Goal: Transaction & Acquisition: Purchase product/service

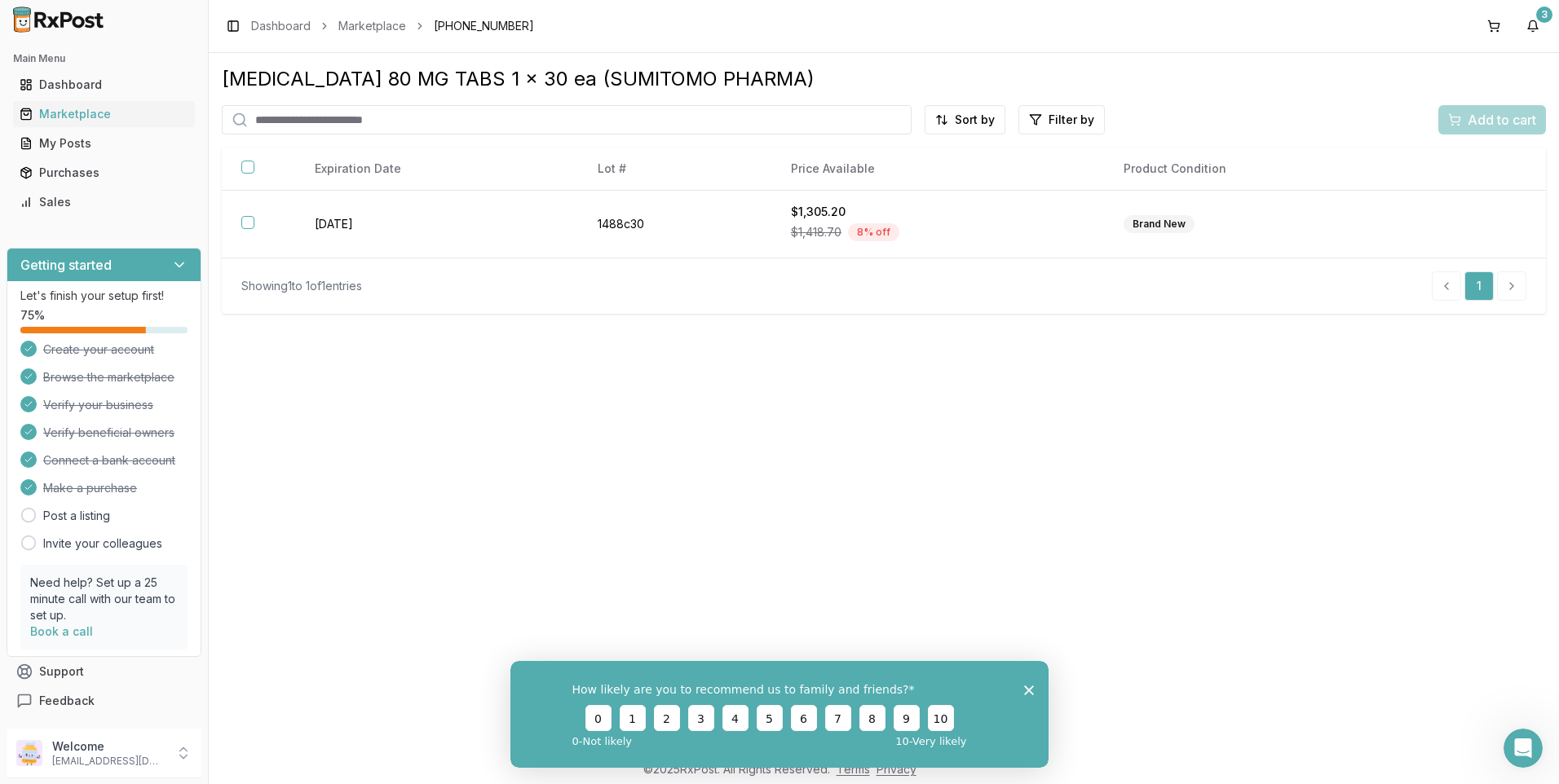
click at [69, 86] on div "Dashboard" at bounding box center [104, 84] width 169 height 16
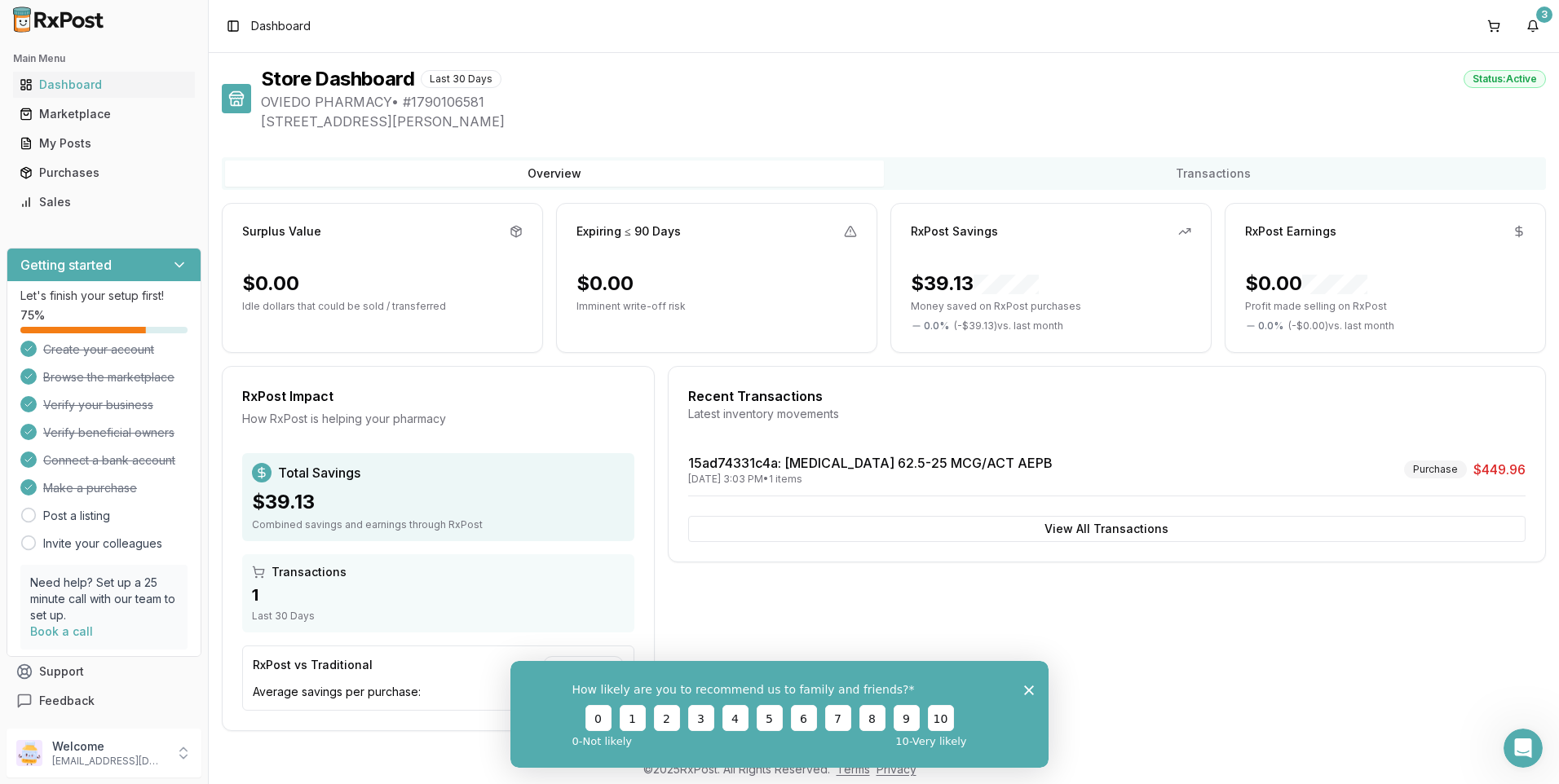
scroll to position [6, 0]
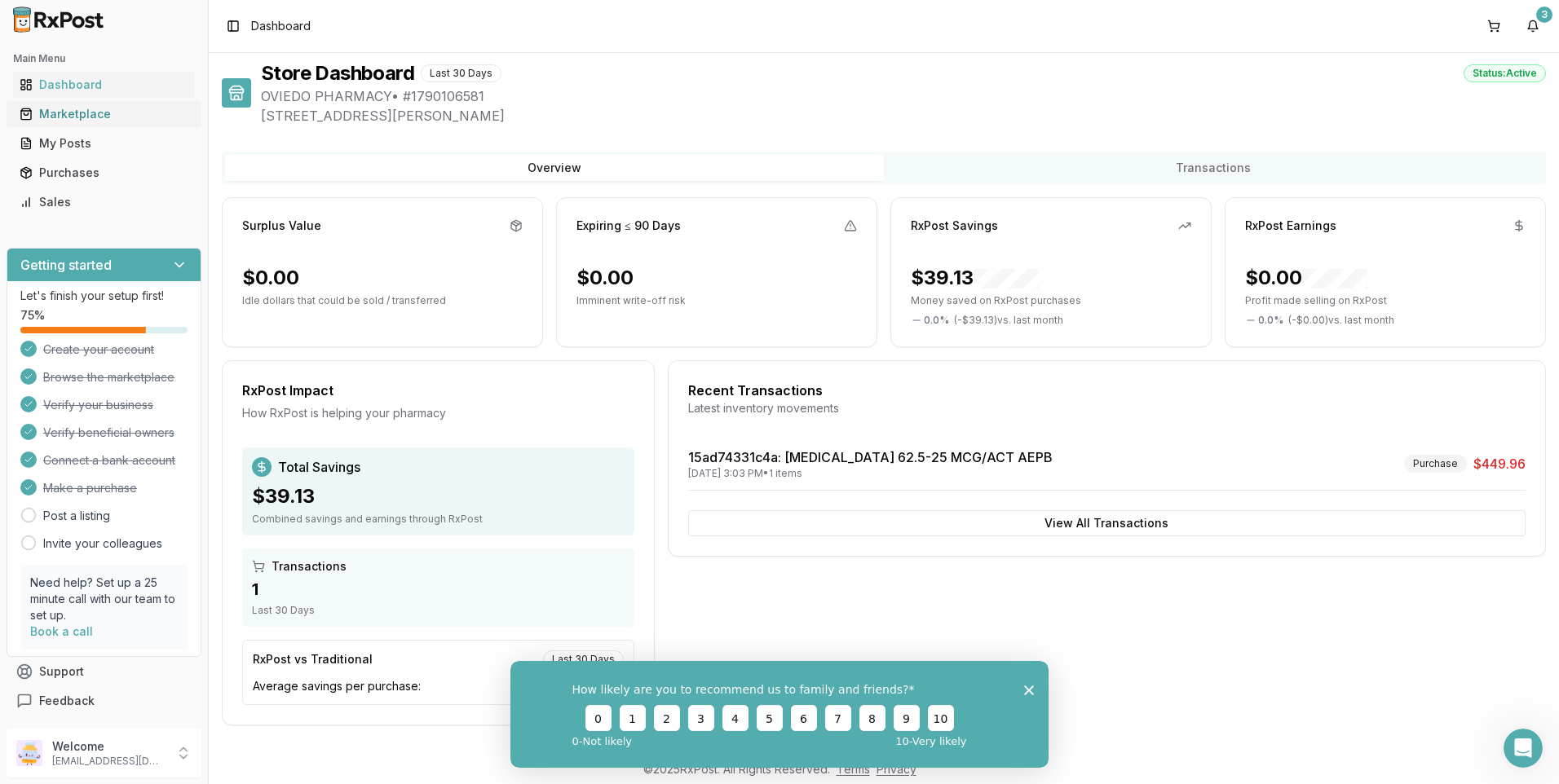
click at [61, 118] on div "Marketplace" at bounding box center [104, 113] width 169 height 16
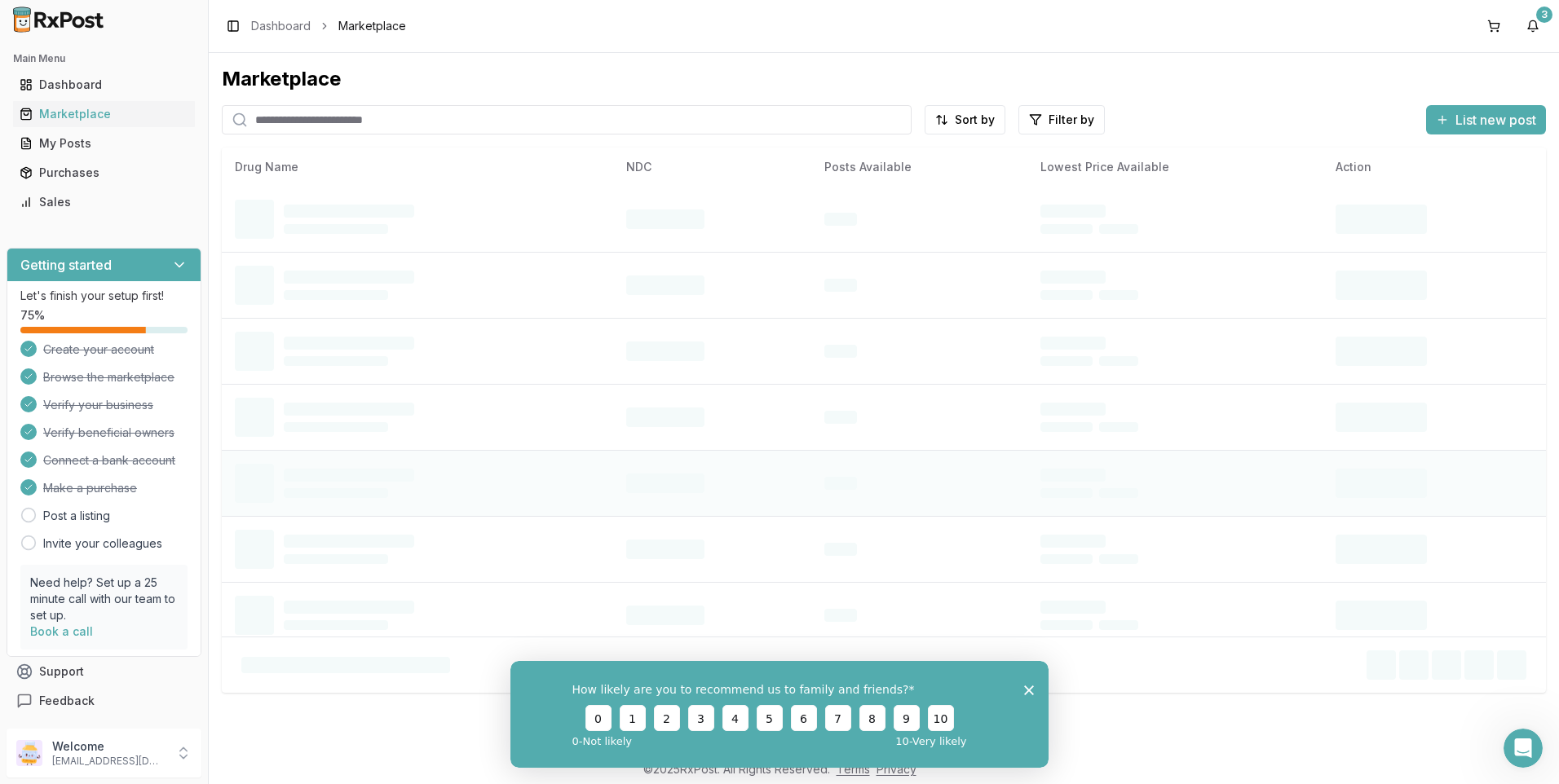
scroll to position [142, 0]
click at [1028, 687] on icon "Close survey" at bounding box center [1028, 688] width 9 height 9
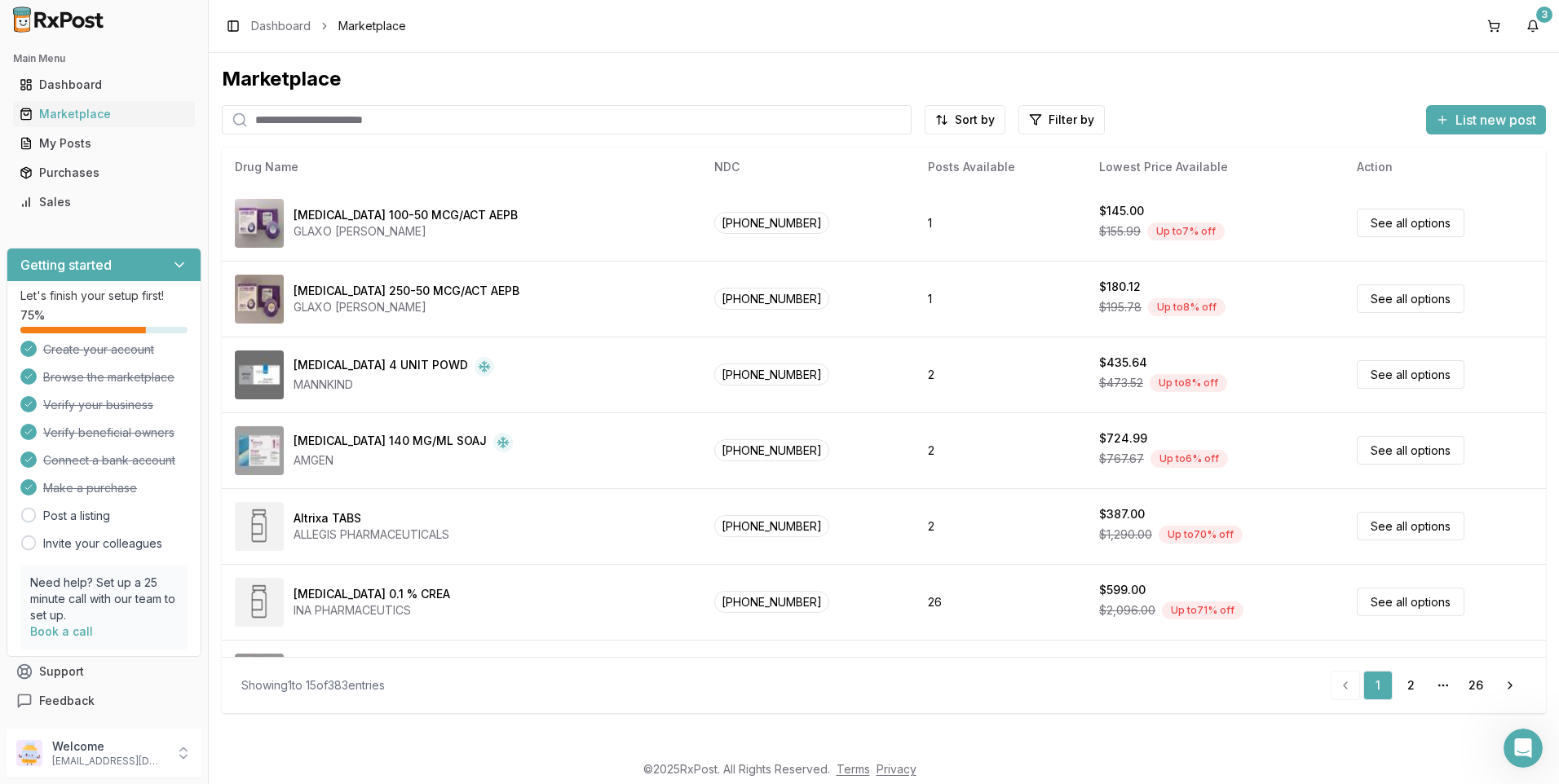
scroll to position [524, 0]
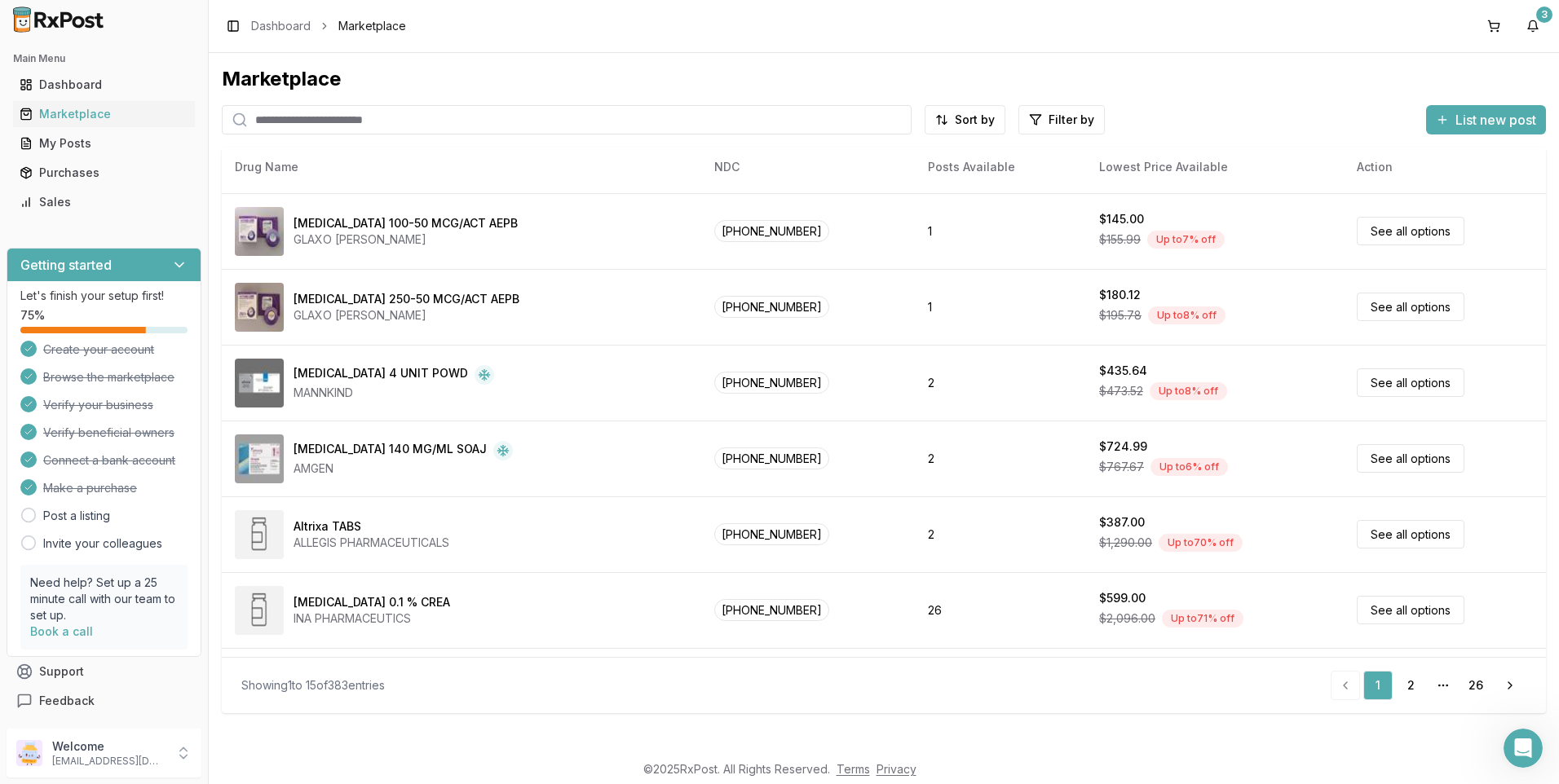
click at [356, 115] on input "search" at bounding box center [567, 119] width 689 height 29
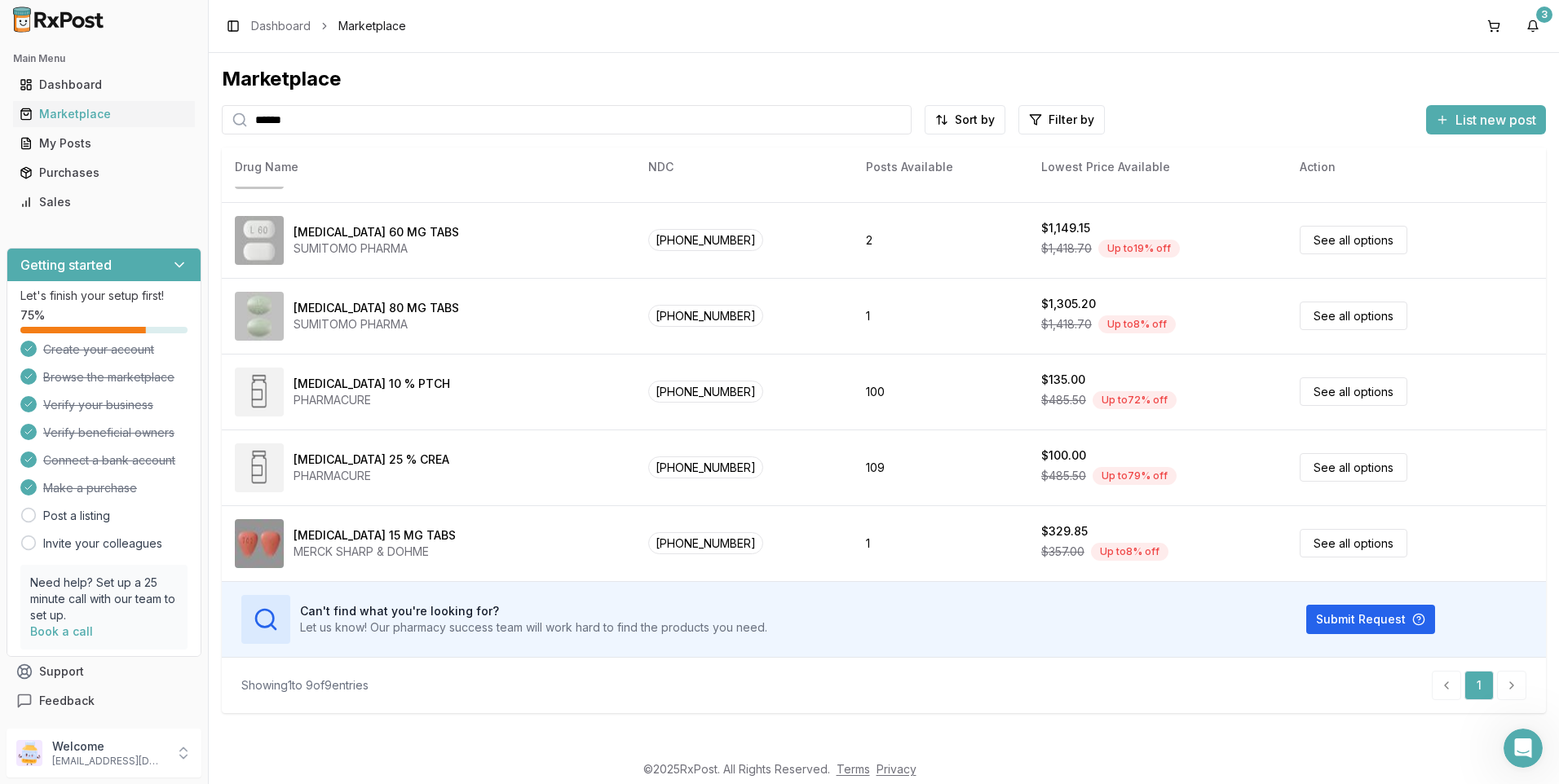
type input "******"
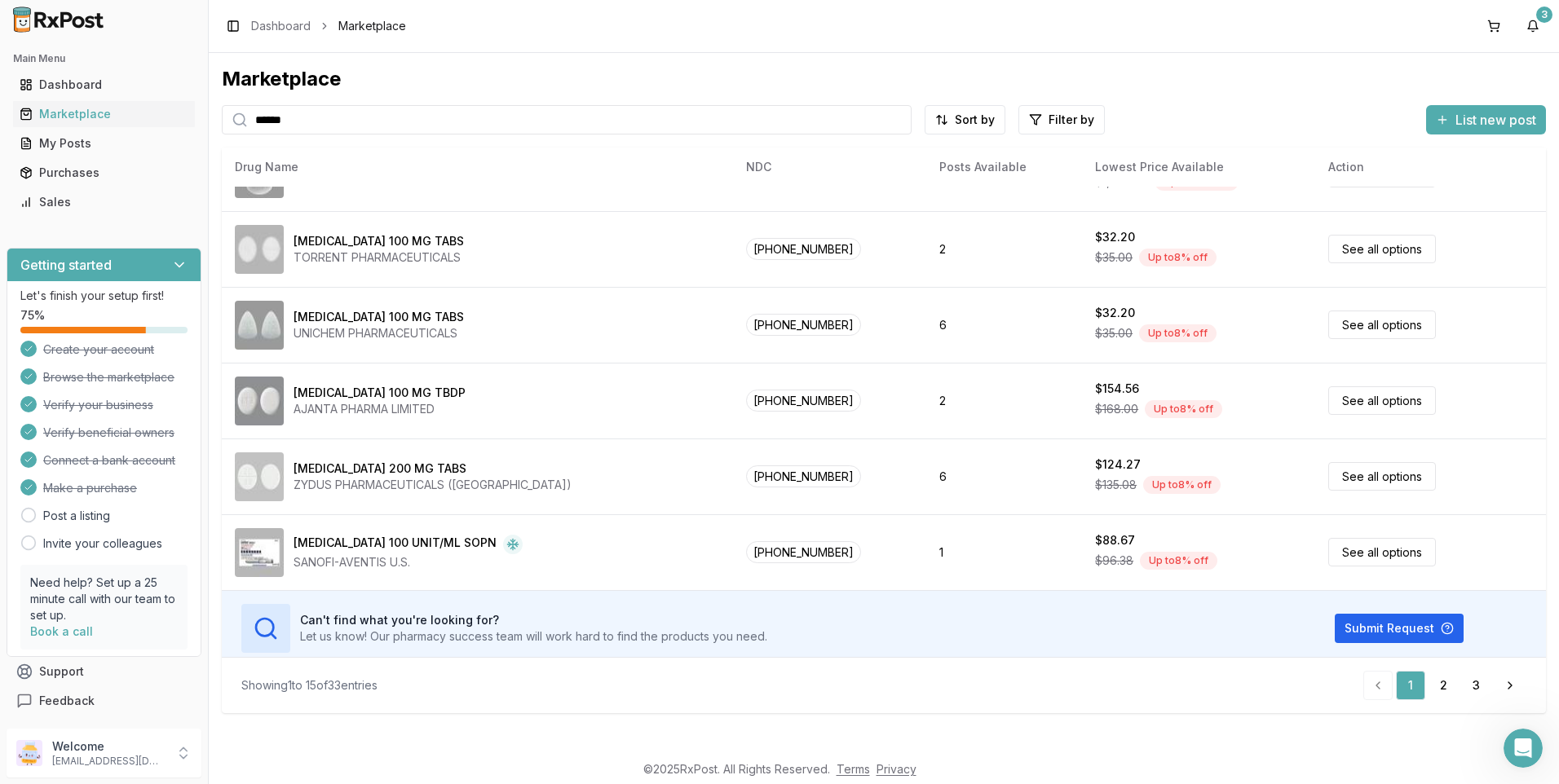
scroll to position [742, 0]
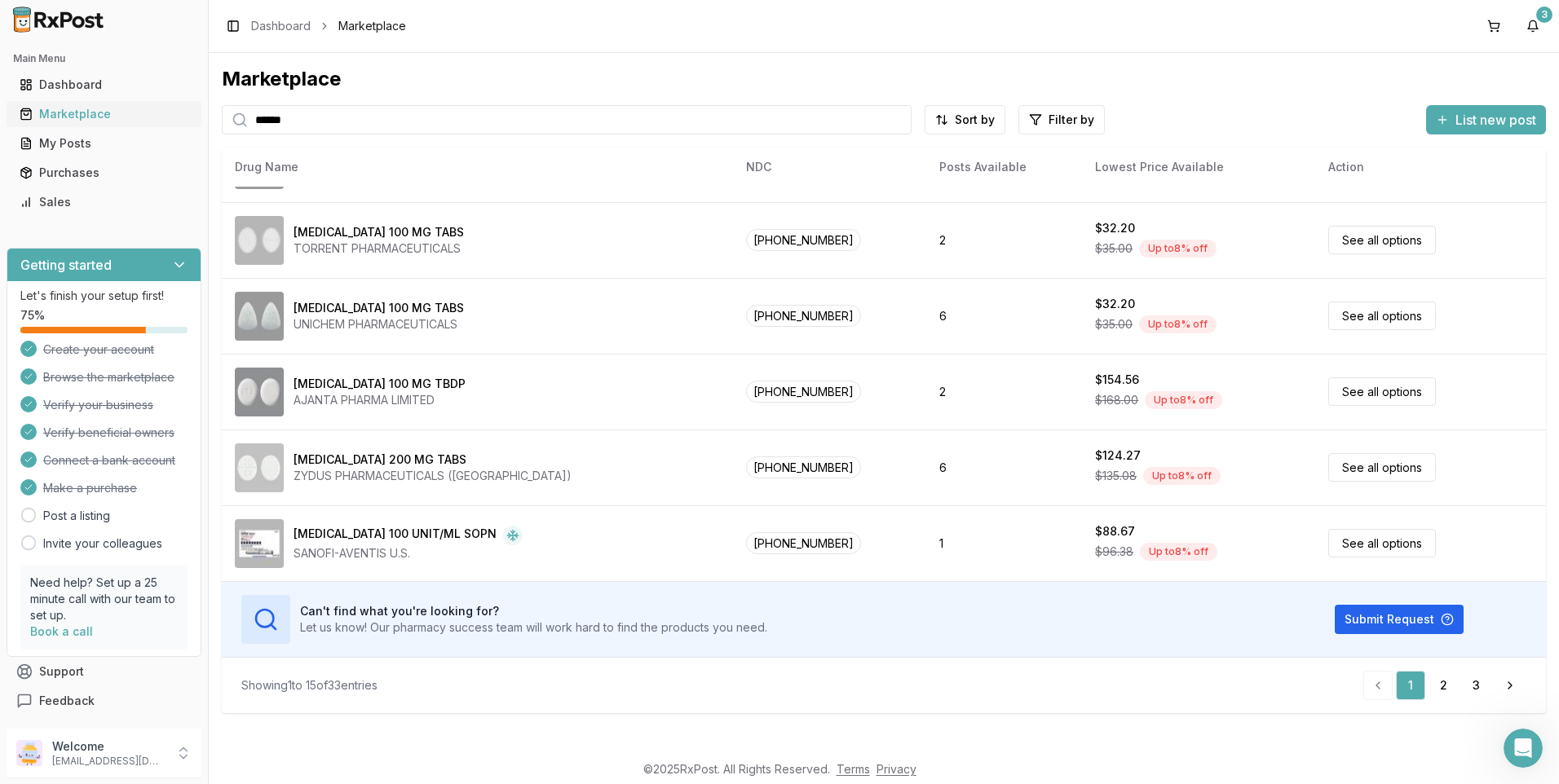
click at [73, 107] on div "Marketplace" at bounding box center [104, 113] width 169 height 16
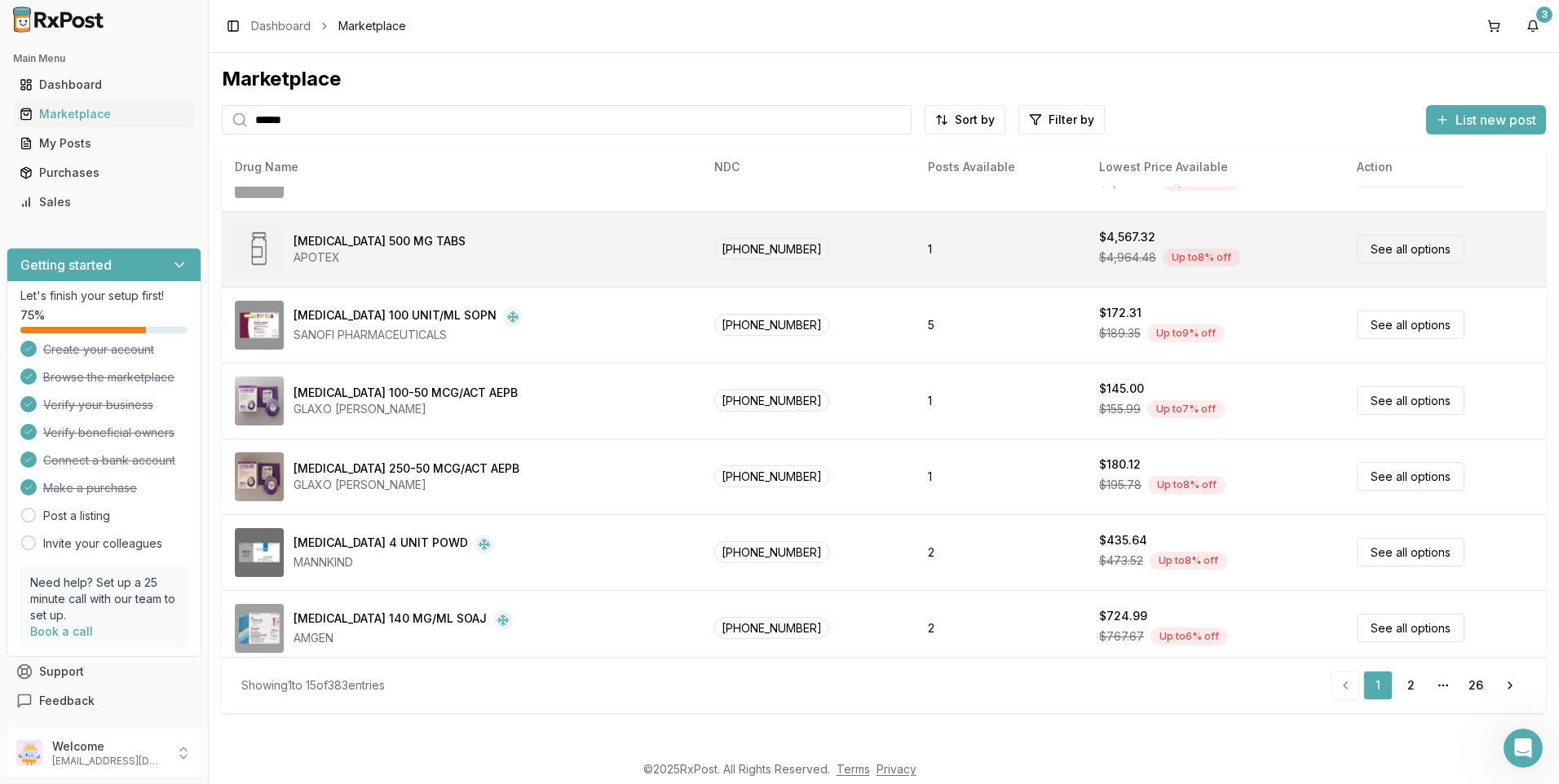
scroll to position [387, 0]
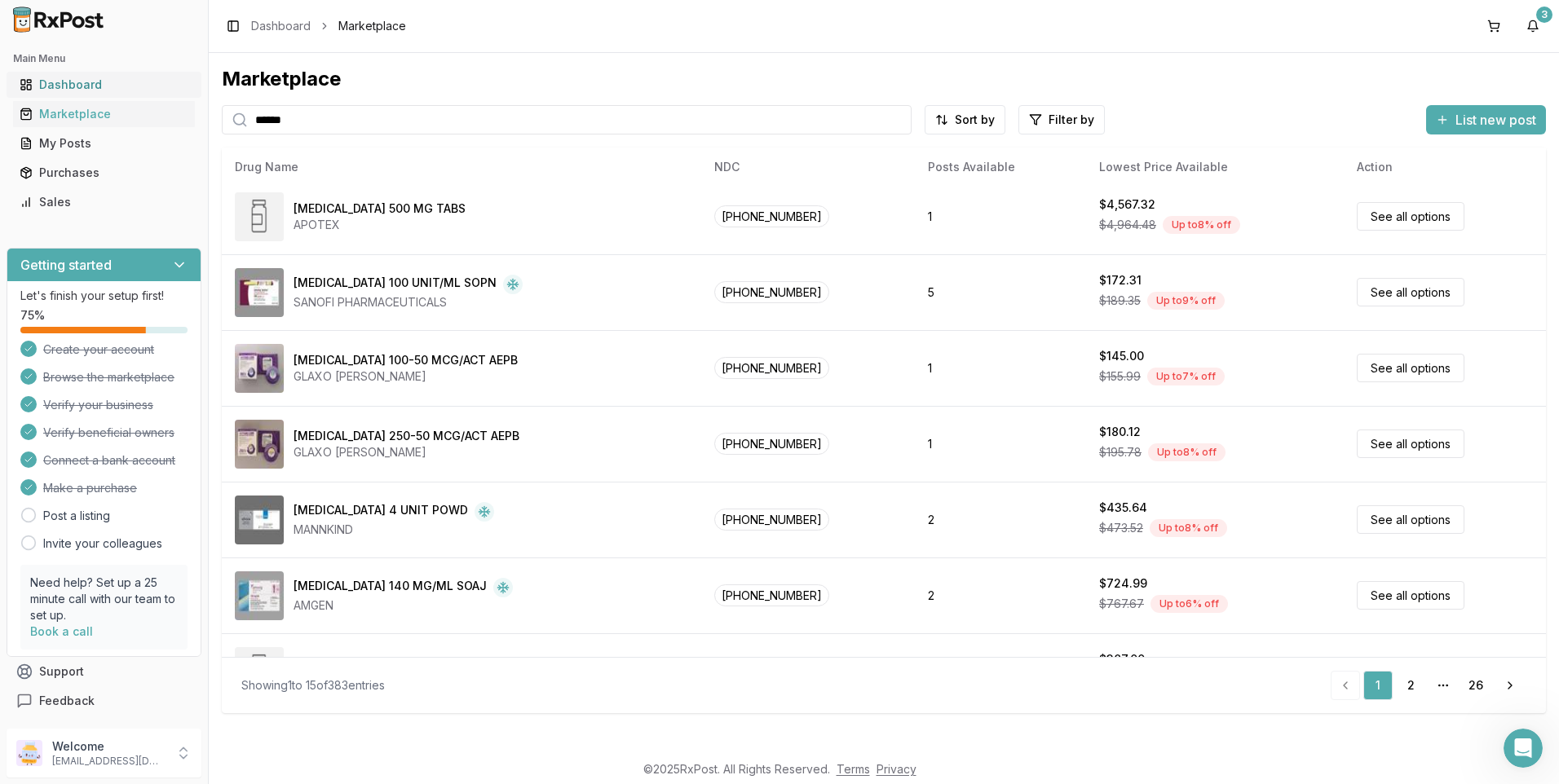
click at [79, 78] on div "Dashboard" at bounding box center [104, 84] width 169 height 16
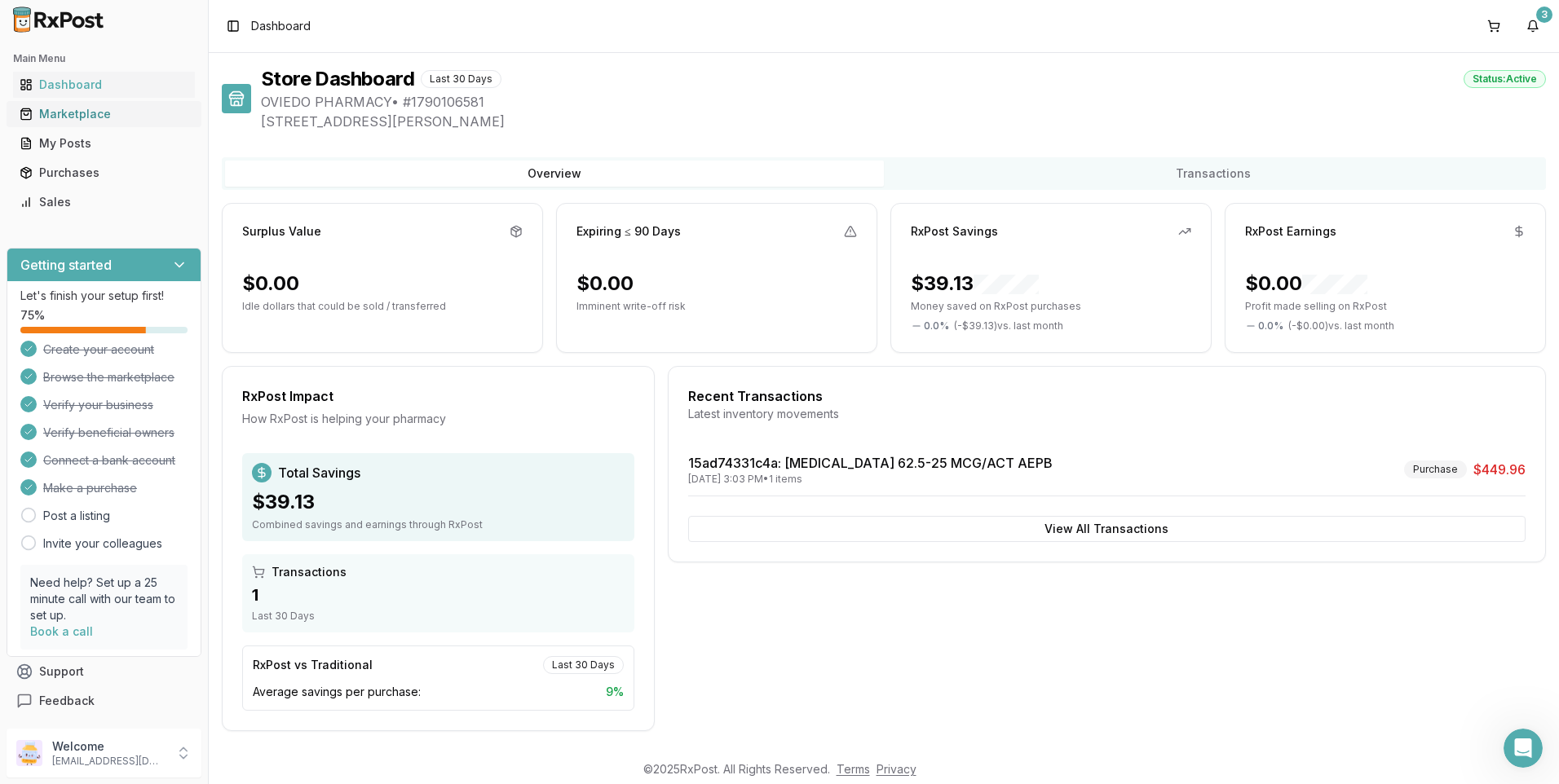
click at [78, 121] on div "Marketplace" at bounding box center [104, 113] width 169 height 16
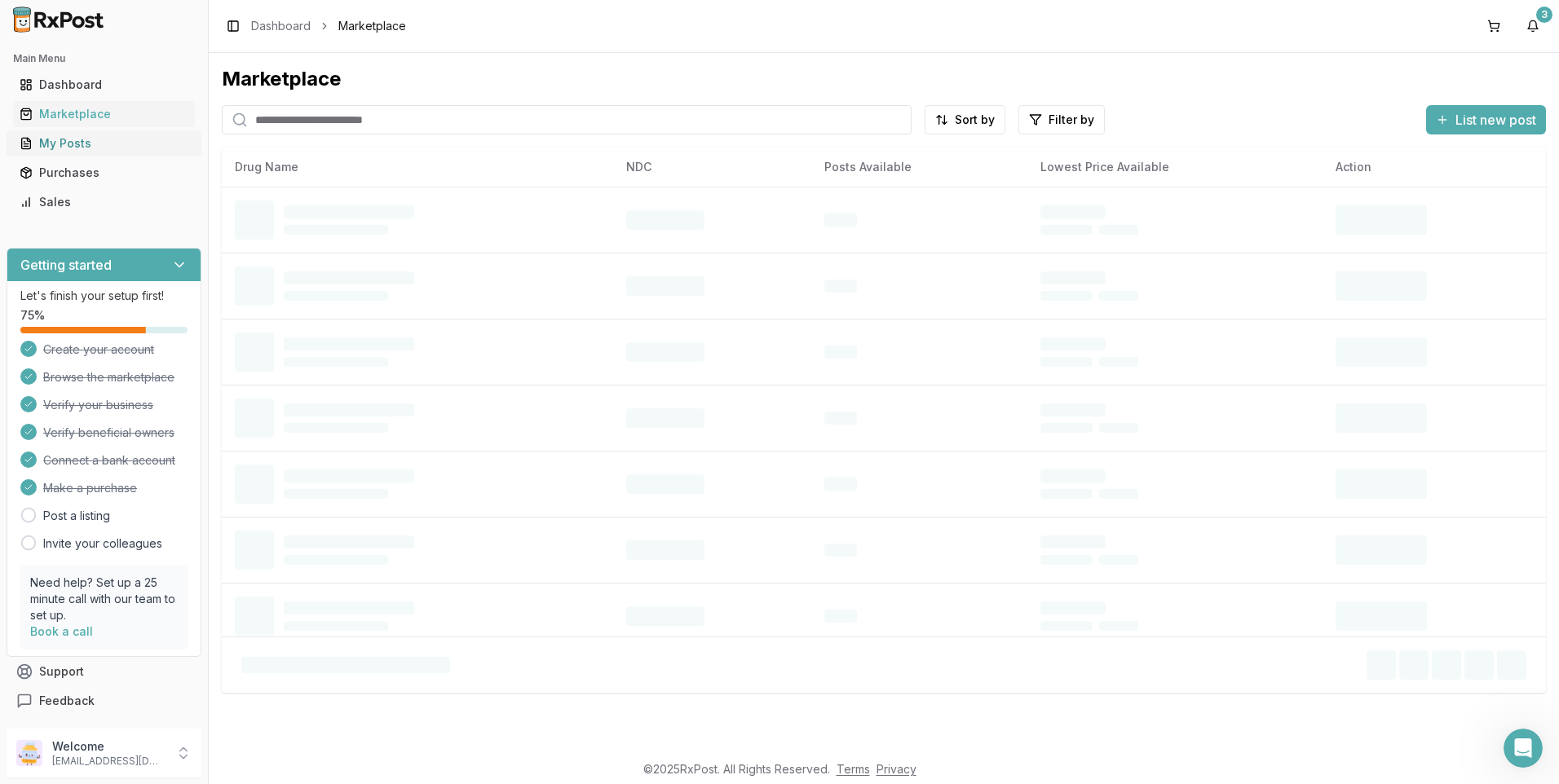
click at [79, 143] on div "My Posts" at bounding box center [104, 143] width 169 height 16
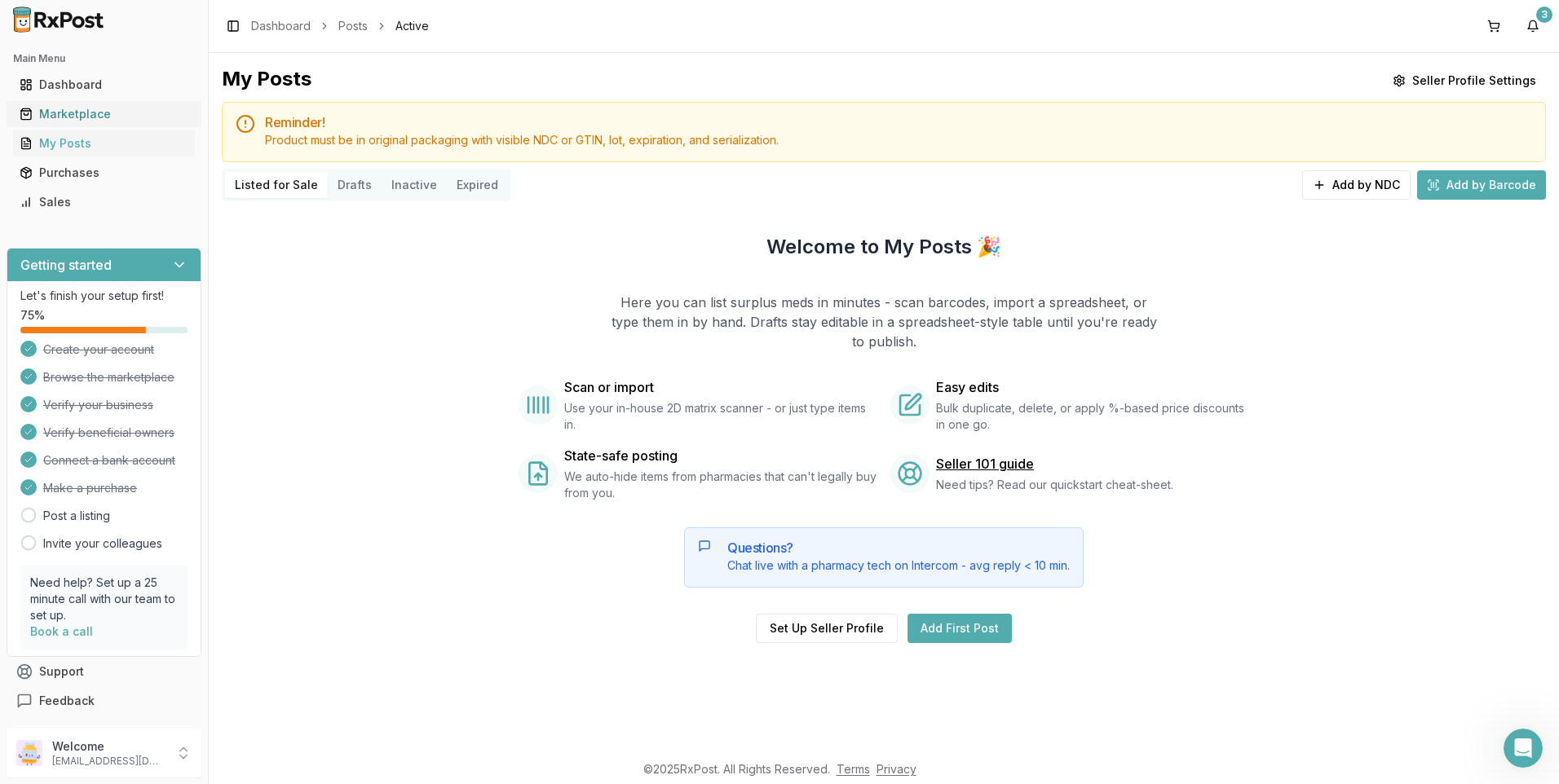
click at [78, 119] on div "Marketplace" at bounding box center [104, 113] width 169 height 16
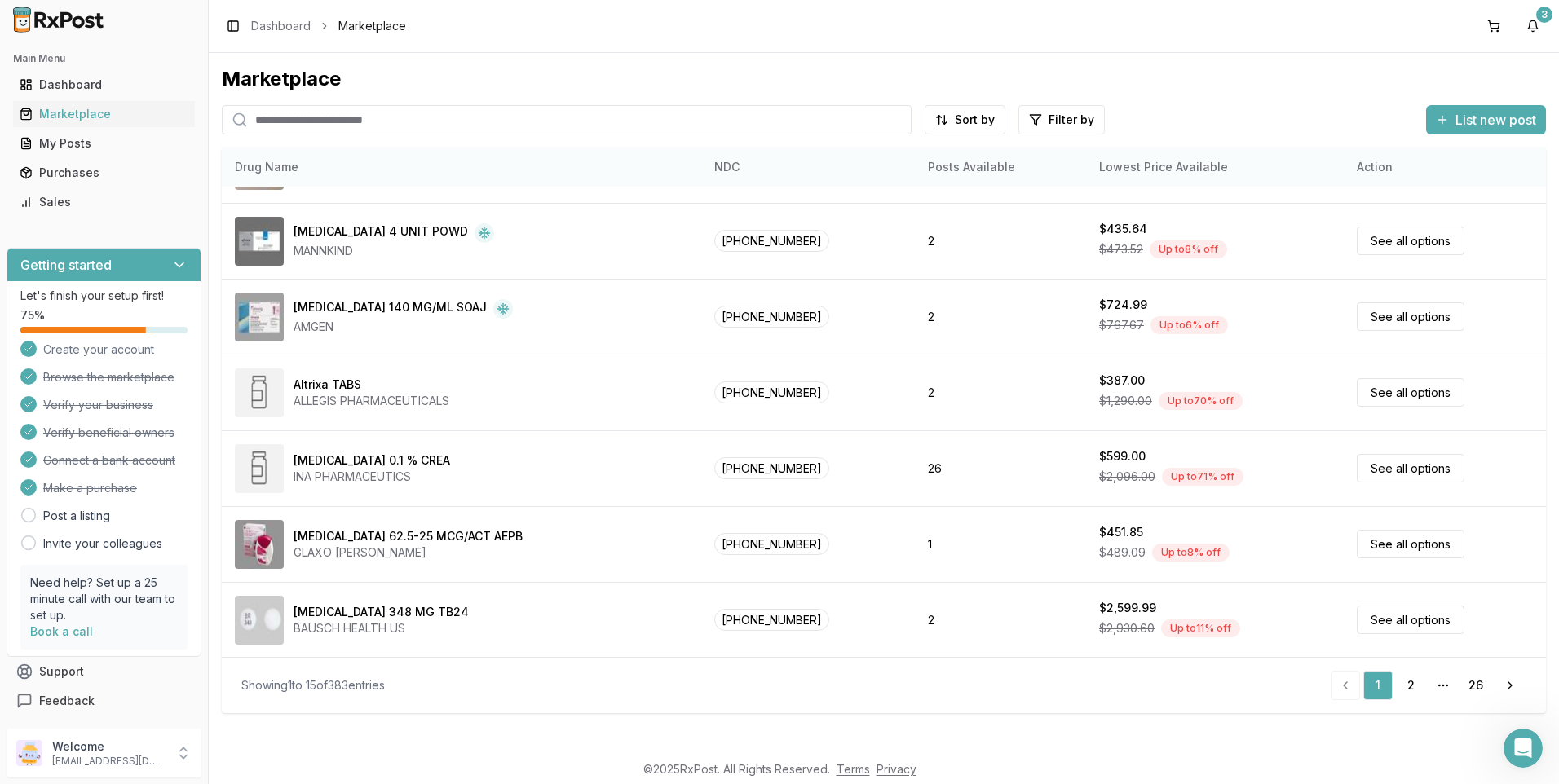
scroll to position [666, 0]
click at [1405, 688] on link "2" at bounding box center [1411, 685] width 29 height 29
click at [1405, 688] on link "2" at bounding box center [1411, 685] width 29 height 29
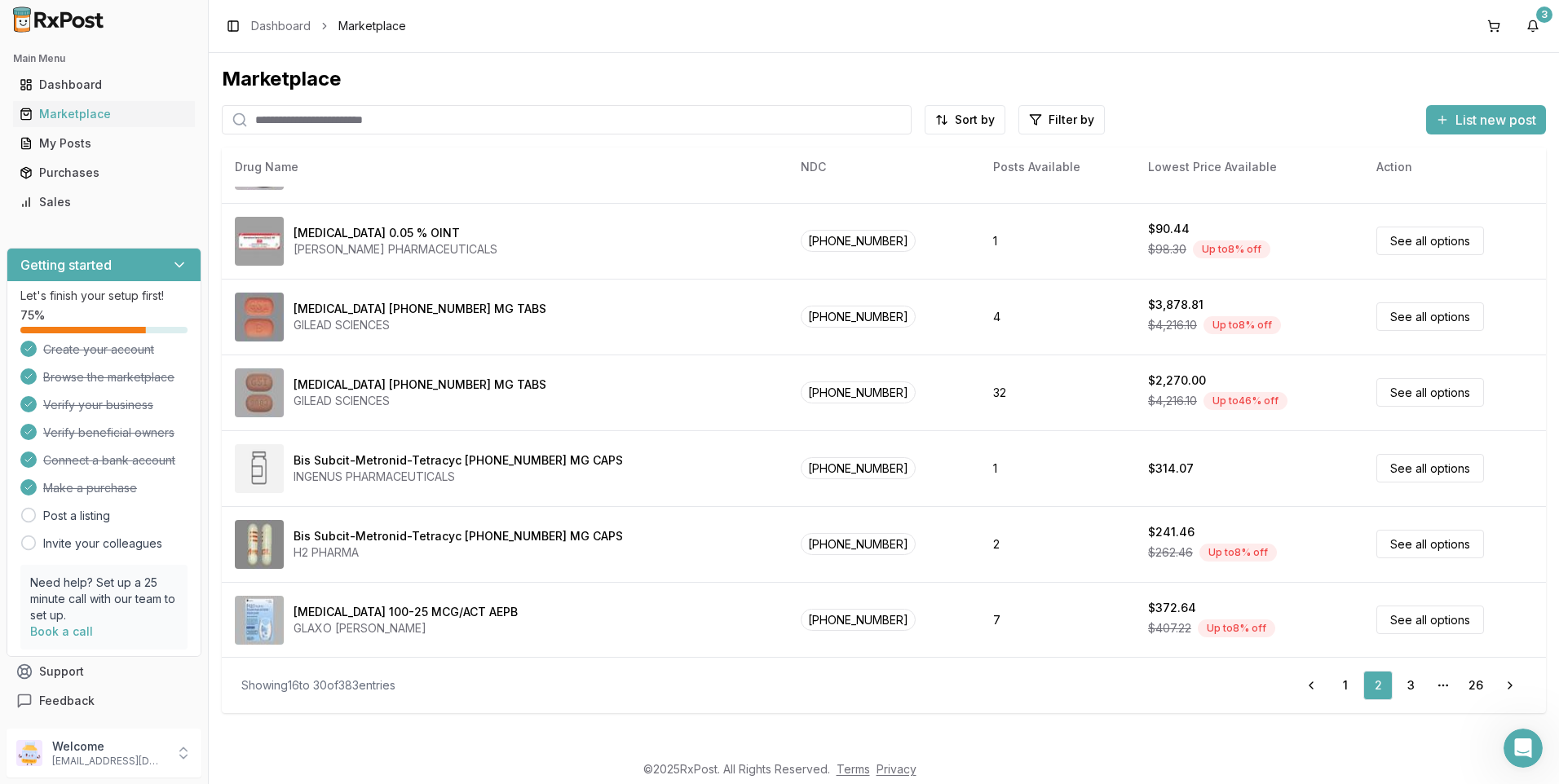
scroll to position [666, 0]
click at [1418, 680] on link "3" at bounding box center [1411, 685] width 29 height 29
click at [1418, 678] on link "3" at bounding box center [1411, 685] width 29 height 29
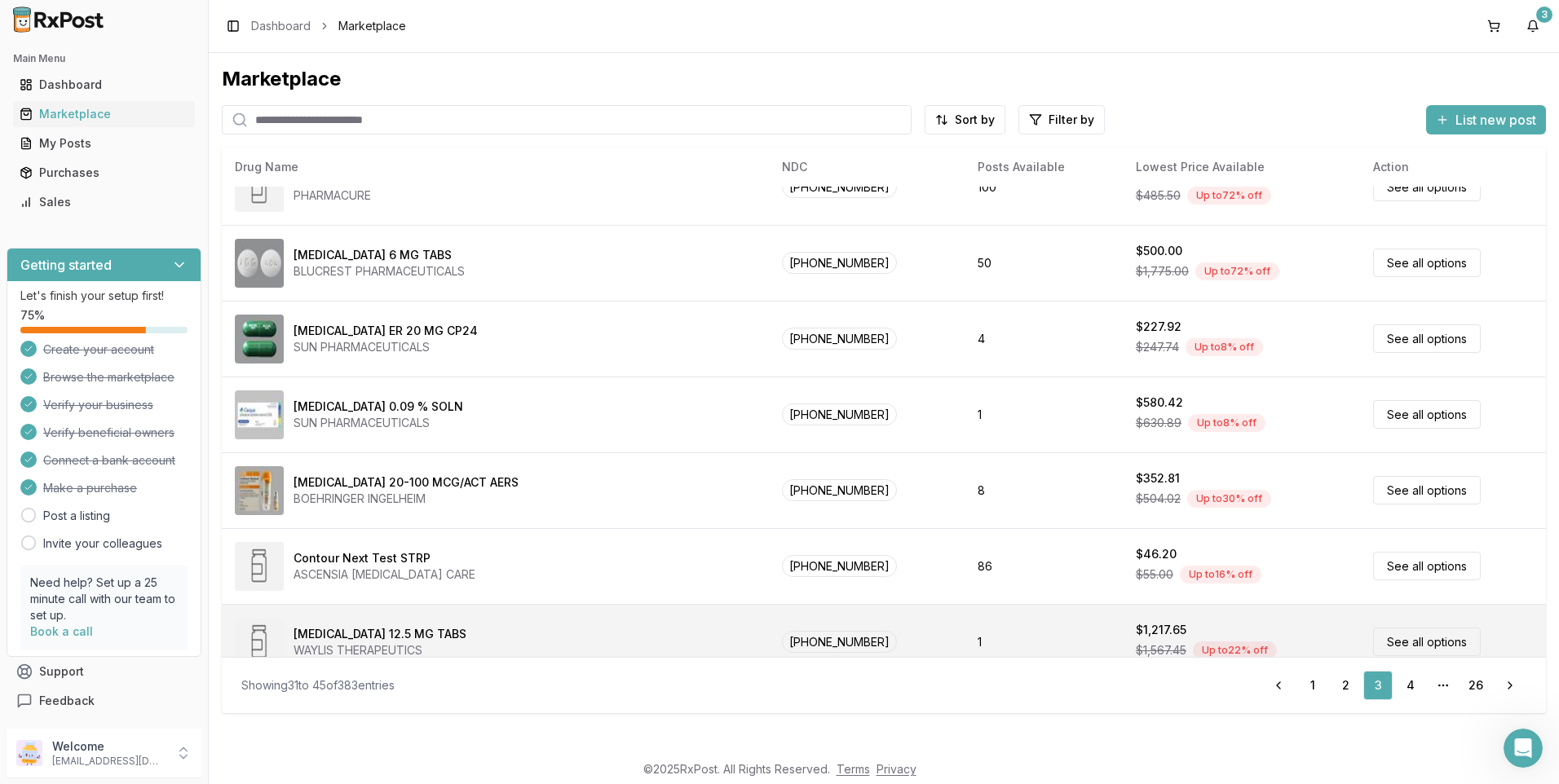
scroll to position [585, 0]
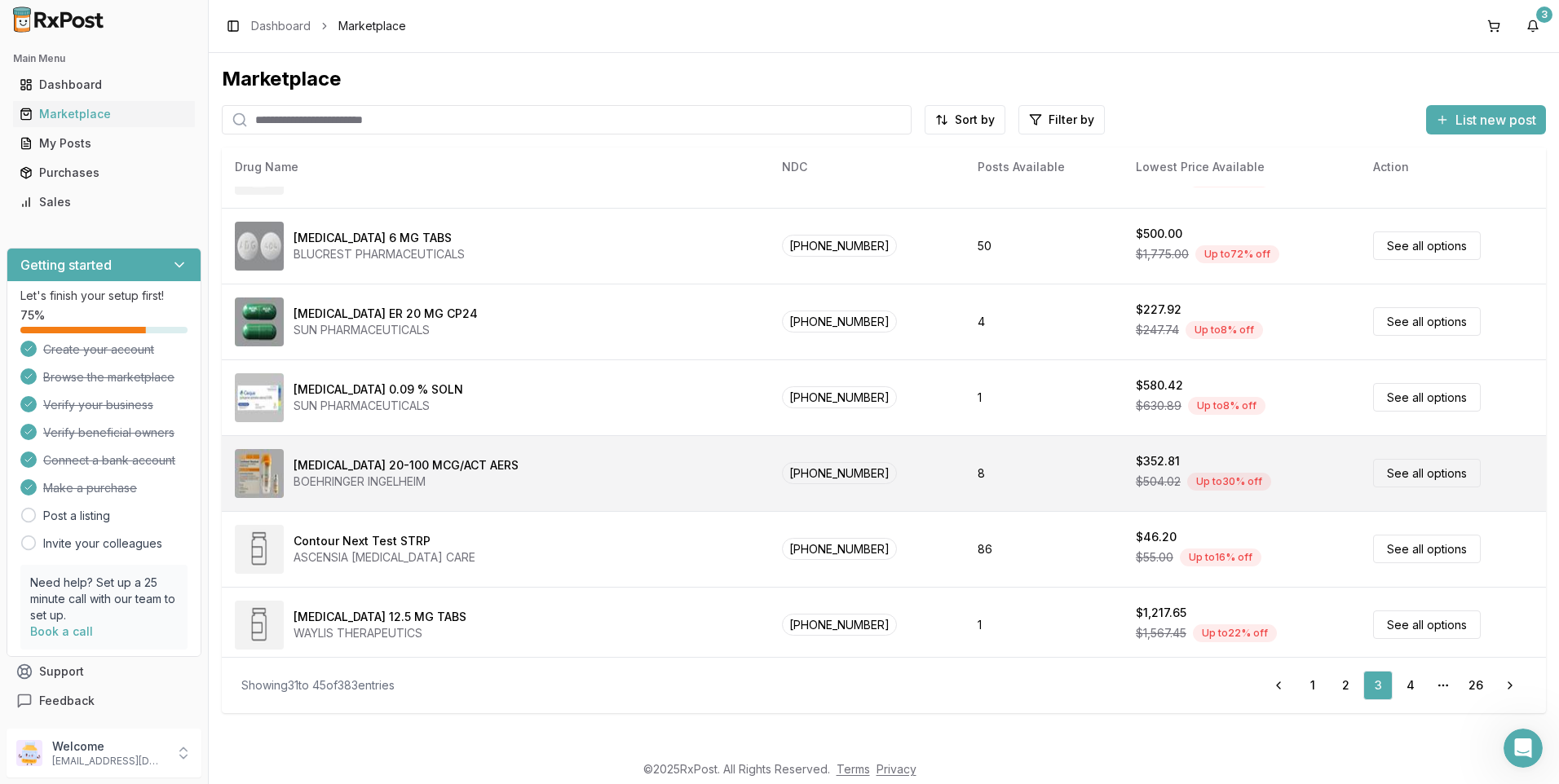
click at [1376, 474] on link "See all options" at bounding box center [1427, 473] width 108 height 28
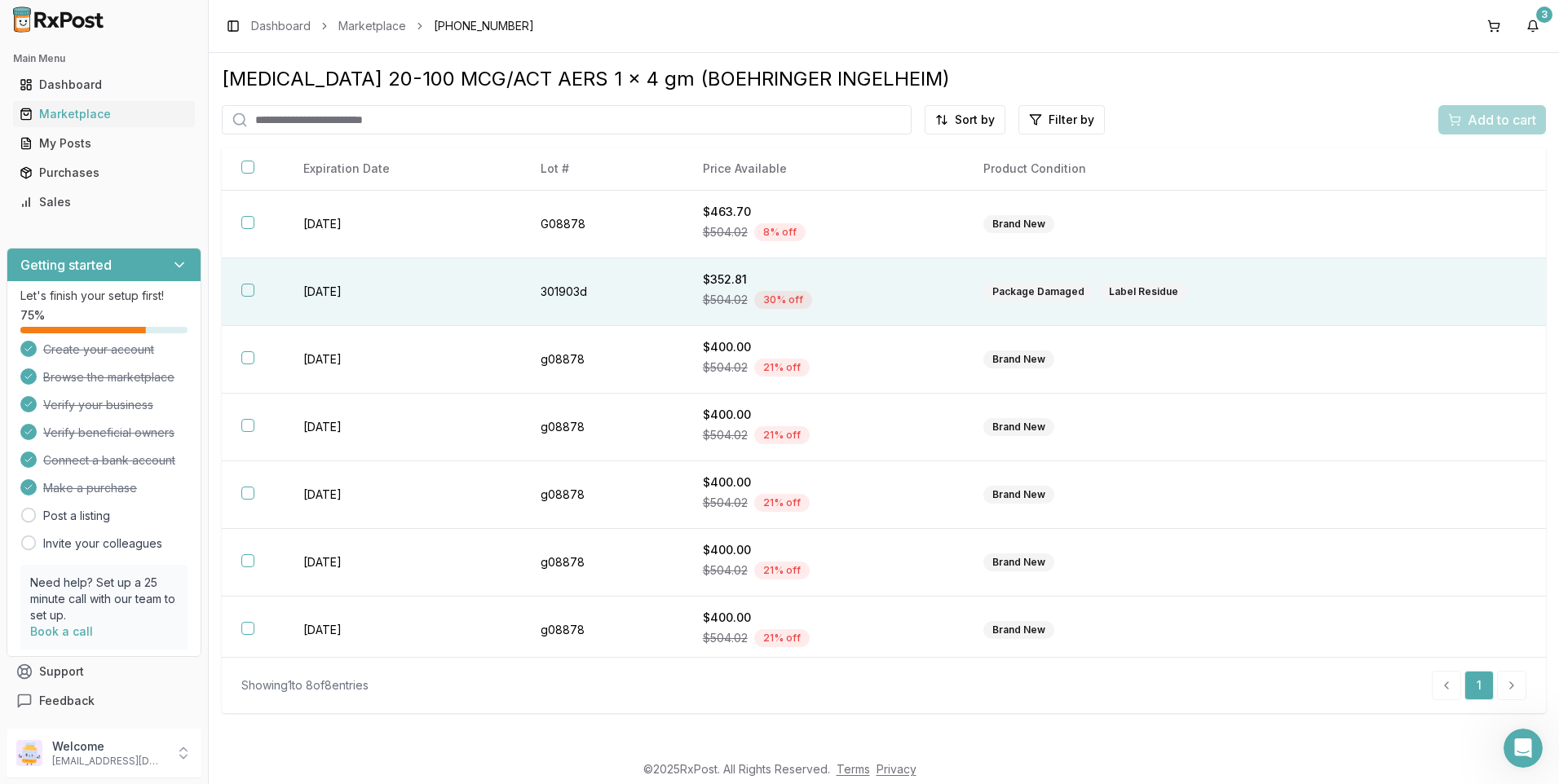
click at [740, 300] on span "$504.02" at bounding box center [724, 299] width 45 height 16
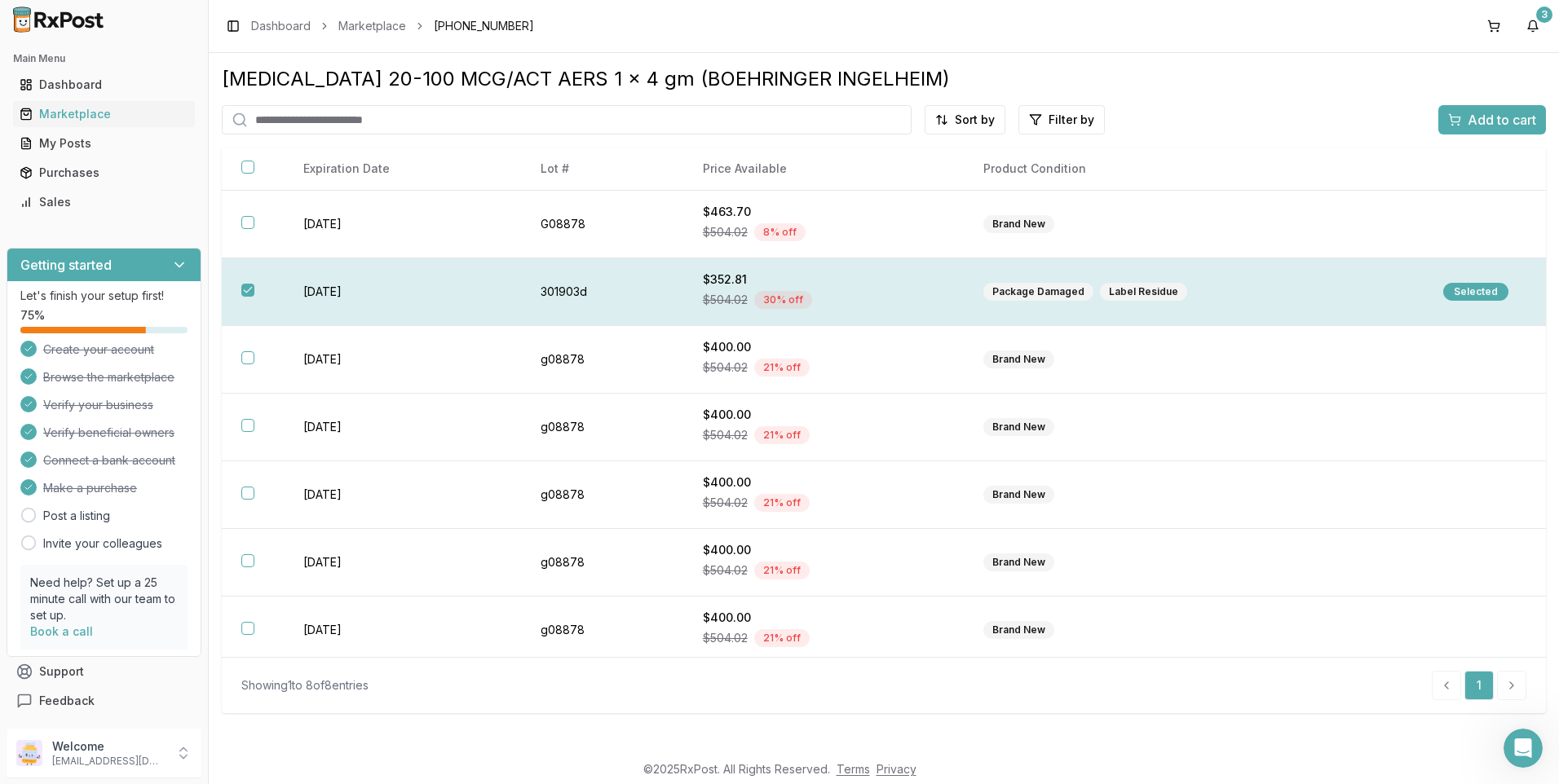
click at [1474, 292] on div "Selected" at bounding box center [1475, 292] width 65 height 18
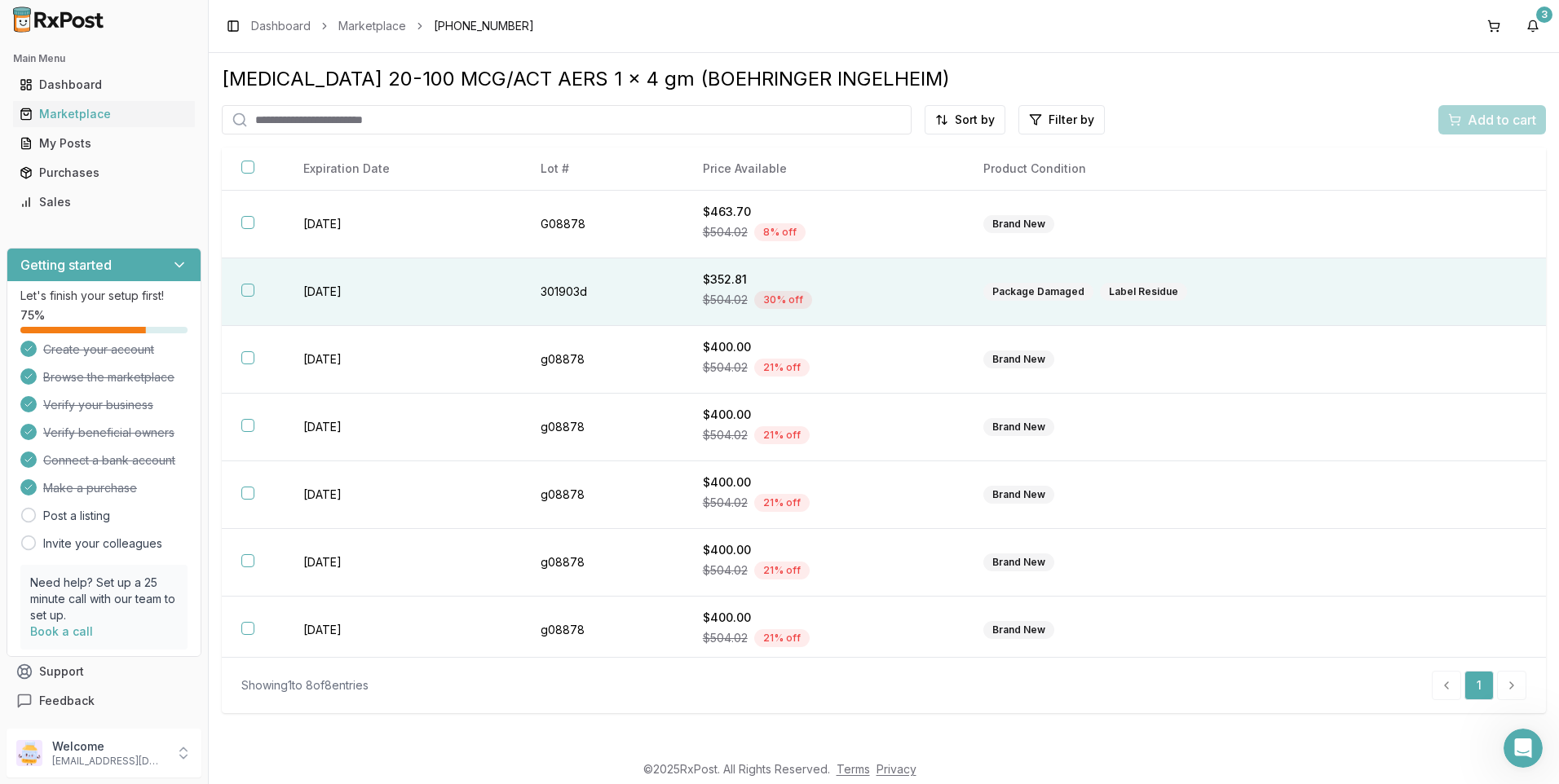
click at [1190, 289] on div "Package Damaged Label Residue" at bounding box center [1193, 292] width 421 height 18
click at [1539, 21] on div "3" at bounding box center [1544, 15] width 16 height 16
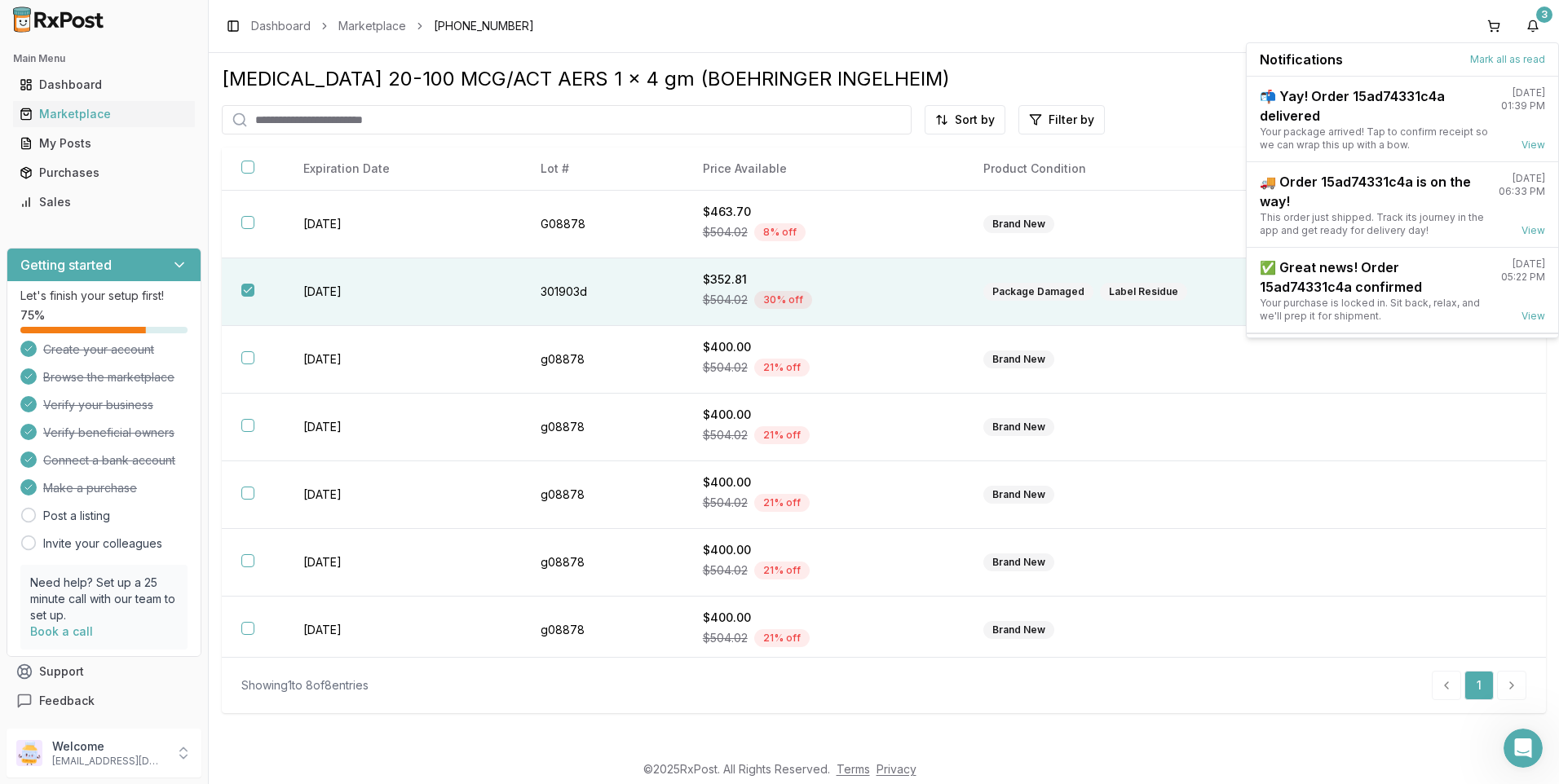
click at [1177, 66] on div "[MEDICAL_DATA] 20-100 MCG/ACT AERS 1 x 4 gm (BOEHRINGER INGELHEIM)" at bounding box center [883, 78] width 1323 height 26
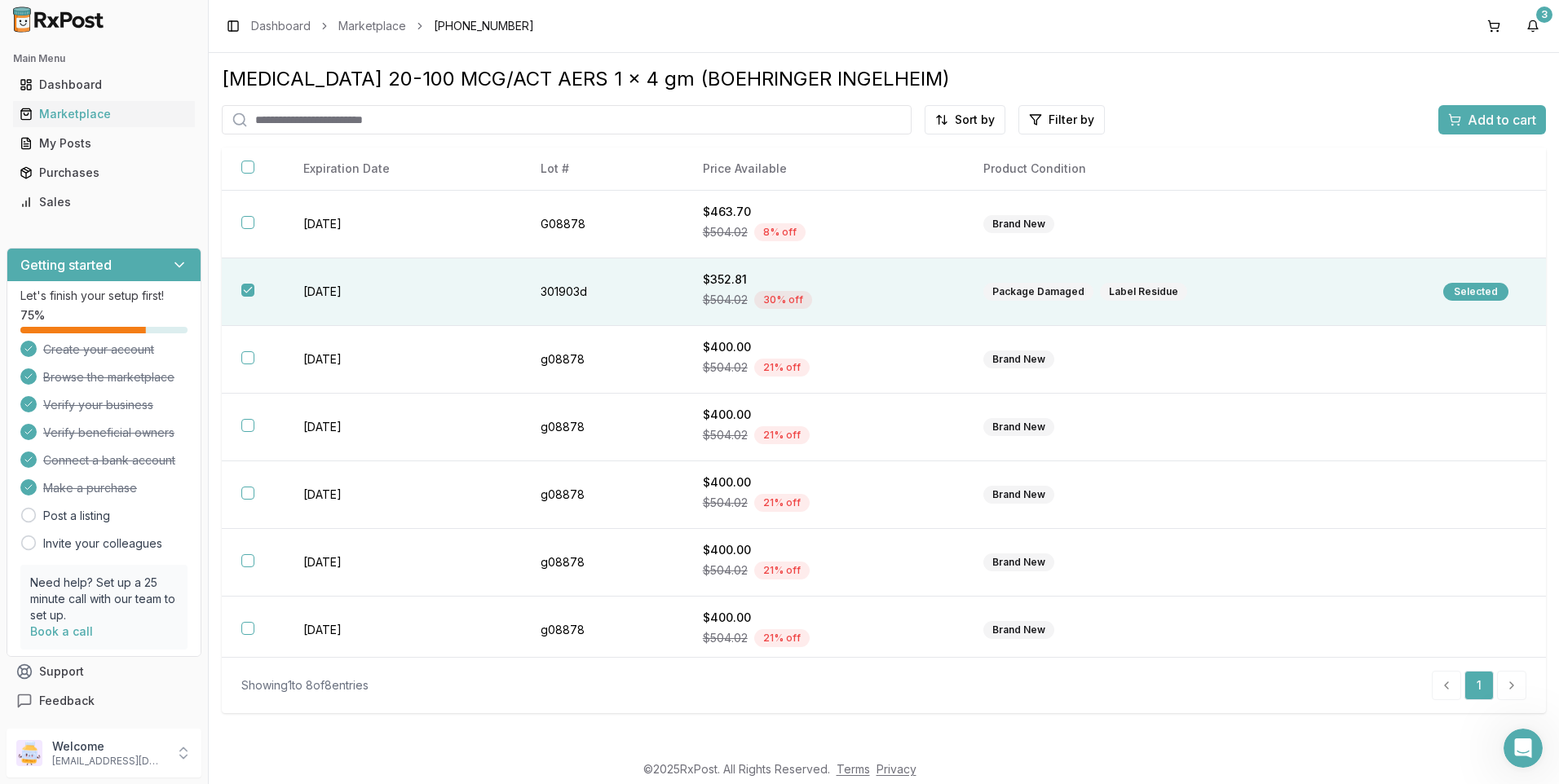
click at [1473, 293] on div "Selected" at bounding box center [1475, 292] width 65 height 18
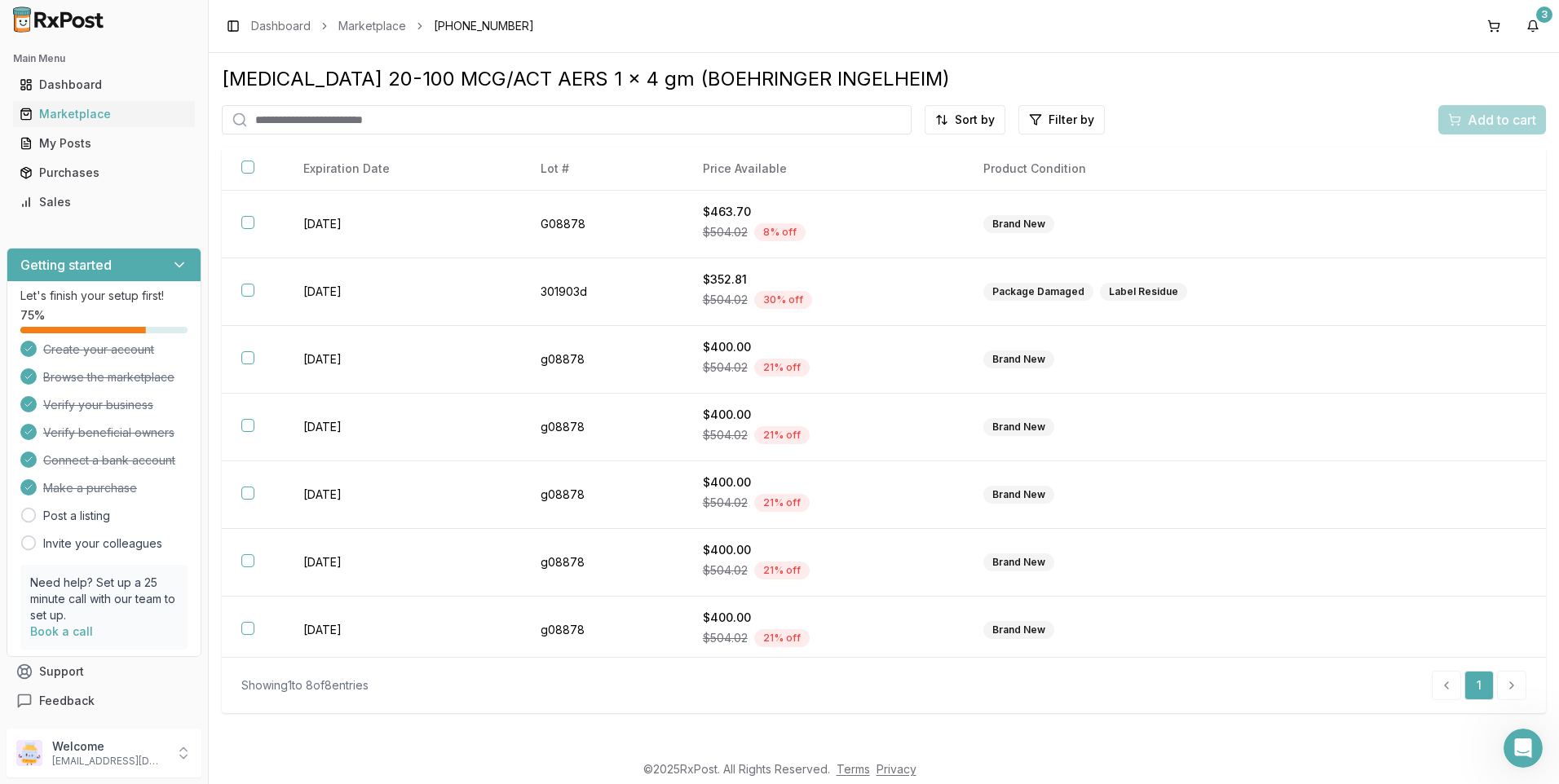
click at [1473, 293] on td at bounding box center [1484, 292] width 122 height 67
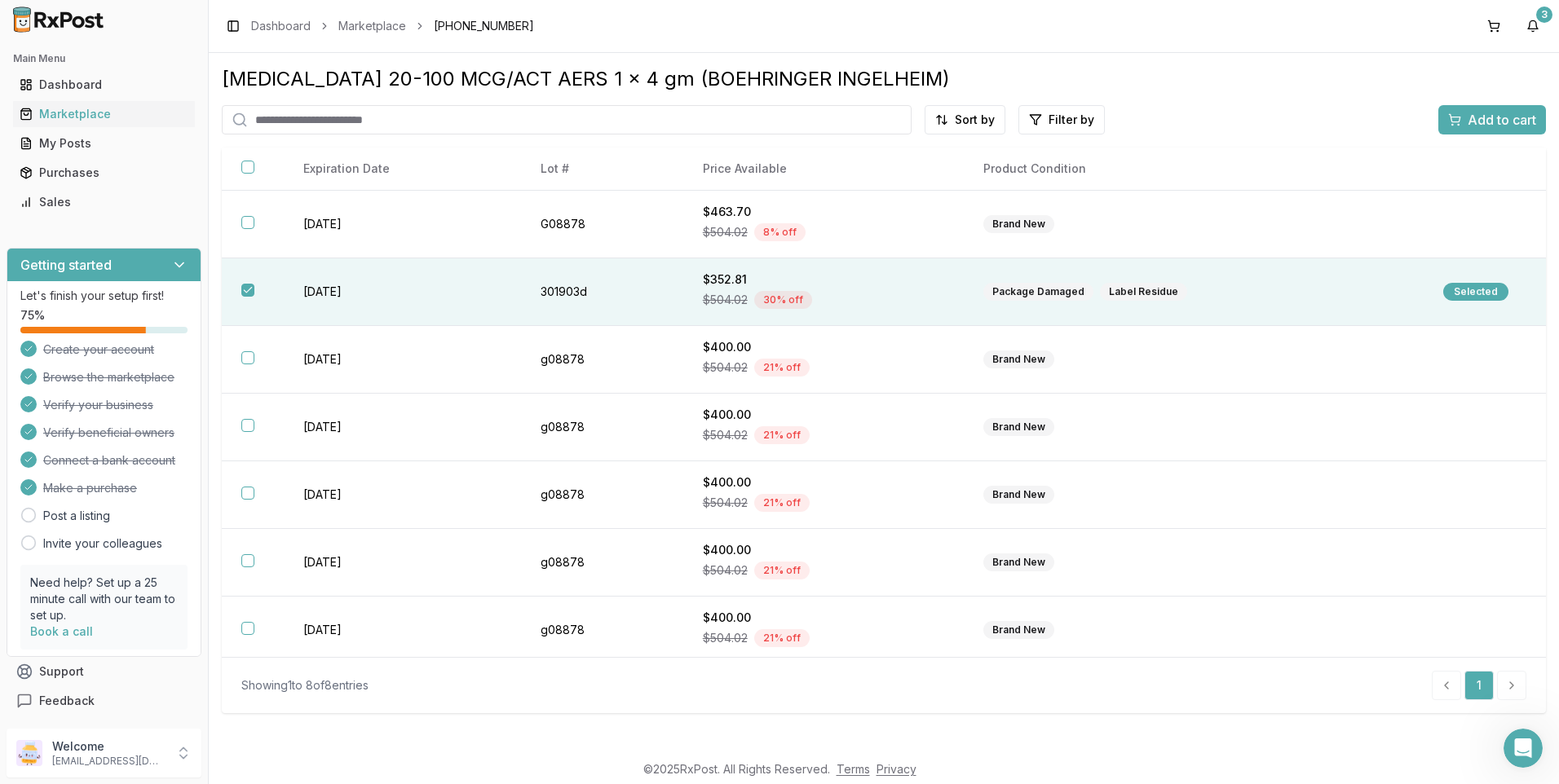
click at [1464, 125] on div "Add to cart" at bounding box center [1492, 119] width 88 height 20
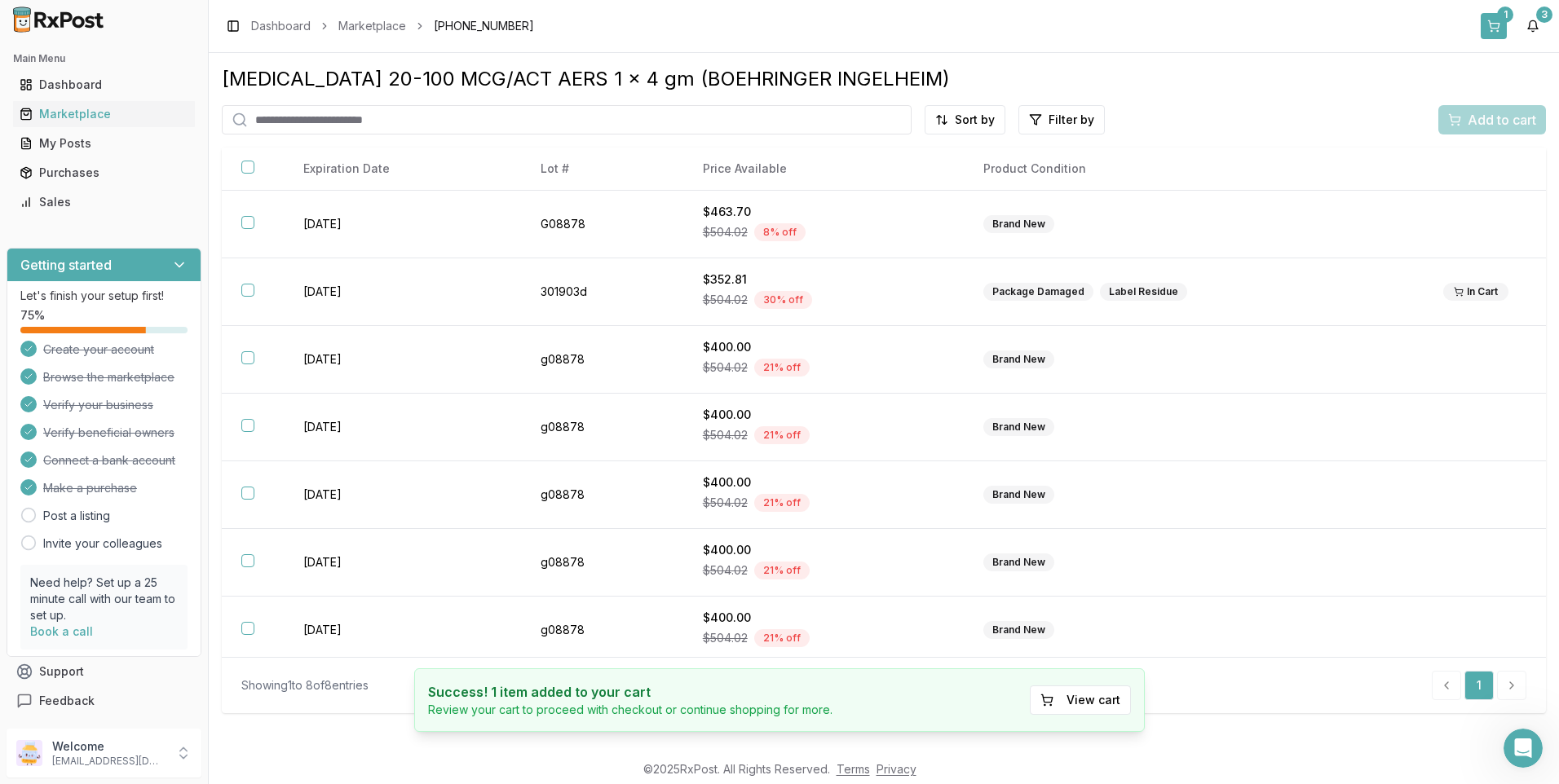
click at [1493, 19] on button "1" at bounding box center [1493, 26] width 26 height 26
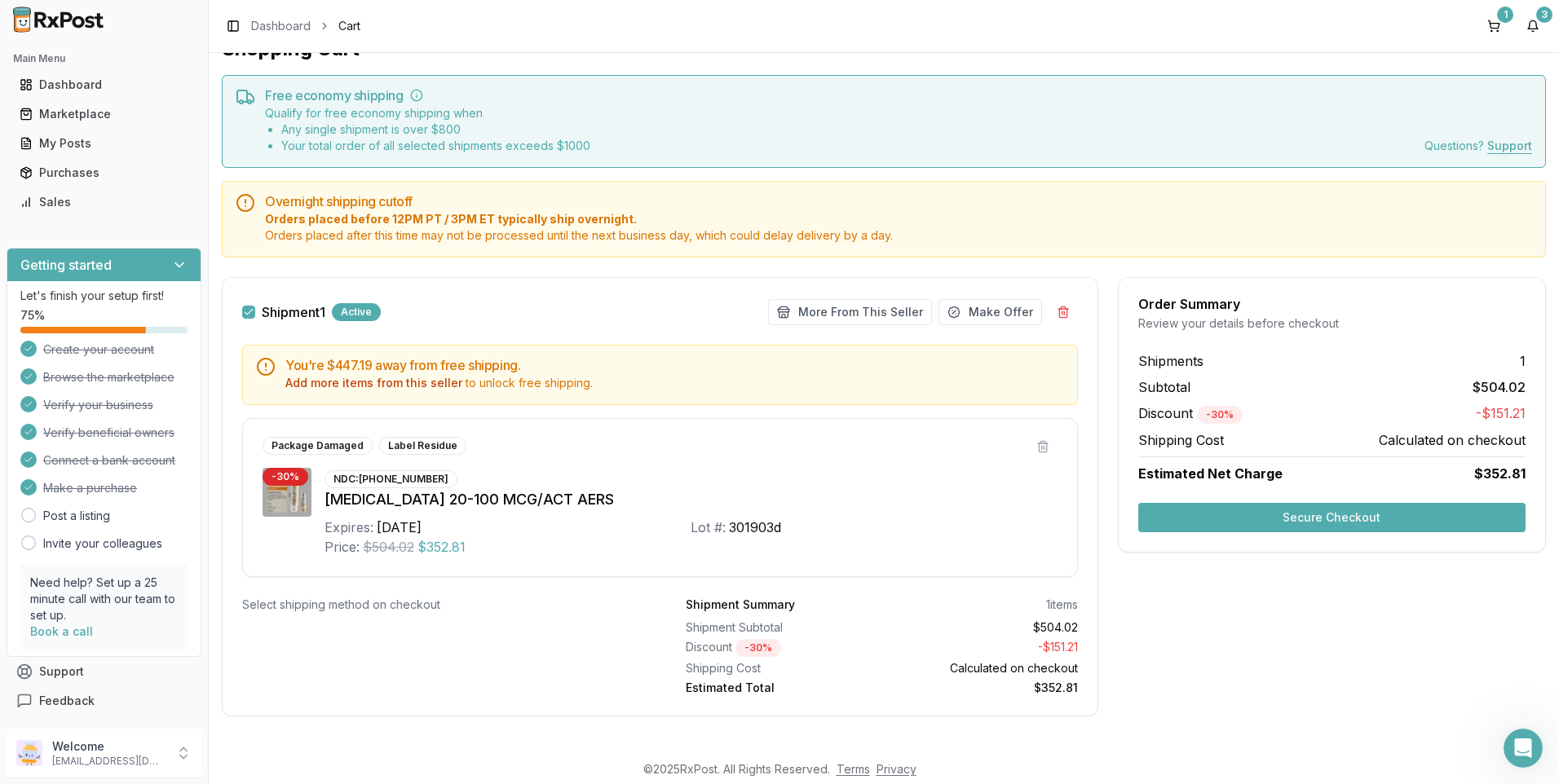
scroll to position [41, 0]
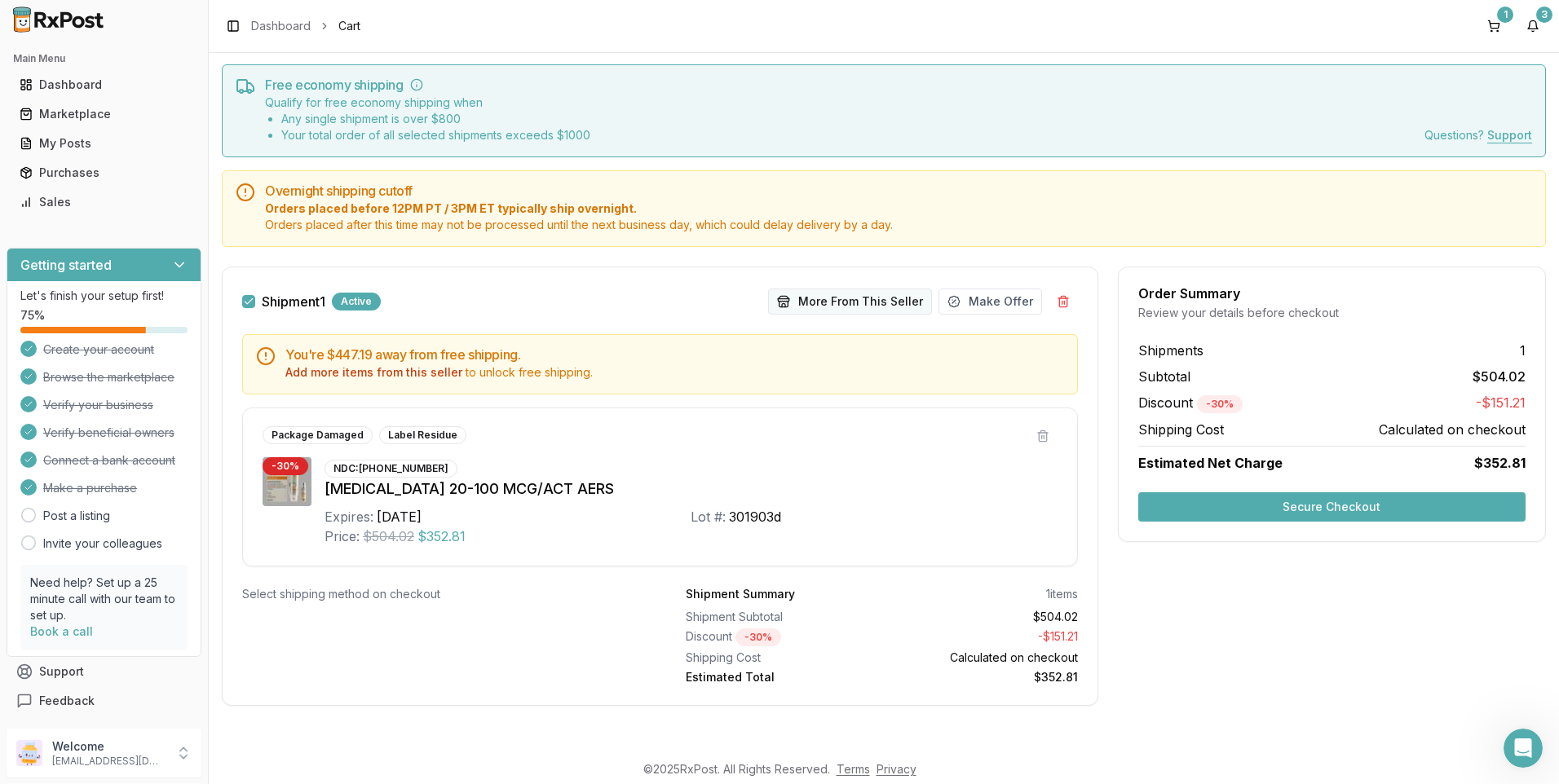
click at [877, 301] on button "More From This Seller" at bounding box center [850, 301] width 164 height 26
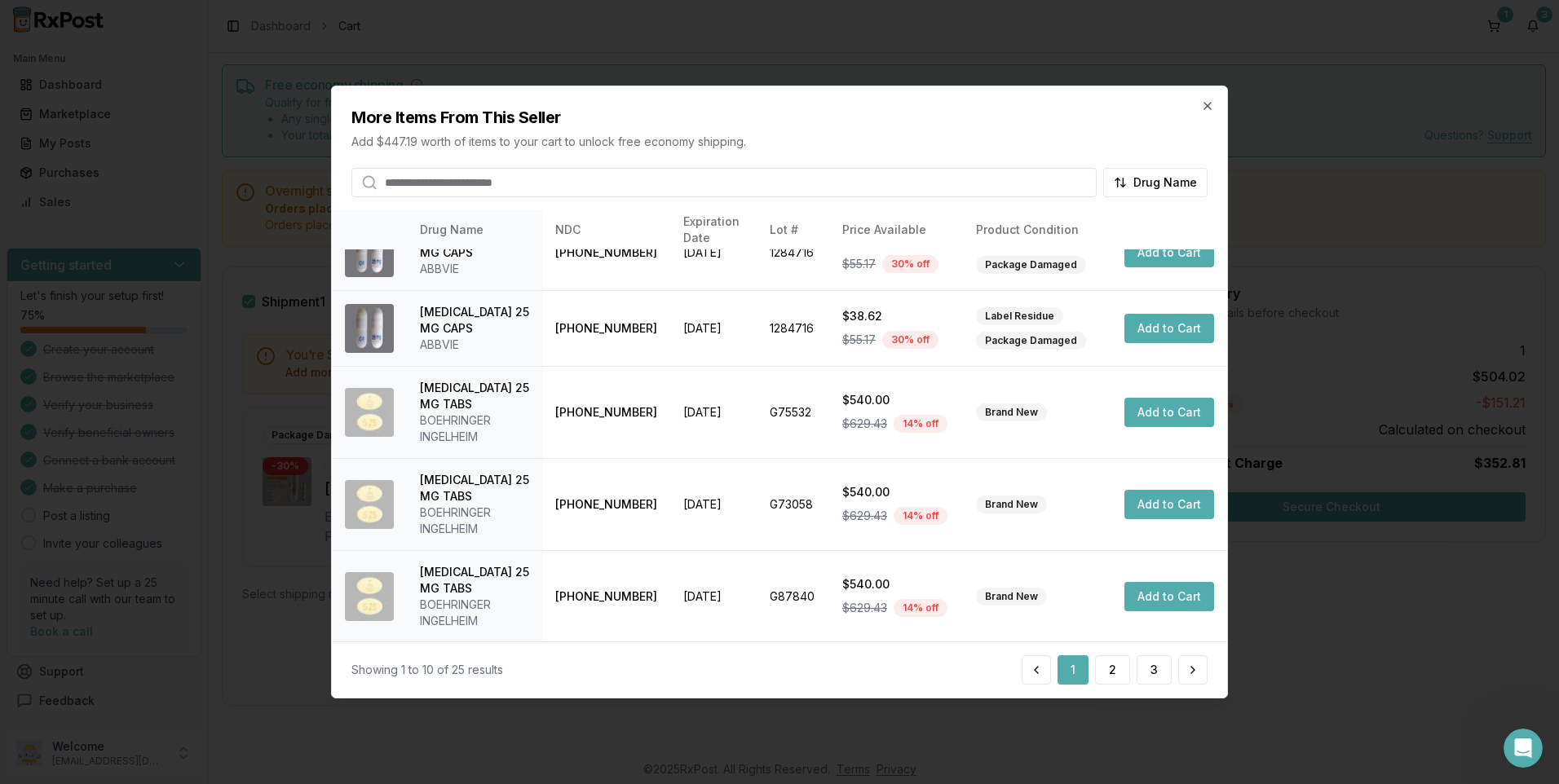
scroll to position [431, 0]
click at [1108, 677] on button "2" at bounding box center [1112, 670] width 35 height 29
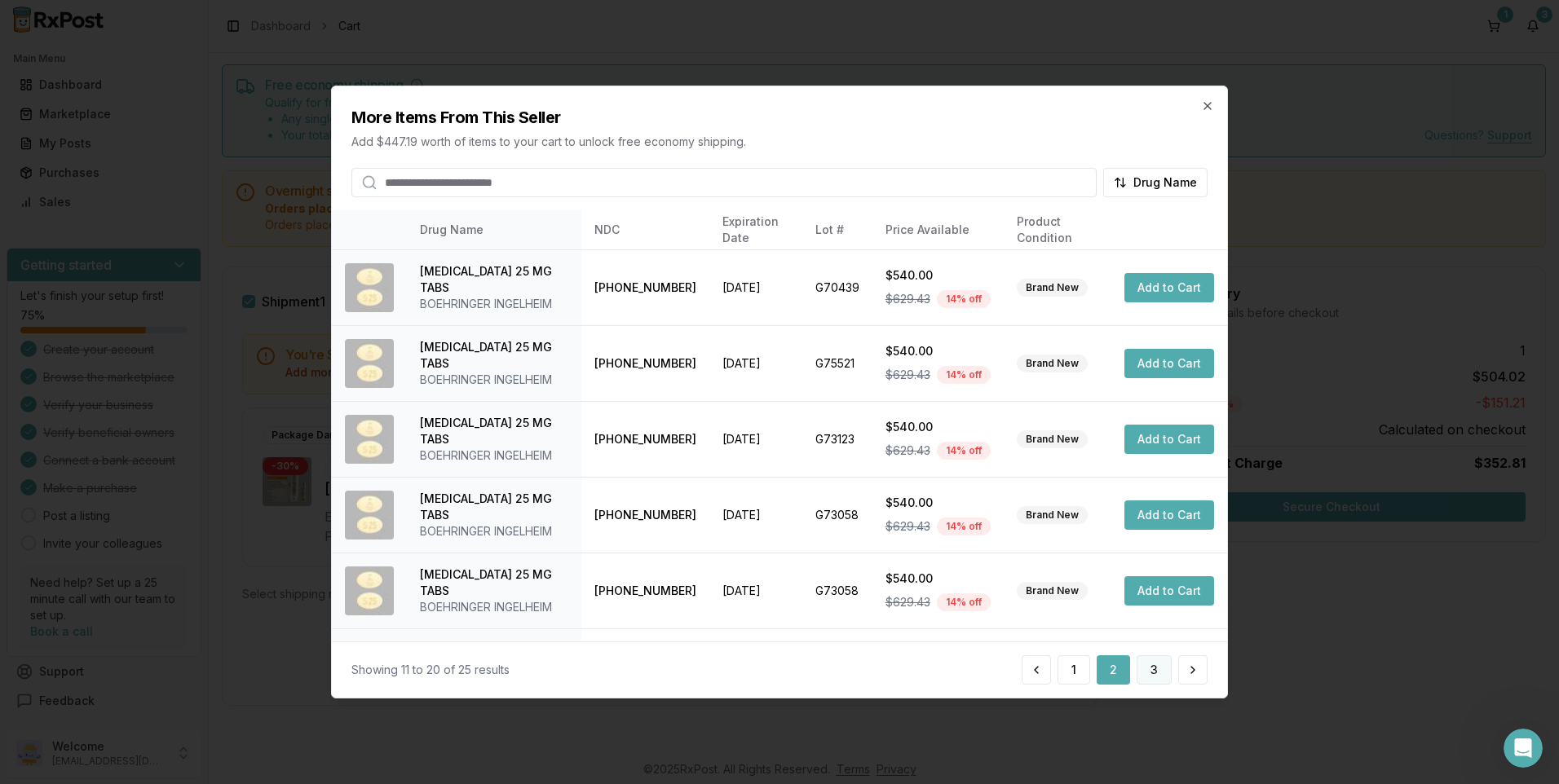
click at [1151, 672] on button "3" at bounding box center [1154, 670] width 35 height 29
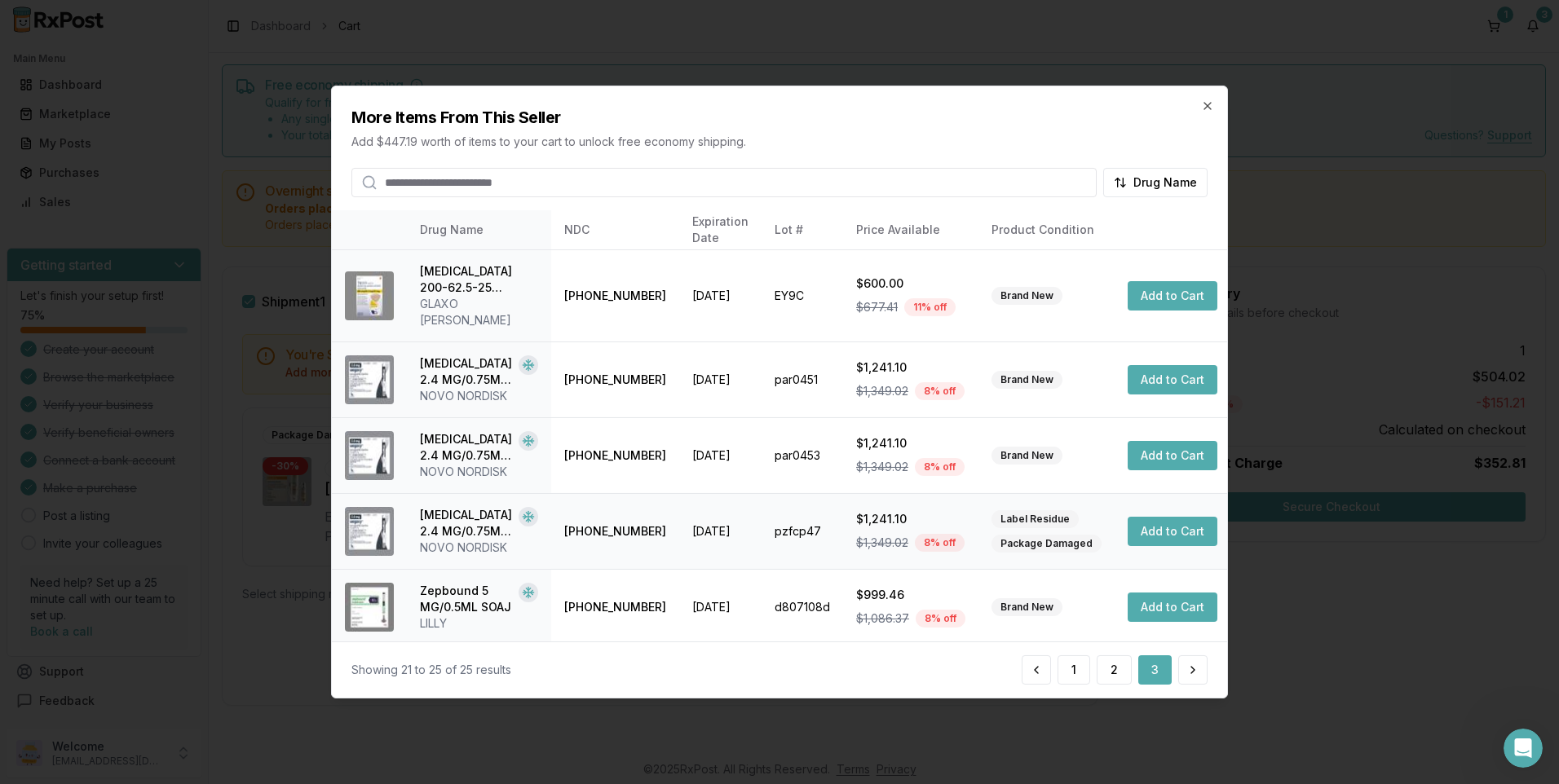
scroll to position [3, 0]
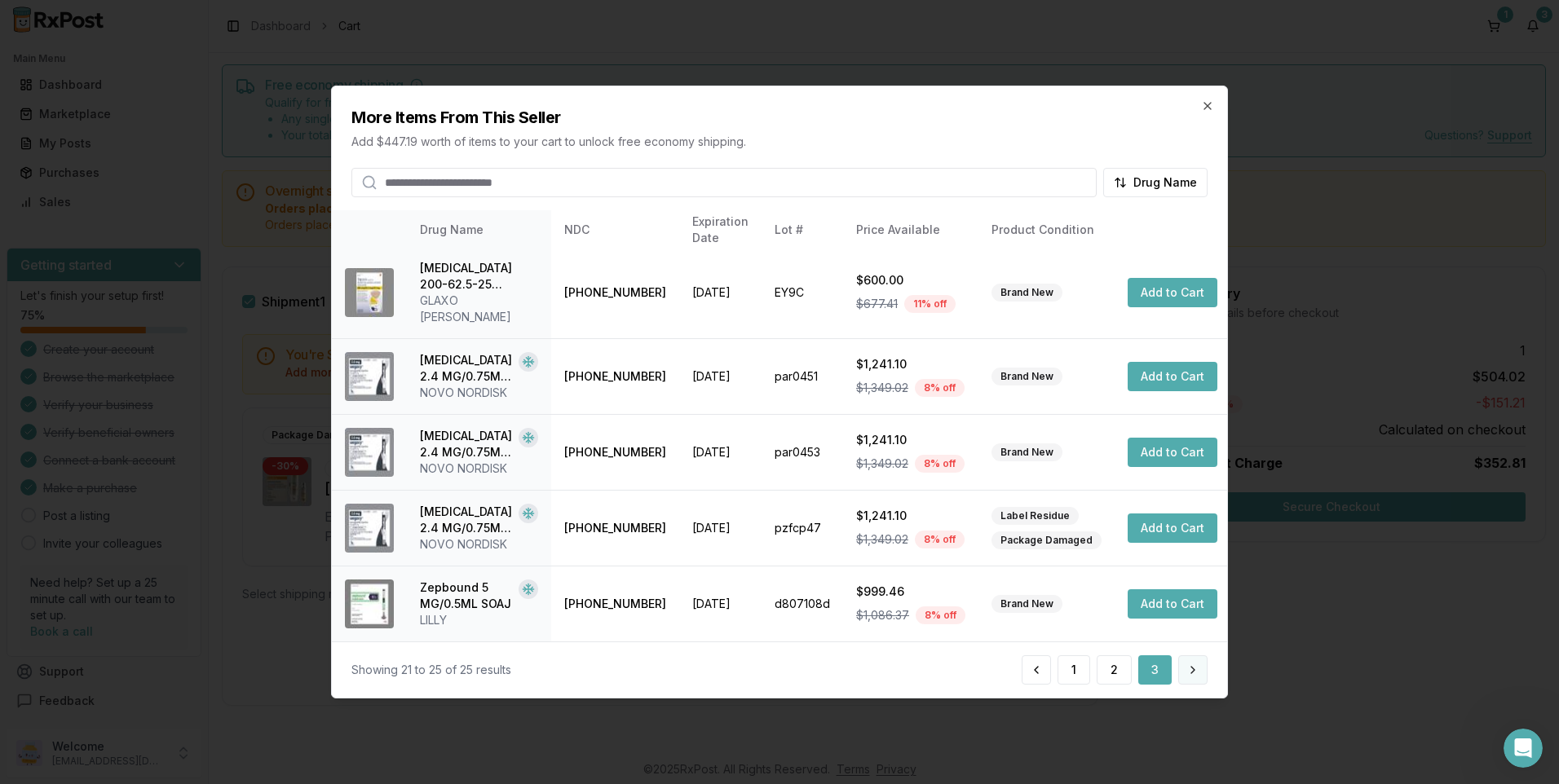
click at [1189, 671] on button at bounding box center [1192, 670] width 29 height 29
click at [1042, 671] on button at bounding box center [1036, 670] width 29 height 29
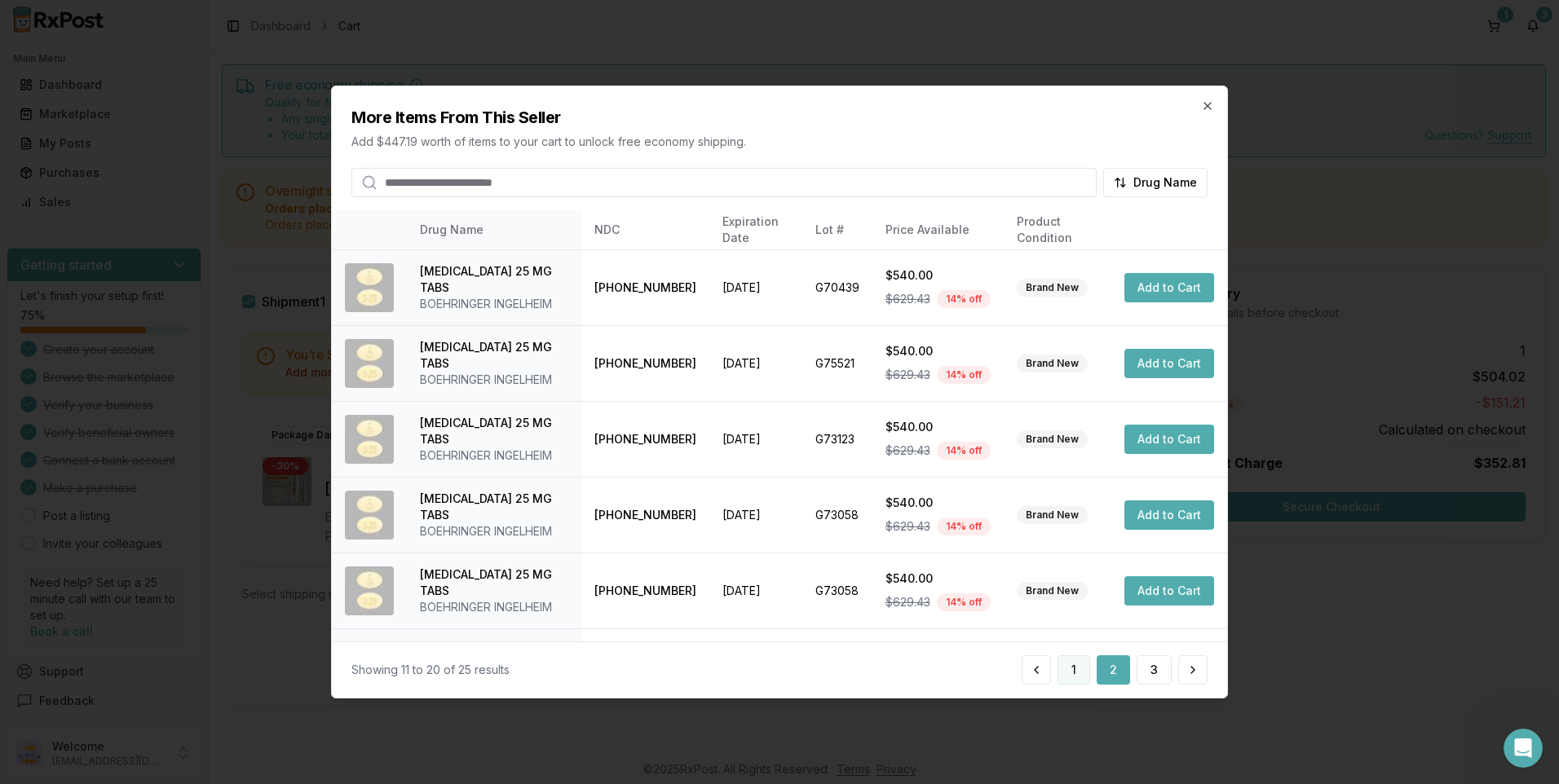
click at [1067, 665] on button "1" at bounding box center [1073, 670] width 32 height 29
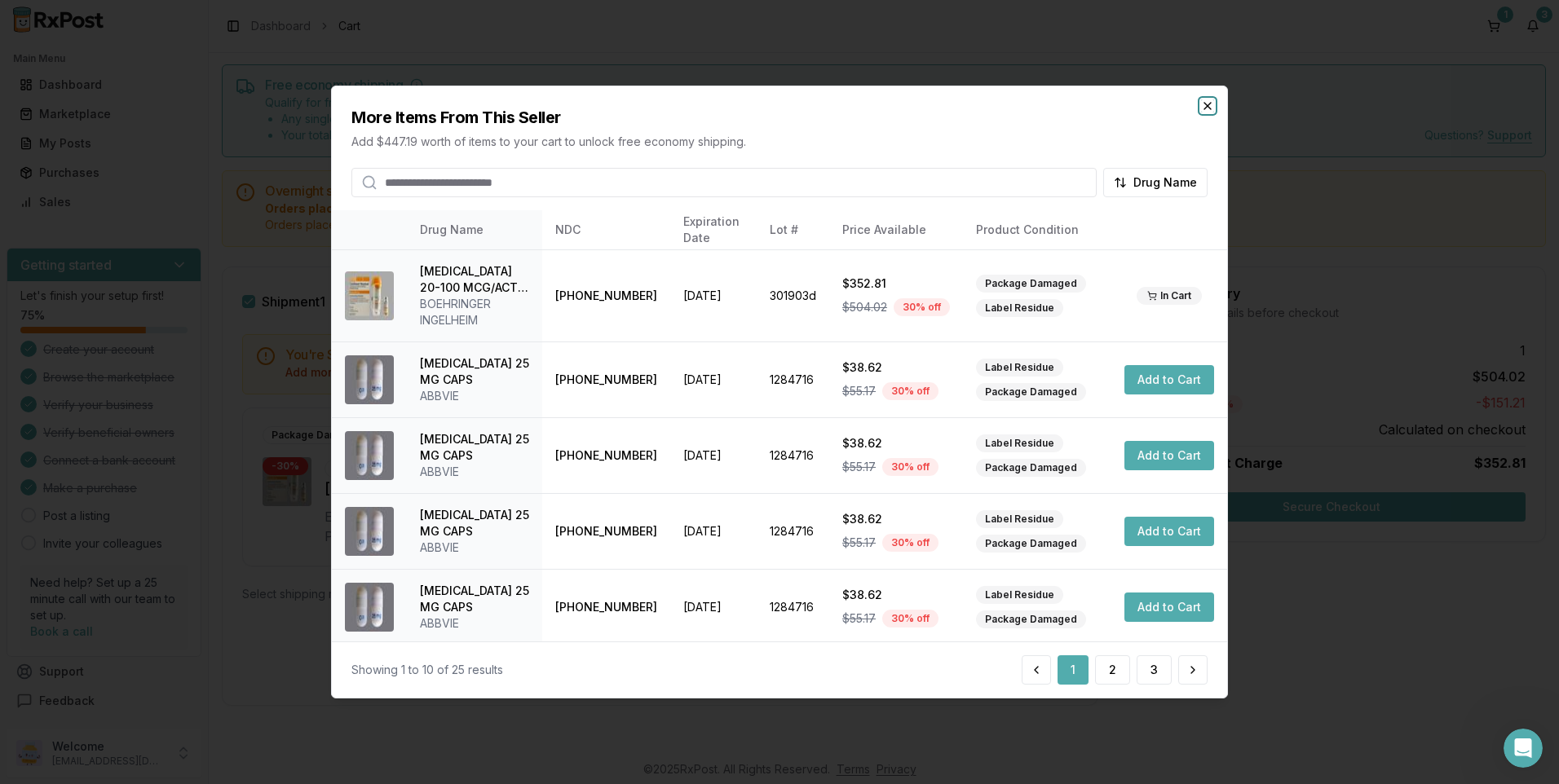
click at [1204, 109] on icon "button" at bounding box center [1207, 106] width 7 height 7
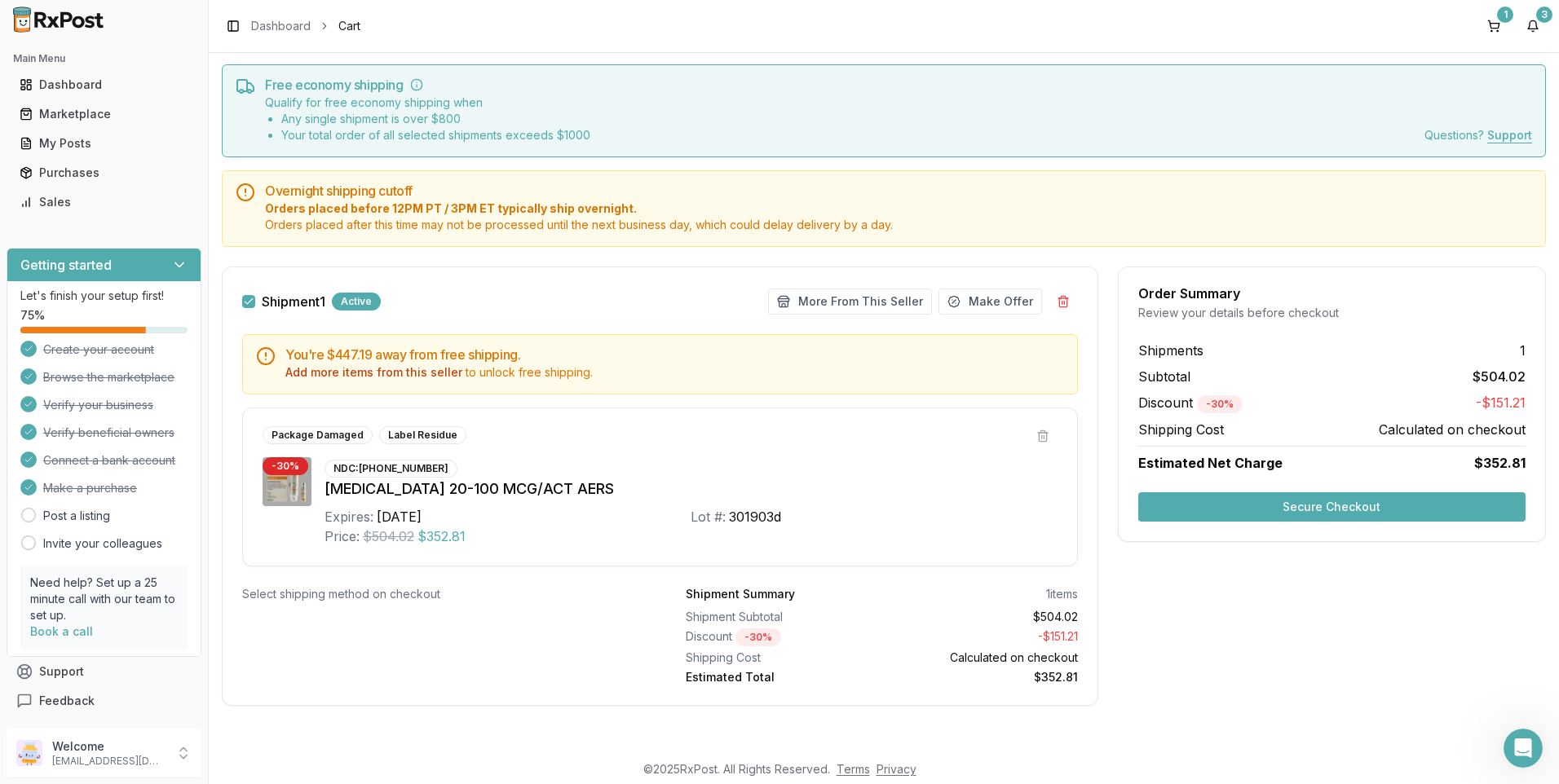
click at [1287, 503] on button "Secure Checkout" at bounding box center [1332, 507] width 387 height 29
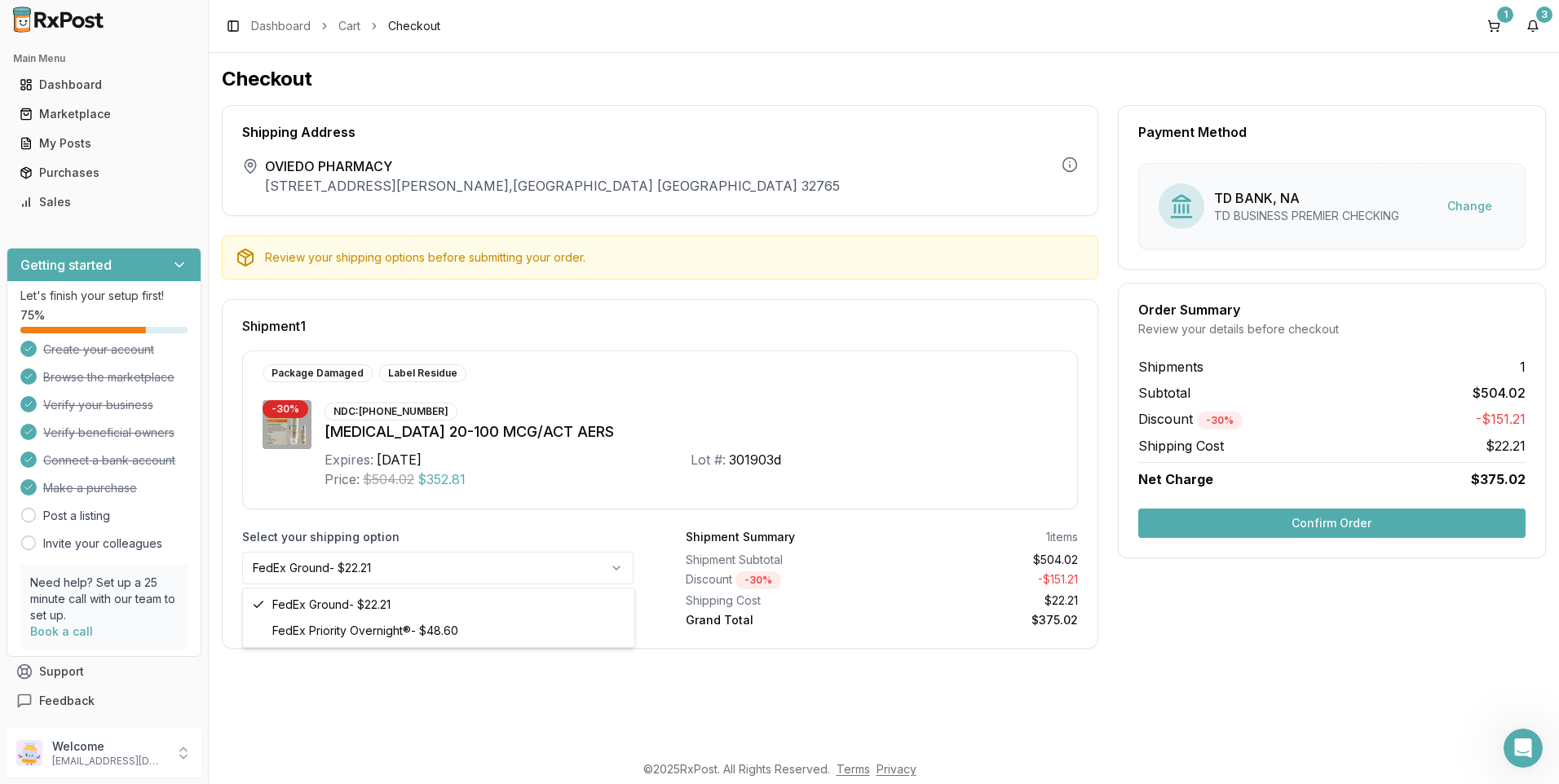
click at [616, 568] on html "Main Menu Dashboard Marketplace My Posts Purchases Sales Getting started Let's …" at bounding box center [779, 392] width 1559 height 784
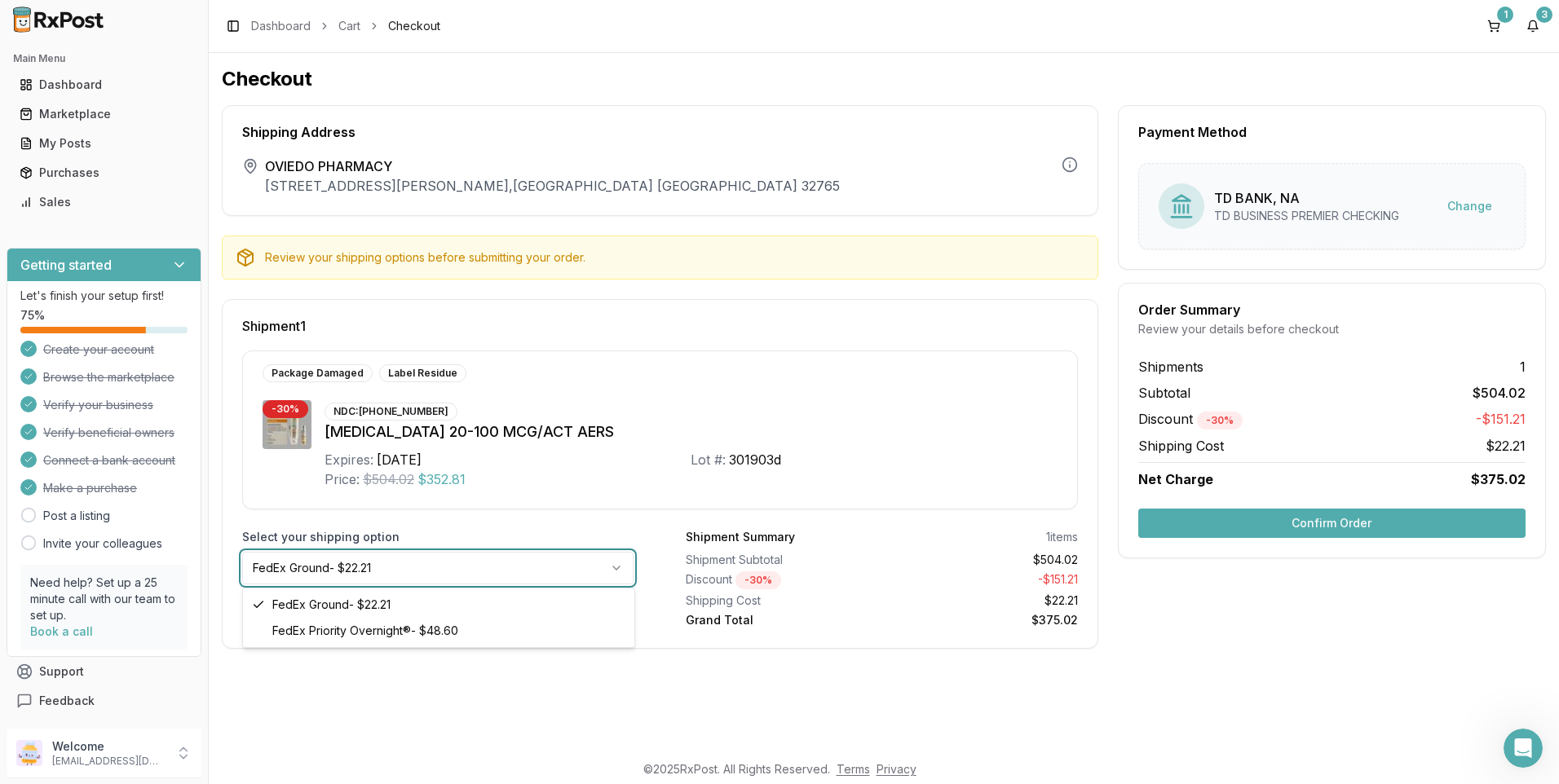
click at [616, 568] on html "Main Menu Dashboard Marketplace My Posts Purchases Sales Getting started Let's …" at bounding box center [779, 392] width 1559 height 784
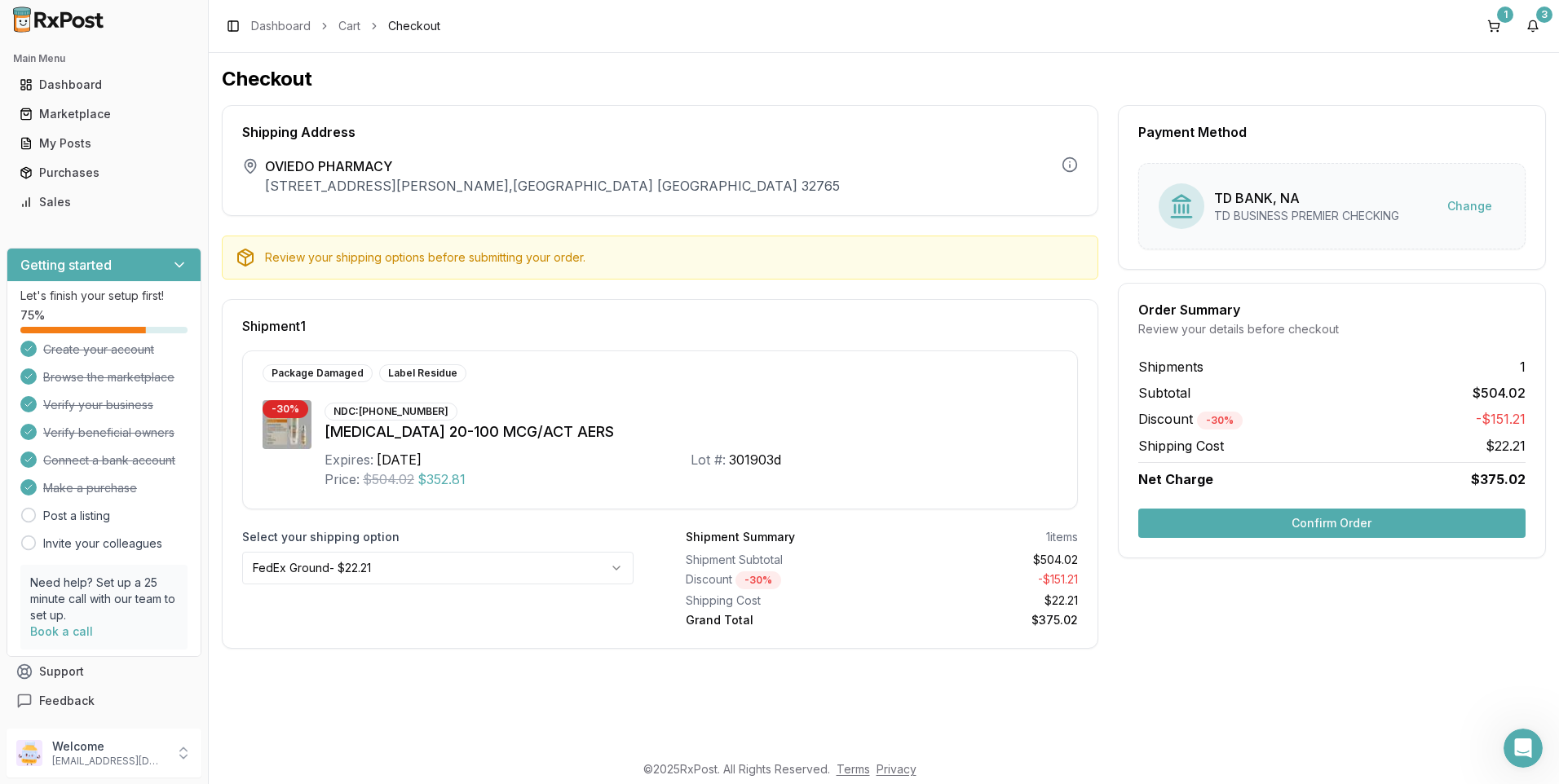
click at [668, 300] on div "Shipment 1 Package Damaged Label Residue - 30 % NDC: [PHONE_NUMBER] [MEDICAL_DA…" at bounding box center [660, 474] width 876 height 350
click at [1531, 16] on button "3" at bounding box center [1533, 26] width 26 height 26
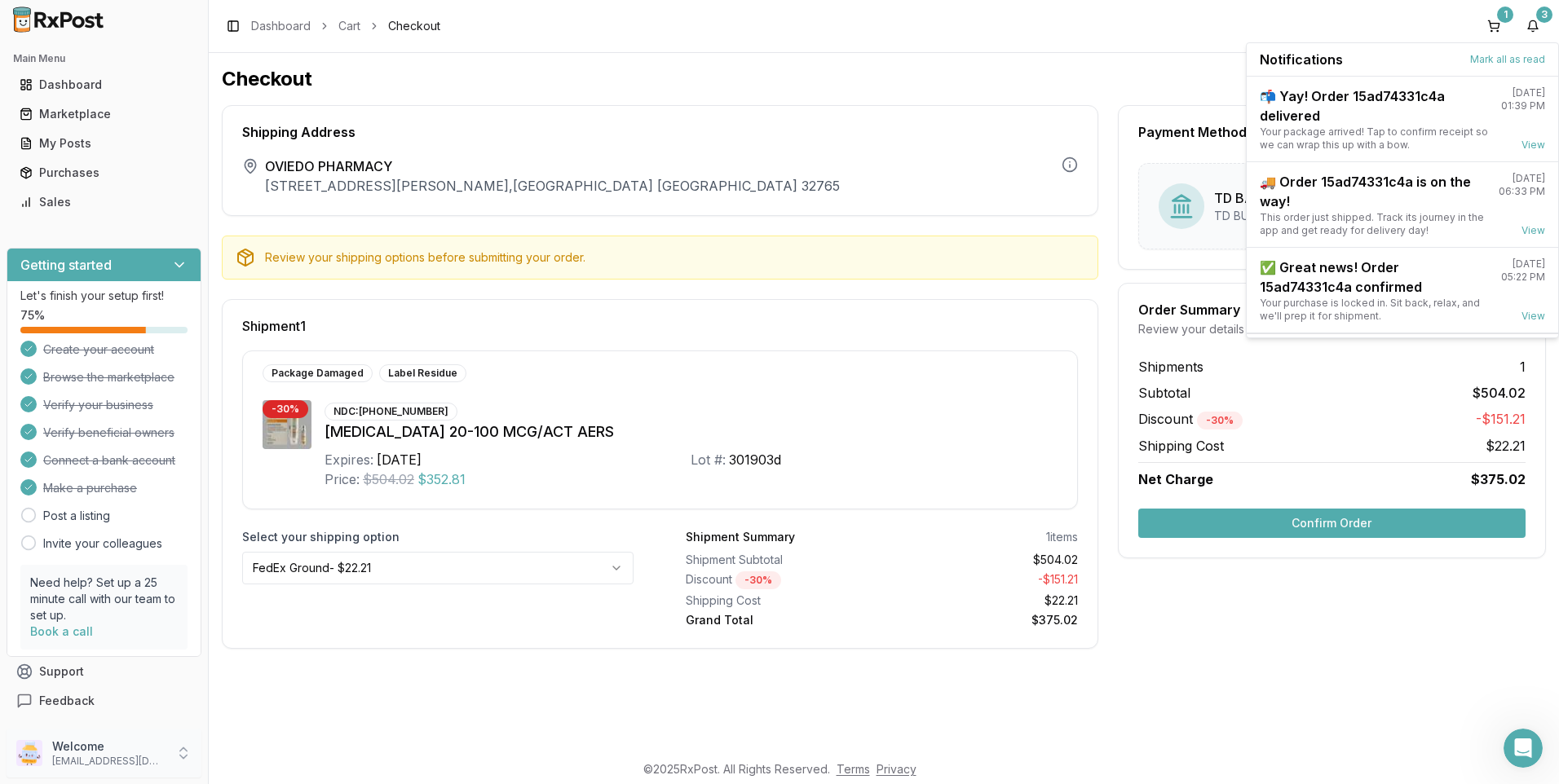
click at [131, 758] on p "[EMAIL_ADDRESS][DOMAIN_NAME]" at bounding box center [108, 761] width 113 height 13
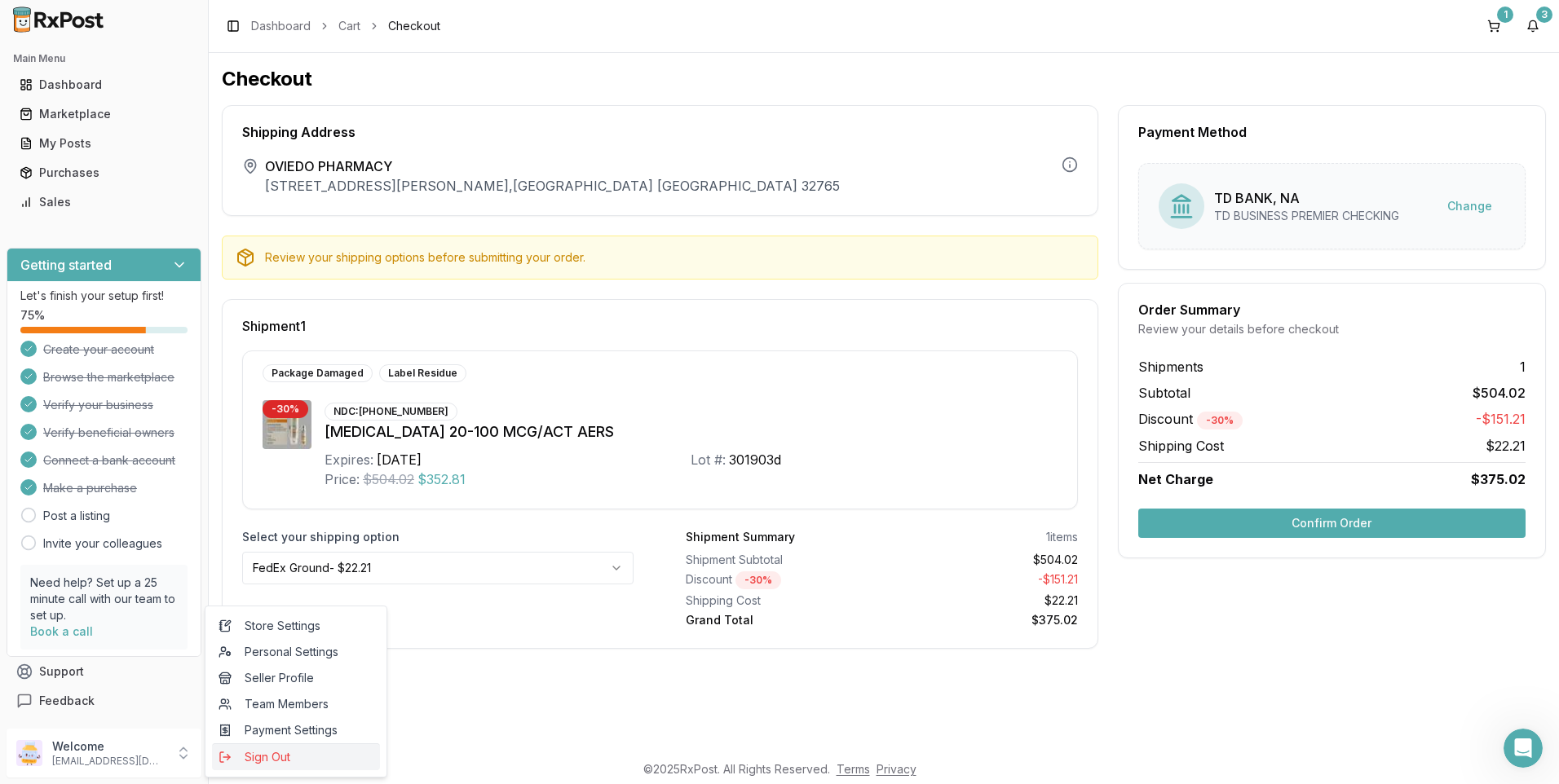
click at [270, 756] on span "Sign Out" at bounding box center [296, 757] width 155 height 16
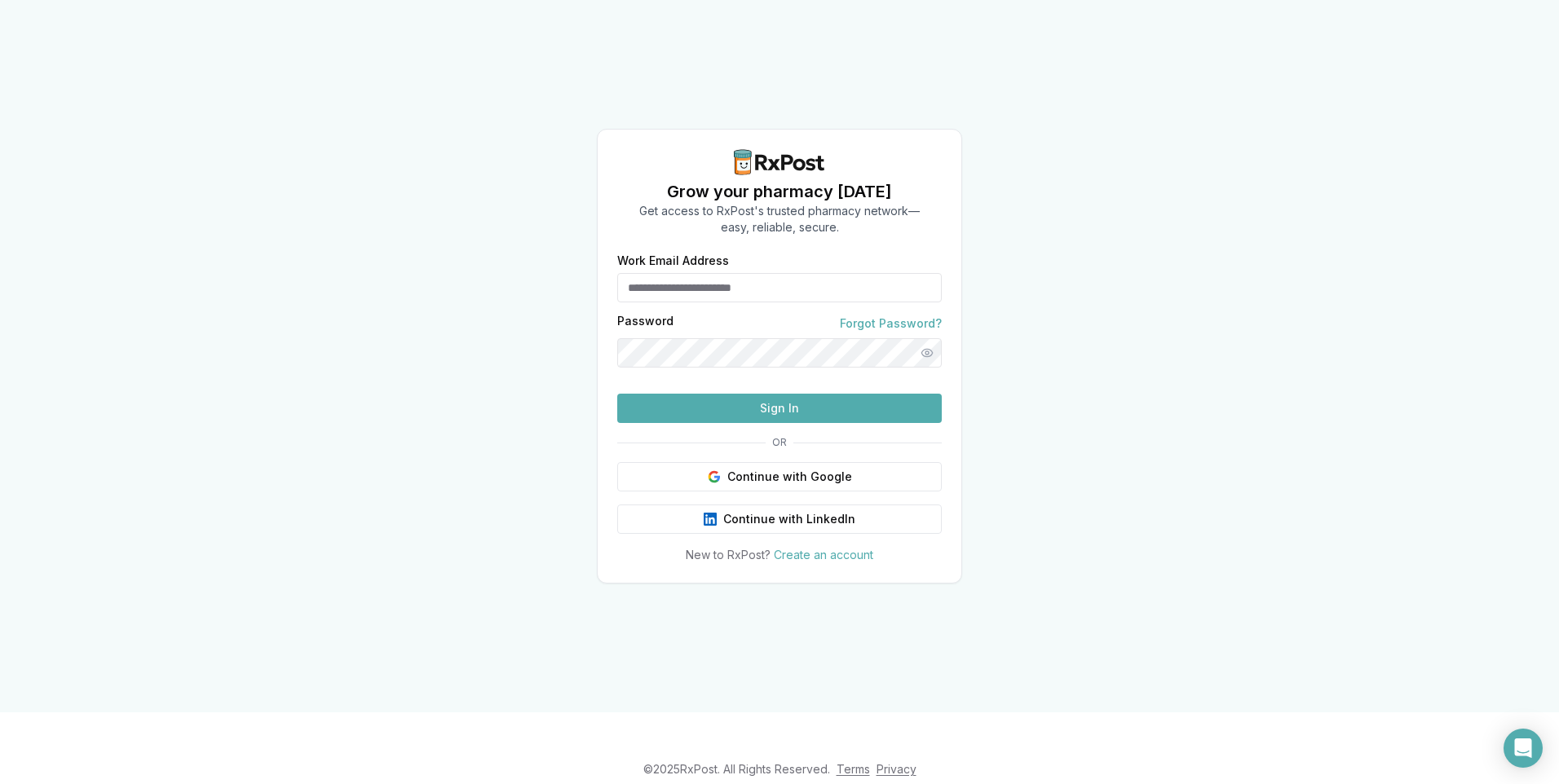
click at [738, 273] on input "Work Email Address" at bounding box center [779, 287] width 324 height 29
click at [739, 273] on input "Work Email Address" at bounding box center [779, 287] width 324 height 29
type input "**********"
click at [806, 423] on button "Sign In" at bounding box center [779, 408] width 324 height 29
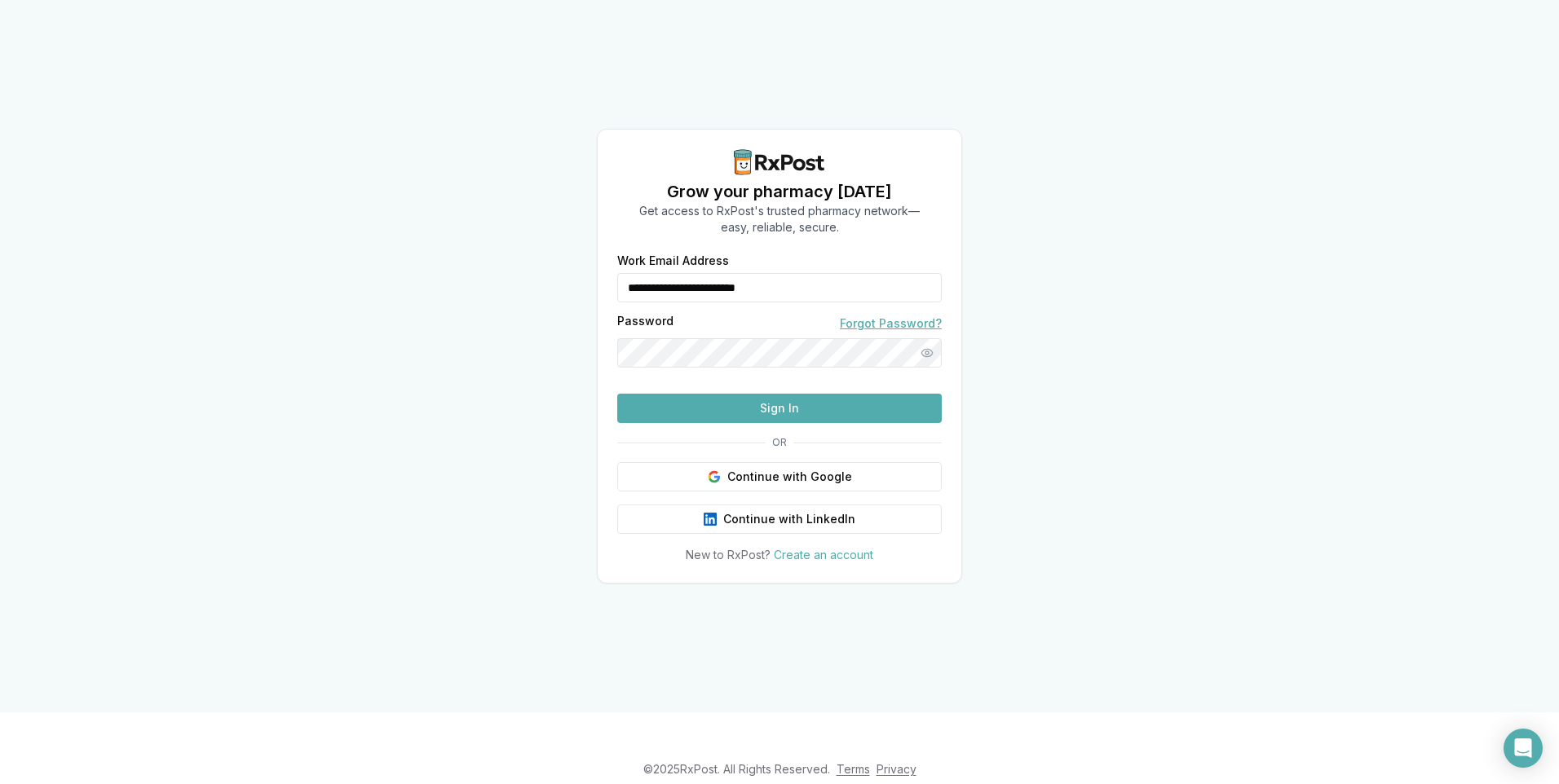
click at [892, 316] on link "Forgot Password?" at bounding box center [890, 323] width 102 height 16
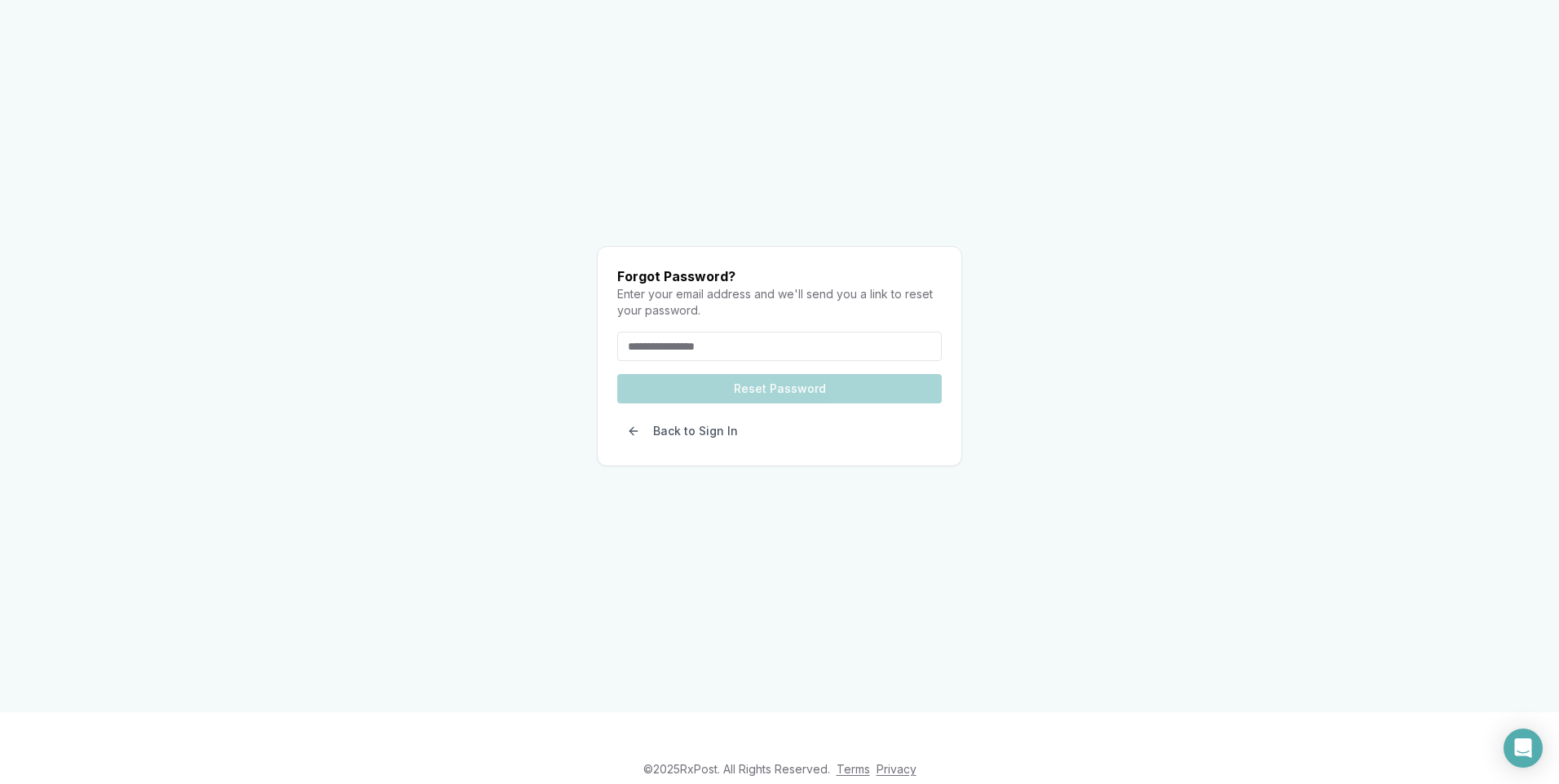
click at [783, 332] on input "email" at bounding box center [779, 346] width 324 height 29
type input "**********"
click at [771, 362] on form "**********" at bounding box center [779, 374] width 324 height 84
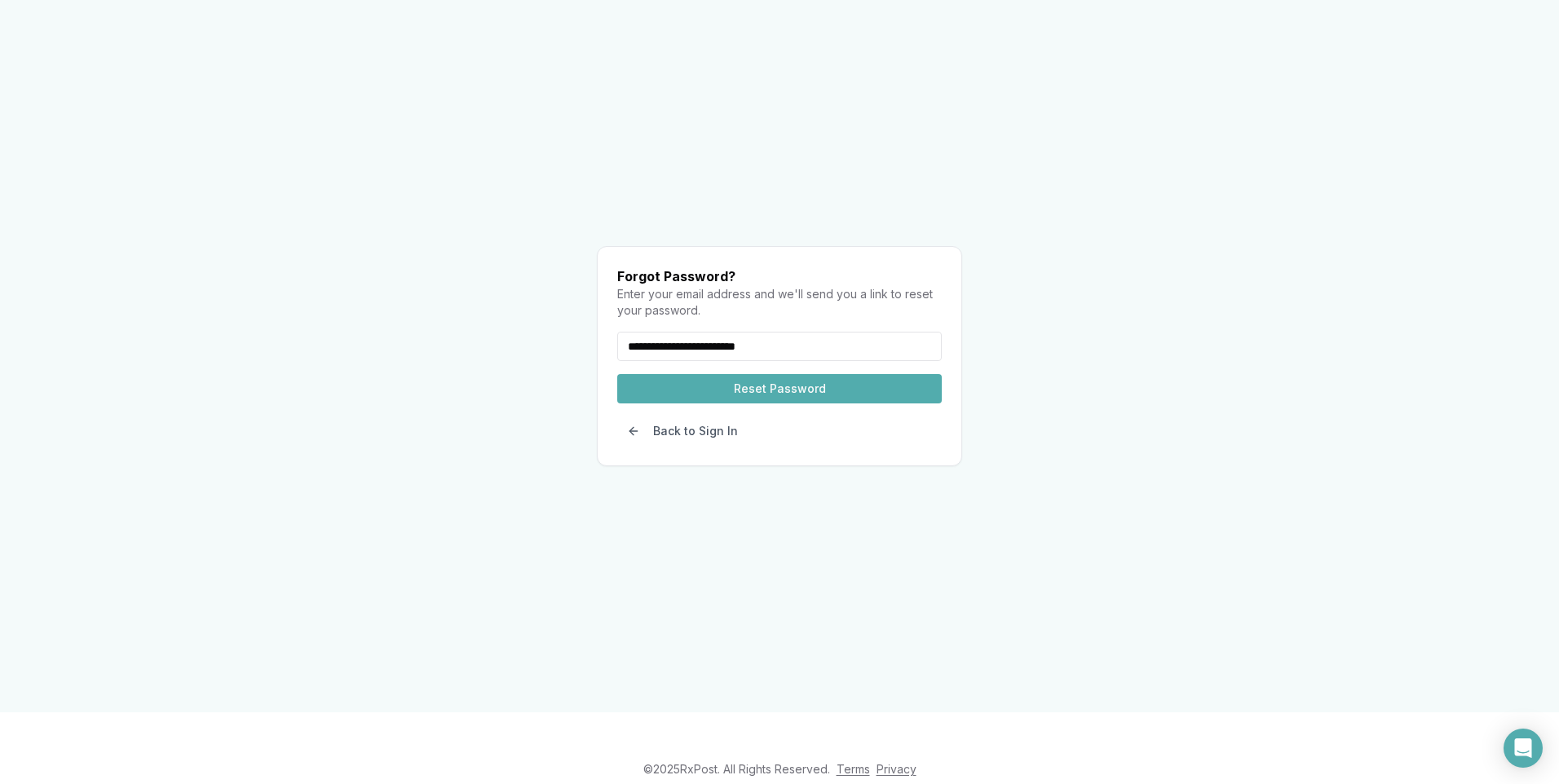
click at [771, 374] on button "Reset Password" at bounding box center [779, 388] width 324 height 29
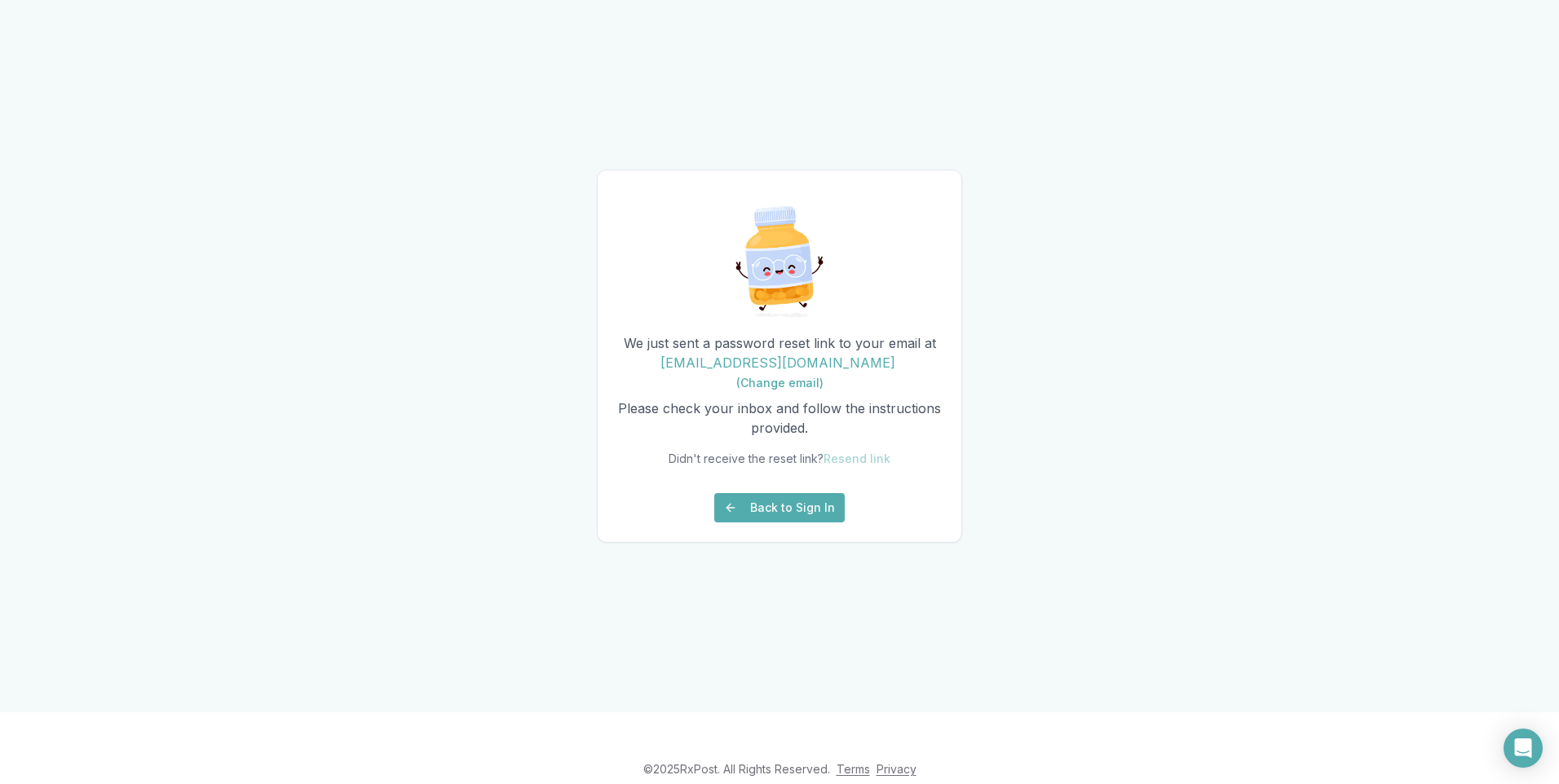
click at [797, 522] on button "Back to Sign In" at bounding box center [779, 508] width 131 height 29
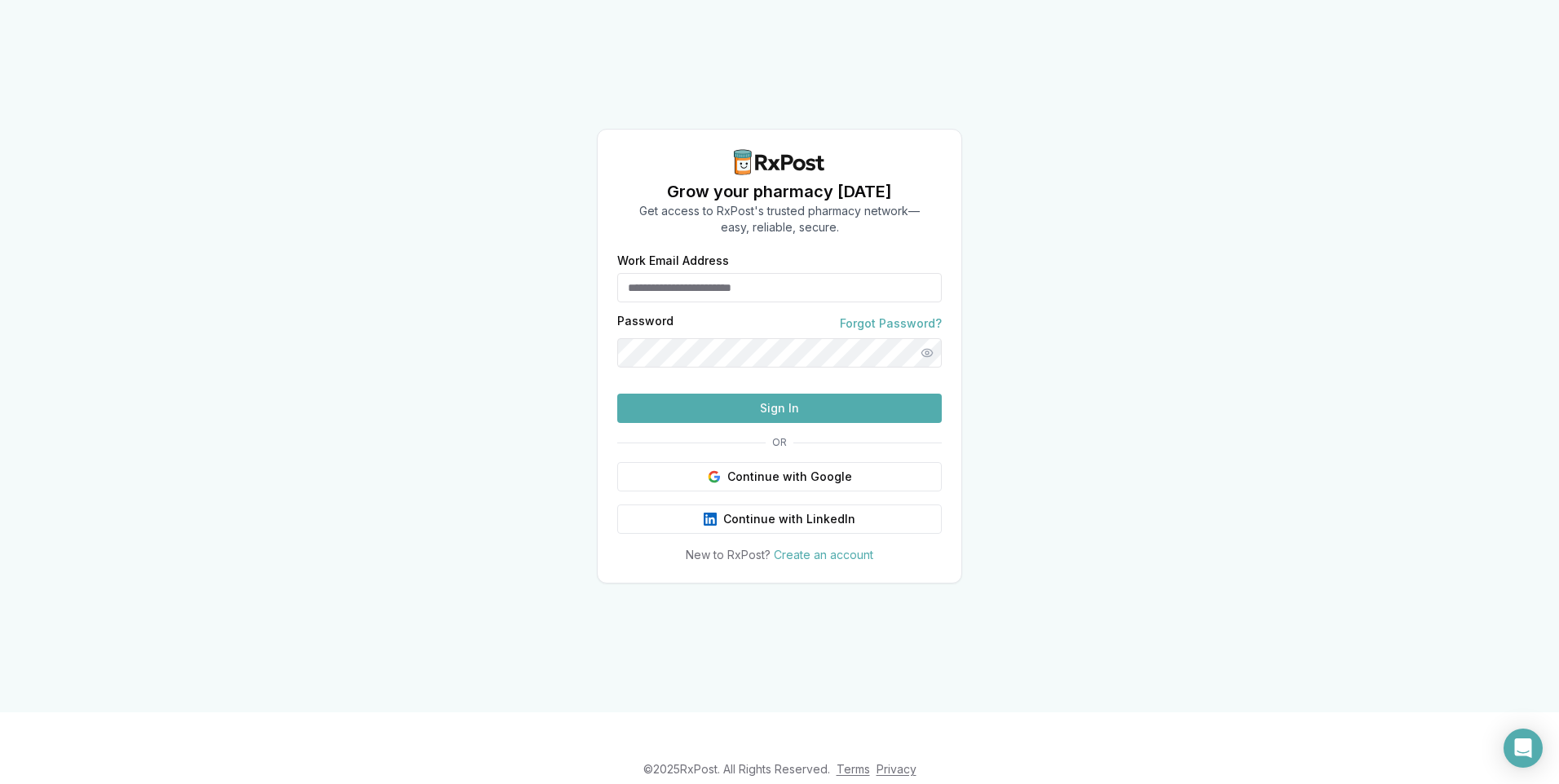
click at [739, 273] on input "Work Email Address" at bounding box center [779, 287] width 324 height 29
type input "**********"
click at [817, 423] on button "Sign In" at bounding box center [779, 408] width 324 height 29
click at [919, 338] on button "Show password" at bounding box center [927, 352] width 29 height 29
click at [796, 423] on button "Sign In" at bounding box center [779, 408] width 324 height 29
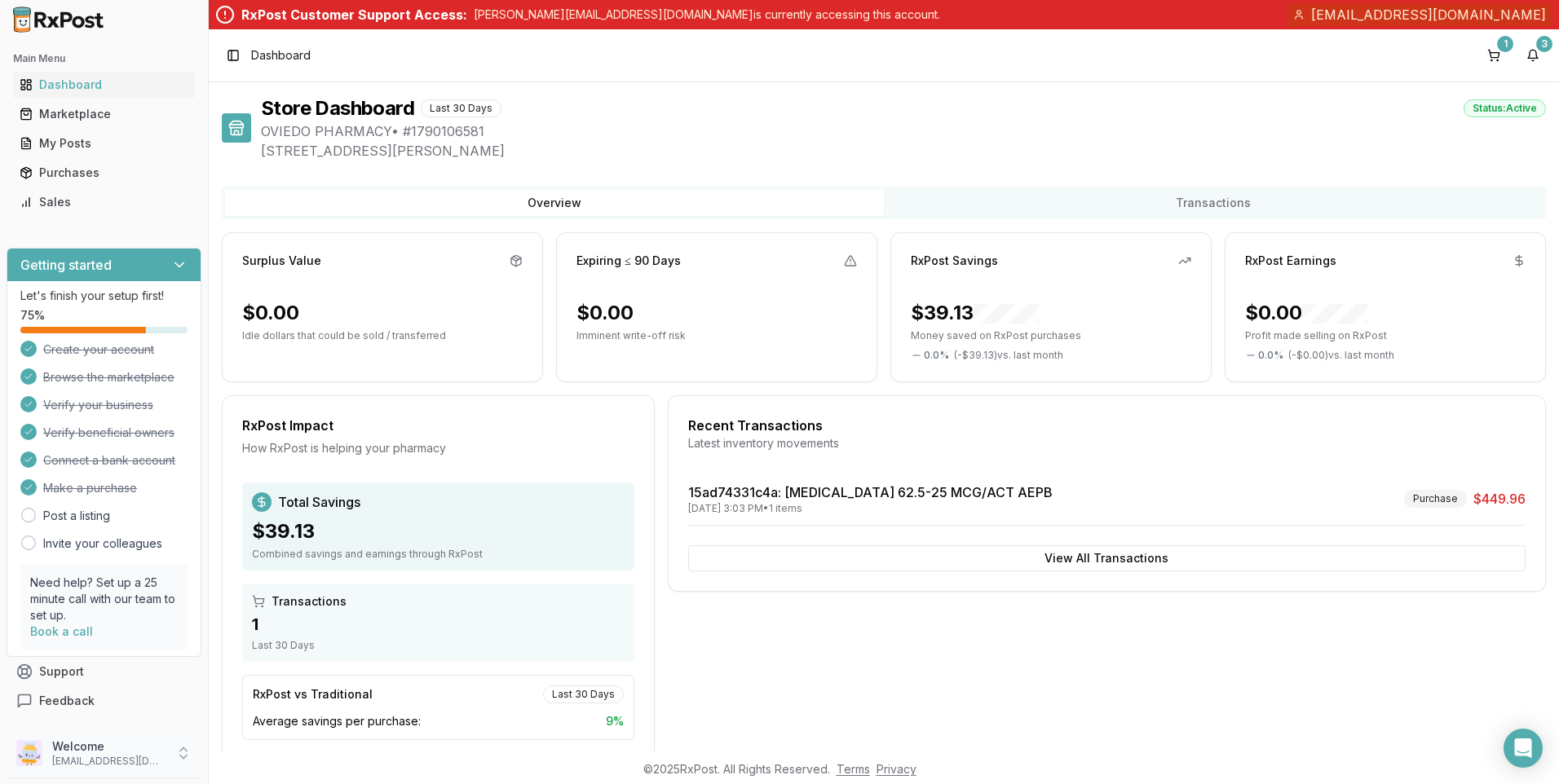
click at [177, 760] on div "Welcome oviedopharmacy@outlook.com" at bounding box center [104, 752] width 195 height 49
click at [315, 648] on span "Personal Settings" at bounding box center [296, 652] width 155 height 16
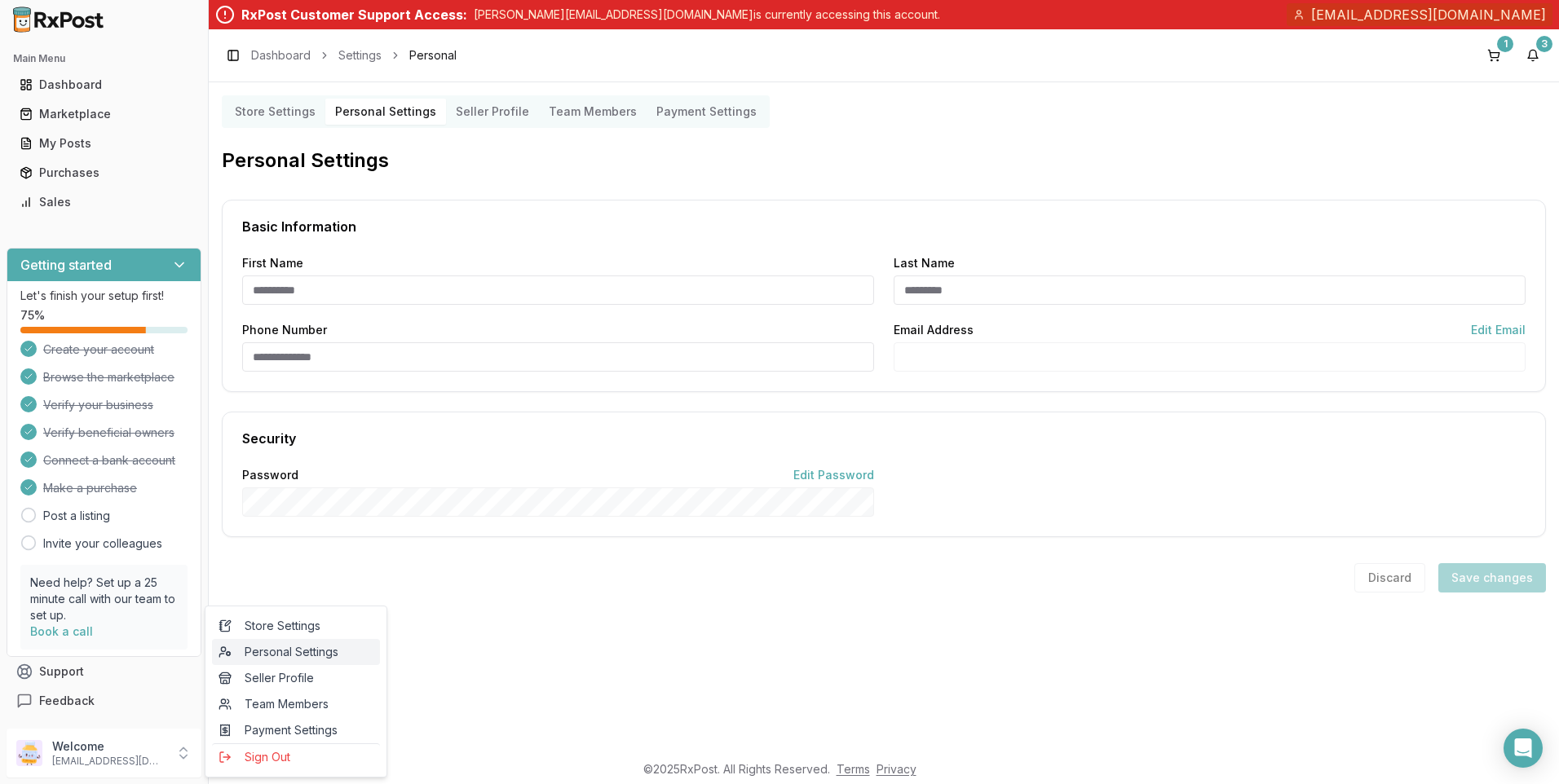
type input "*****"
type input "**********"
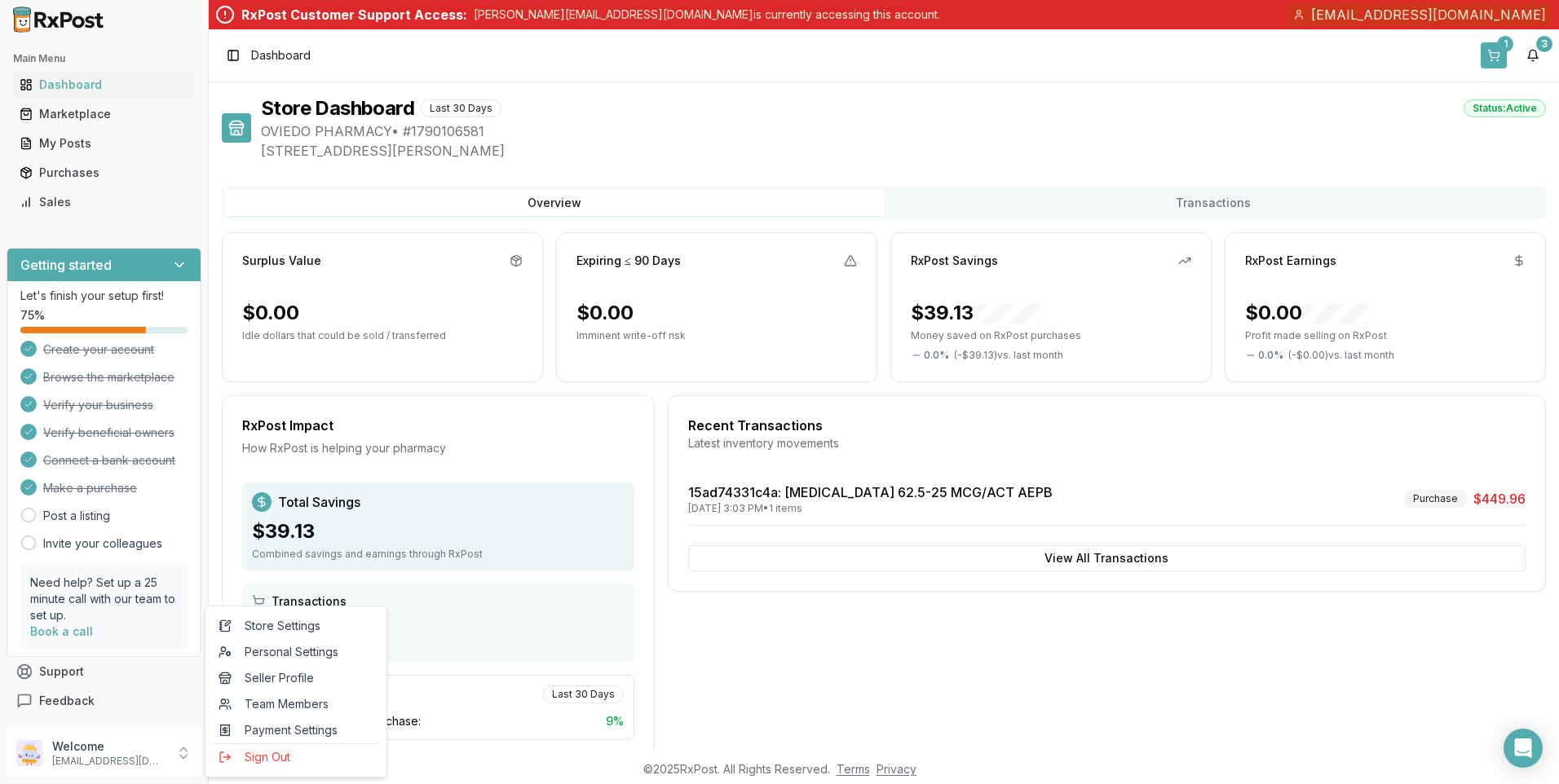
click at [1495, 49] on button "1" at bounding box center [1493, 55] width 26 height 26
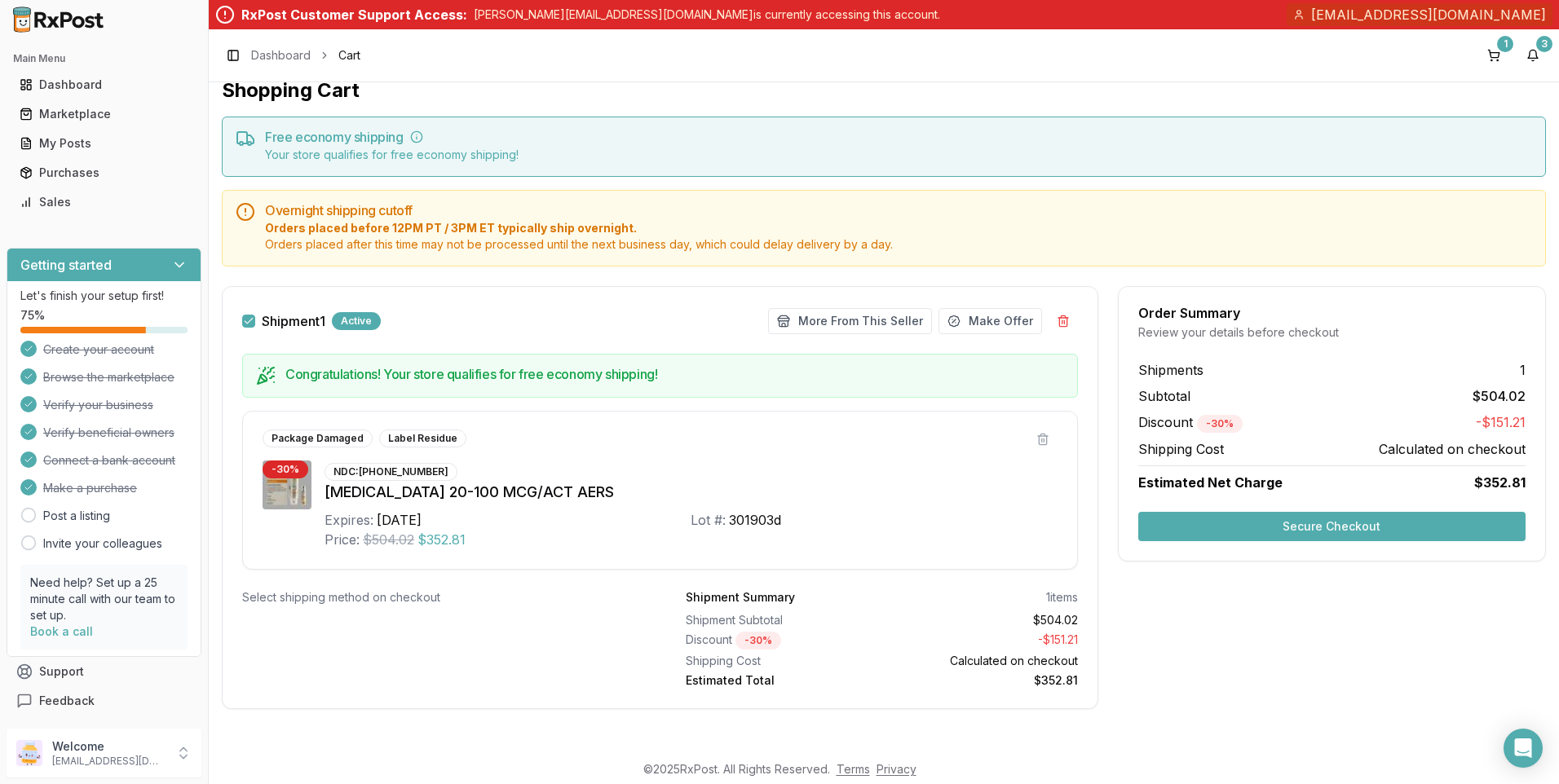
scroll to position [21, 0]
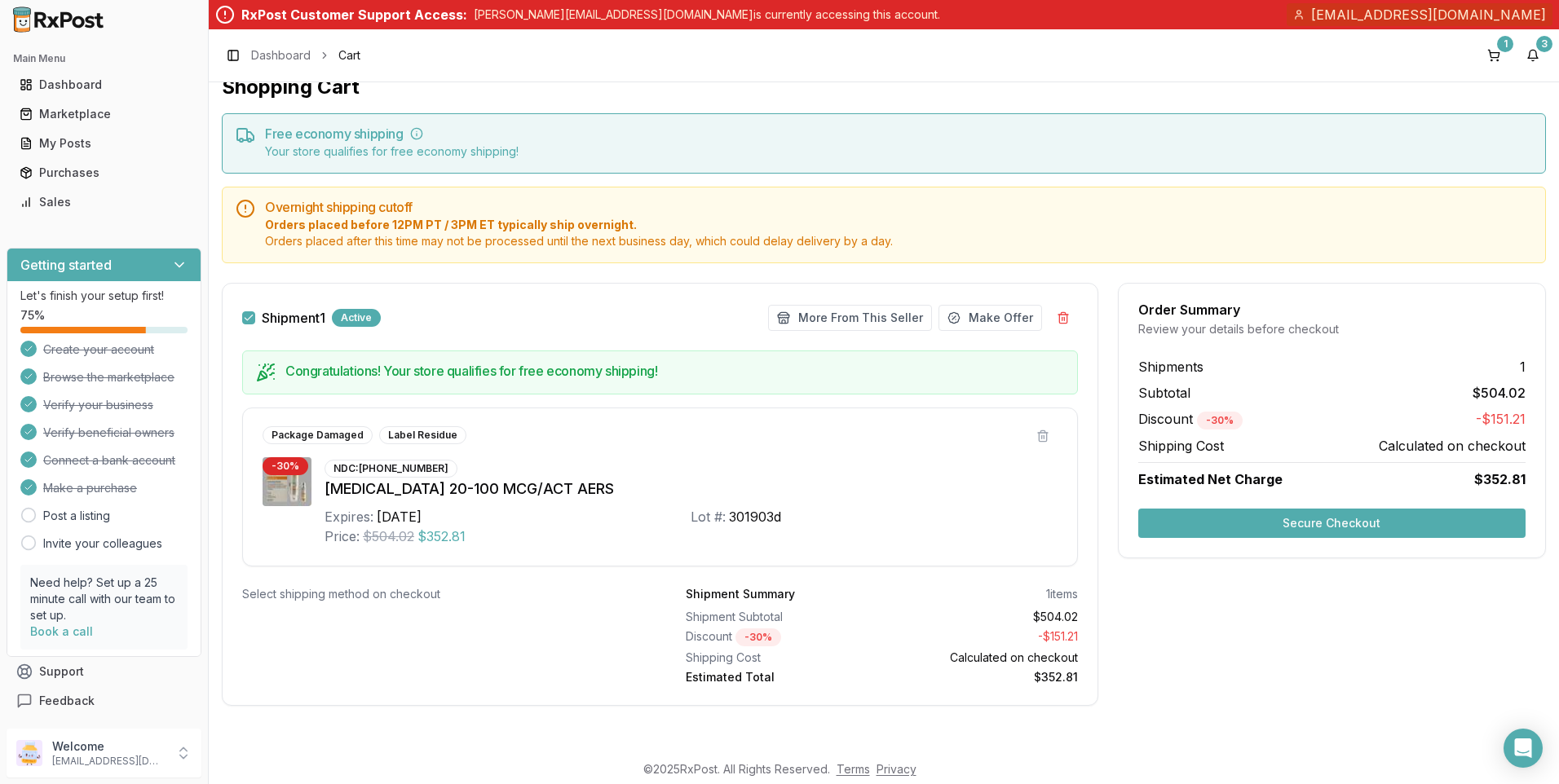
click at [1259, 523] on button "Secure Checkout" at bounding box center [1332, 523] width 387 height 29
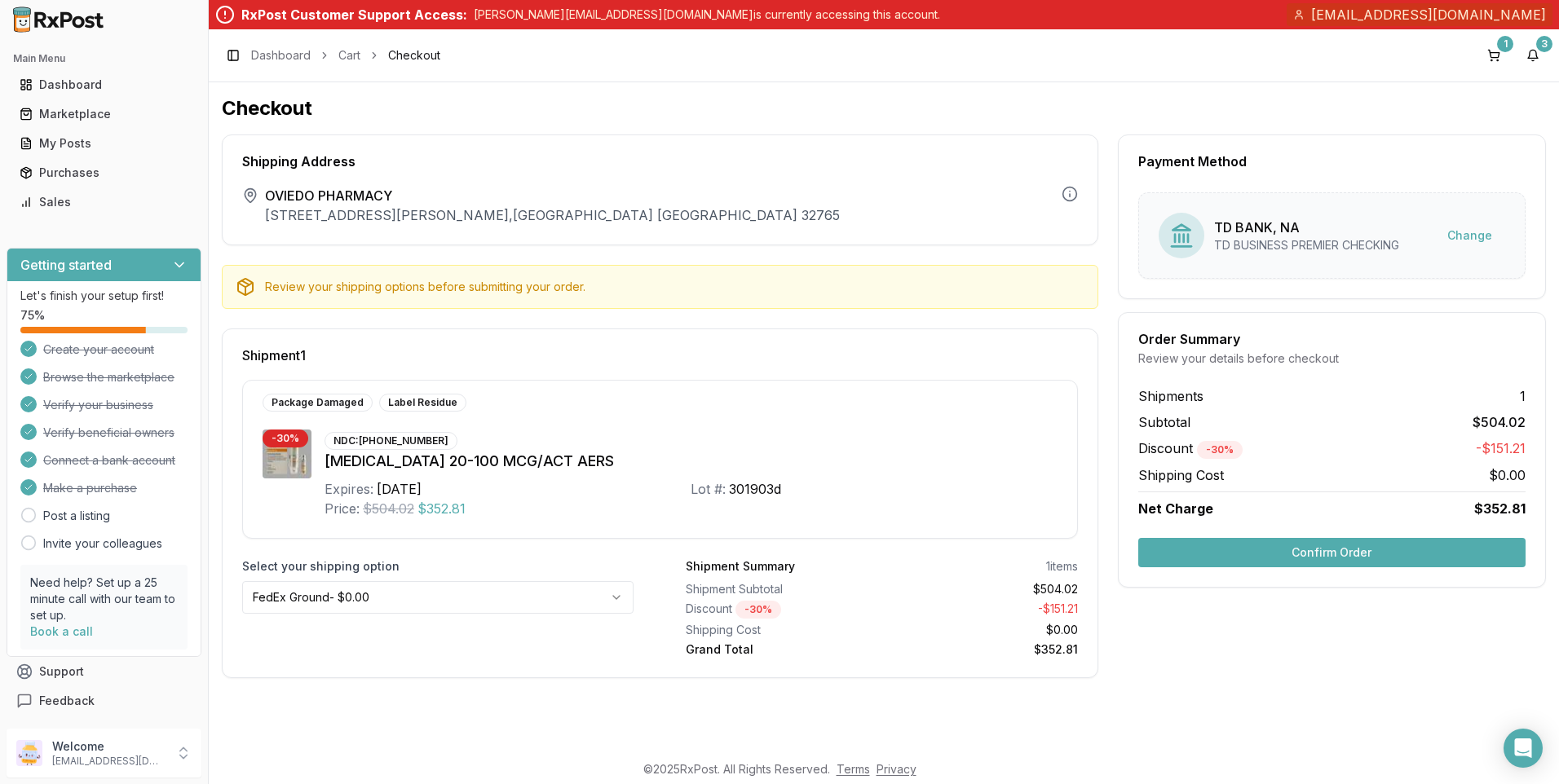
click at [1294, 550] on button "Confirm Order" at bounding box center [1332, 553] width 387 height 29
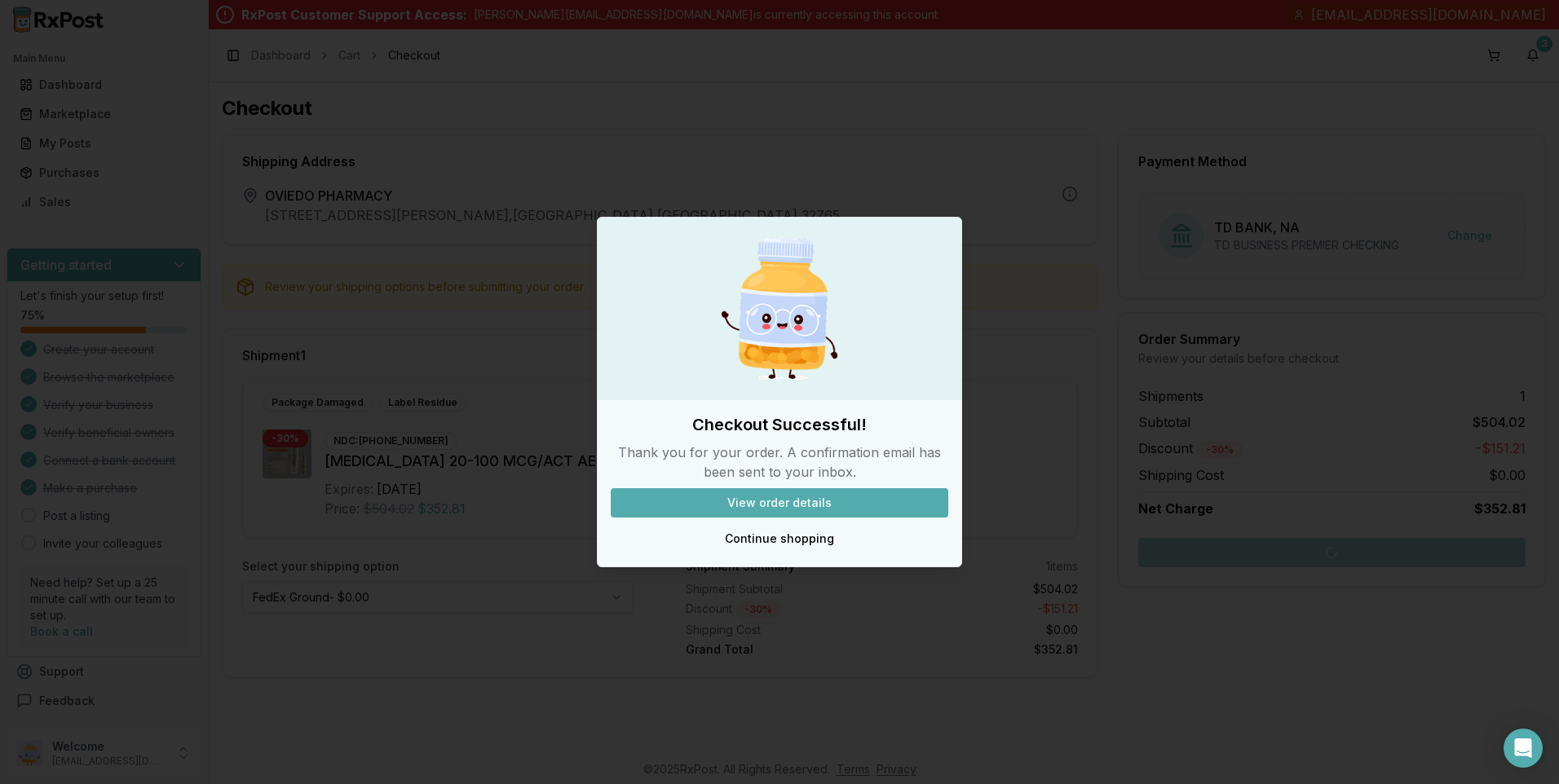
click at [808, 499] on button "View order details" at bounding box center [780, 502] width 338 height 29
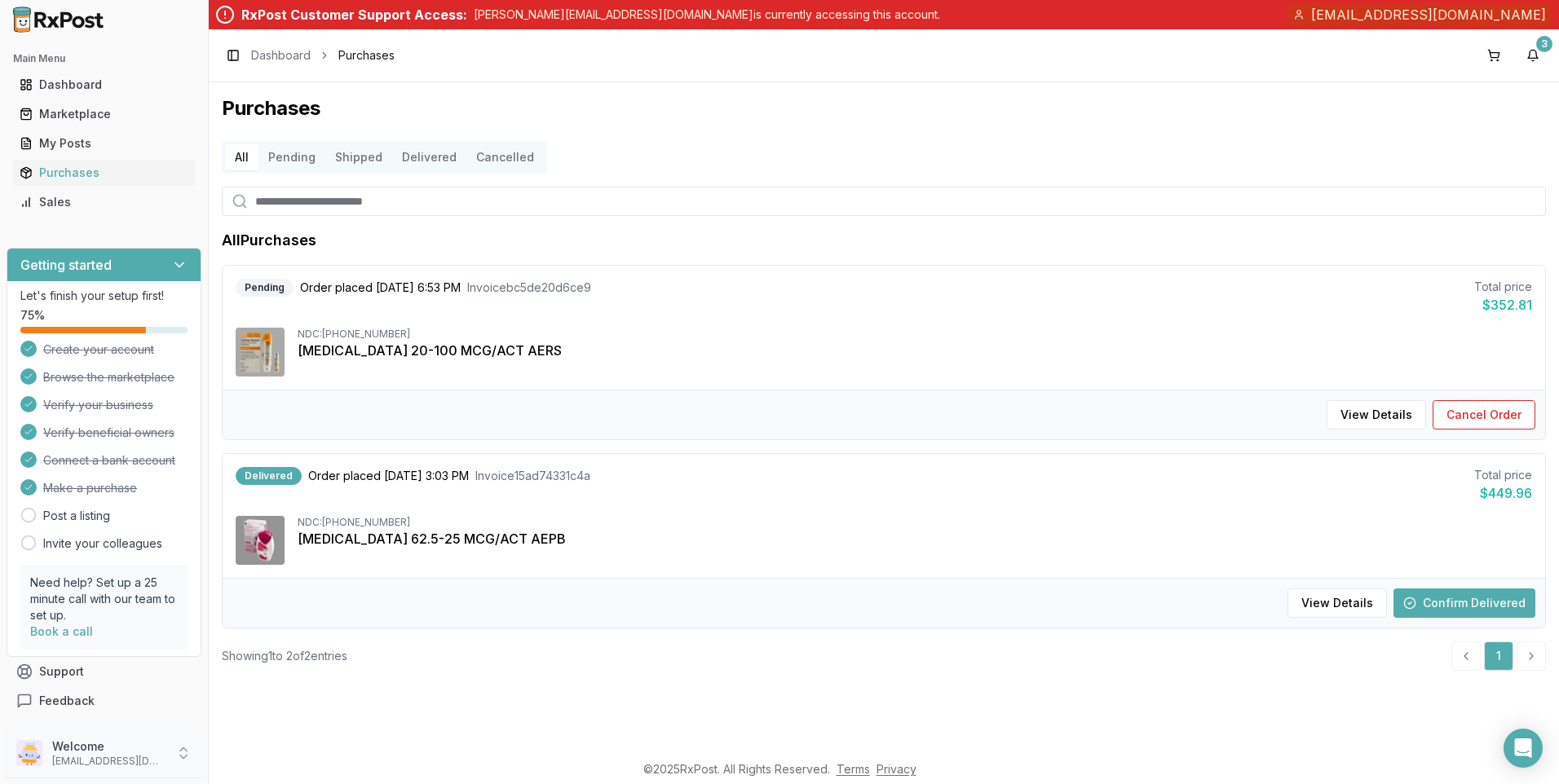
click at [184, 752] on icon at bounding box center [183, 752] width 16 height 16
click at [308, 656] on span "Personal Settings" at bounding box center [296, 652] width 155 height 16
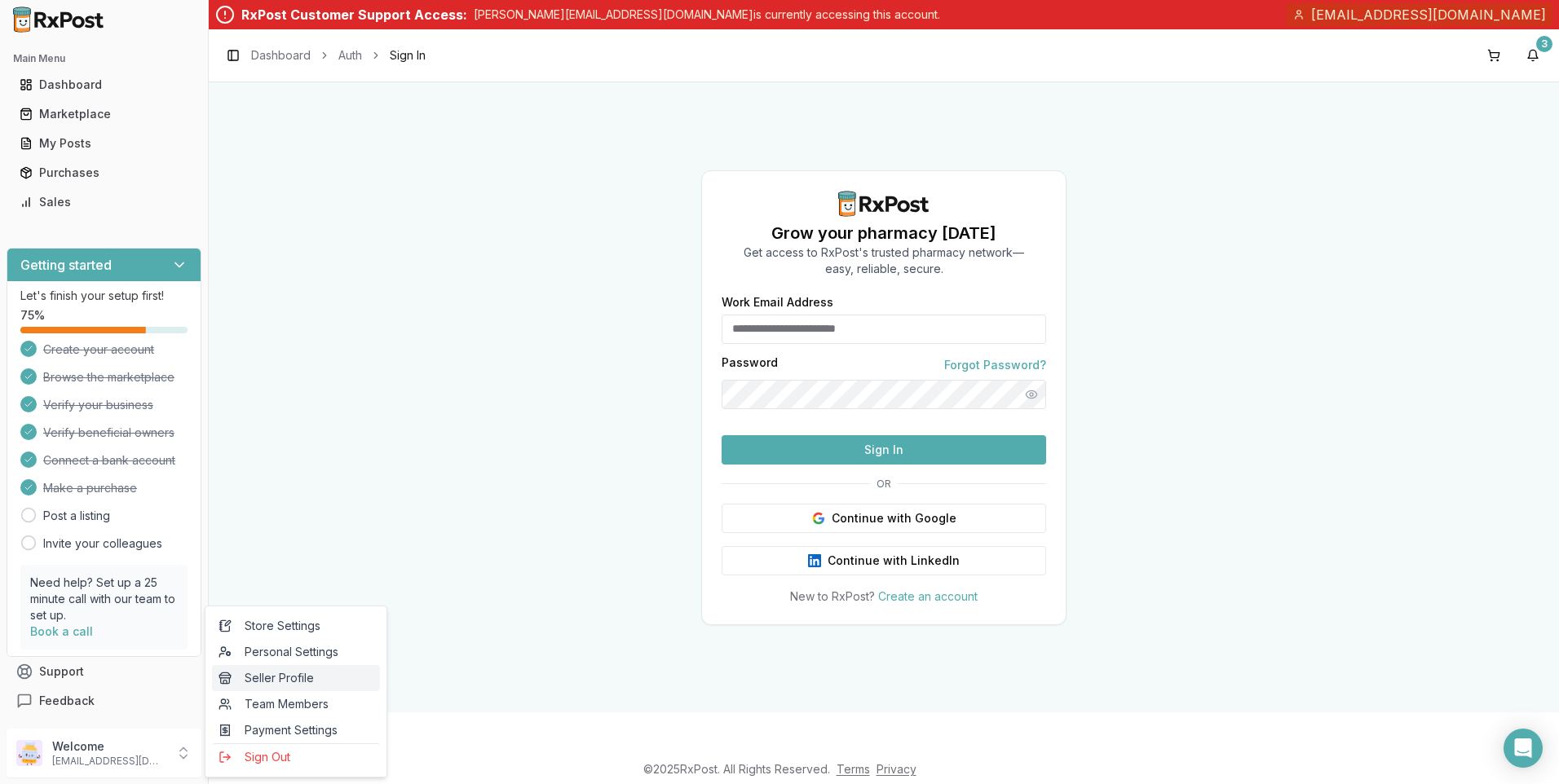
click at [289, 676] on span "Seller Profile" at bounding box center [296, 677] width 155 height 16
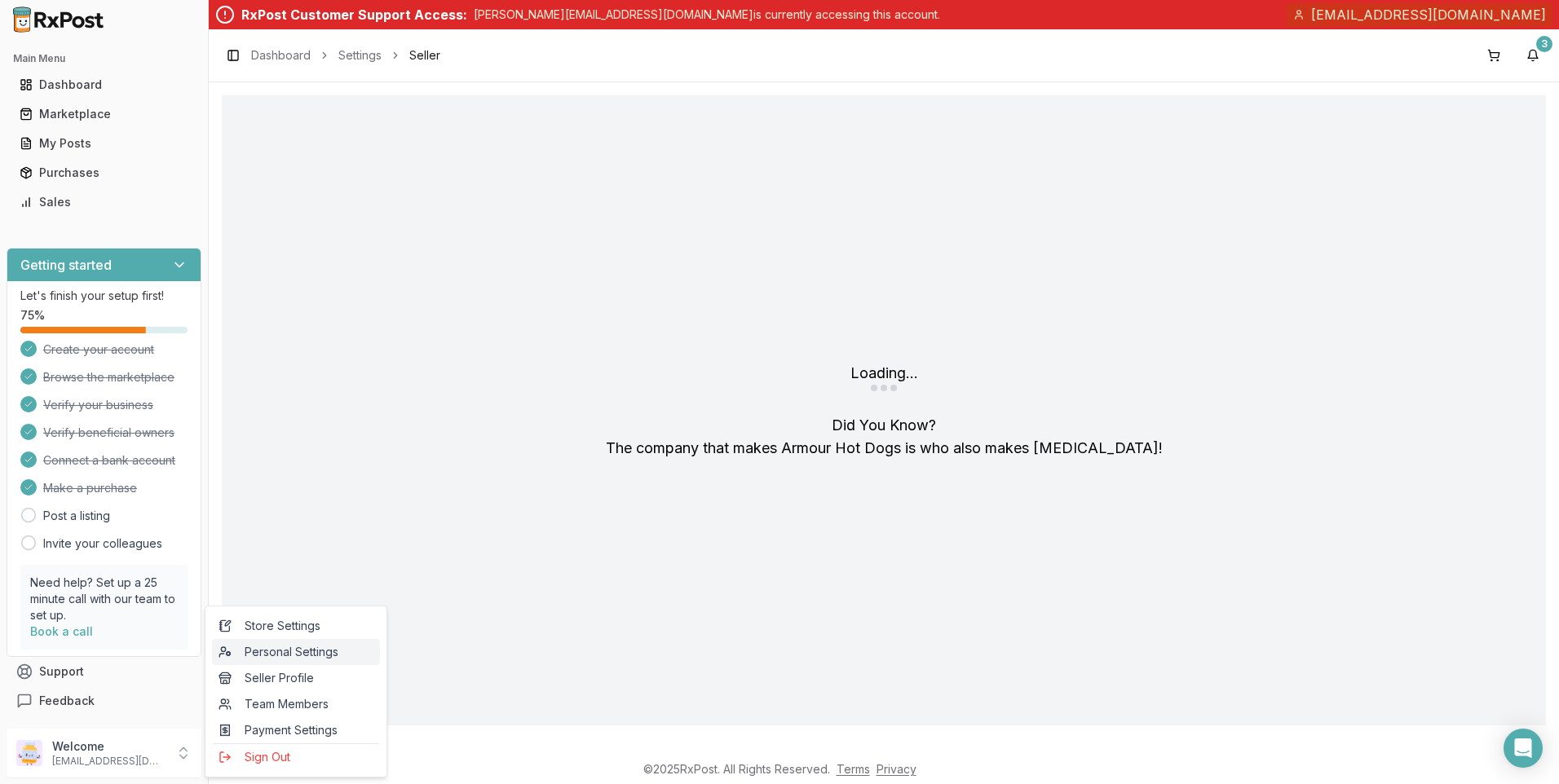
click at [290, 648] on span "Personal Settings" at bounding box center [296, 652] width 155 height 16
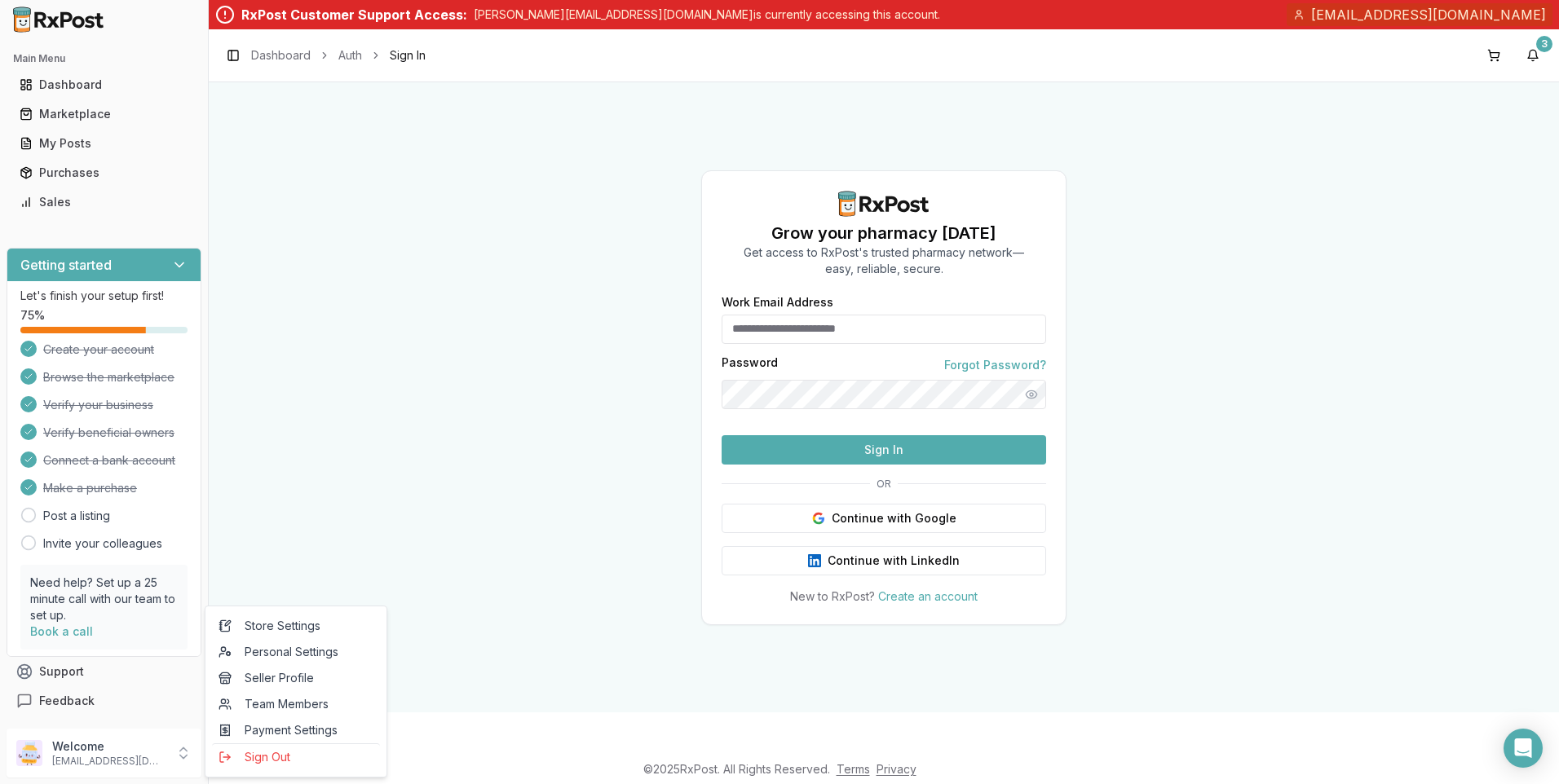
click at [793, 315] on input "Work Email Address" at bounding box center [883, 329] width 324 height 29
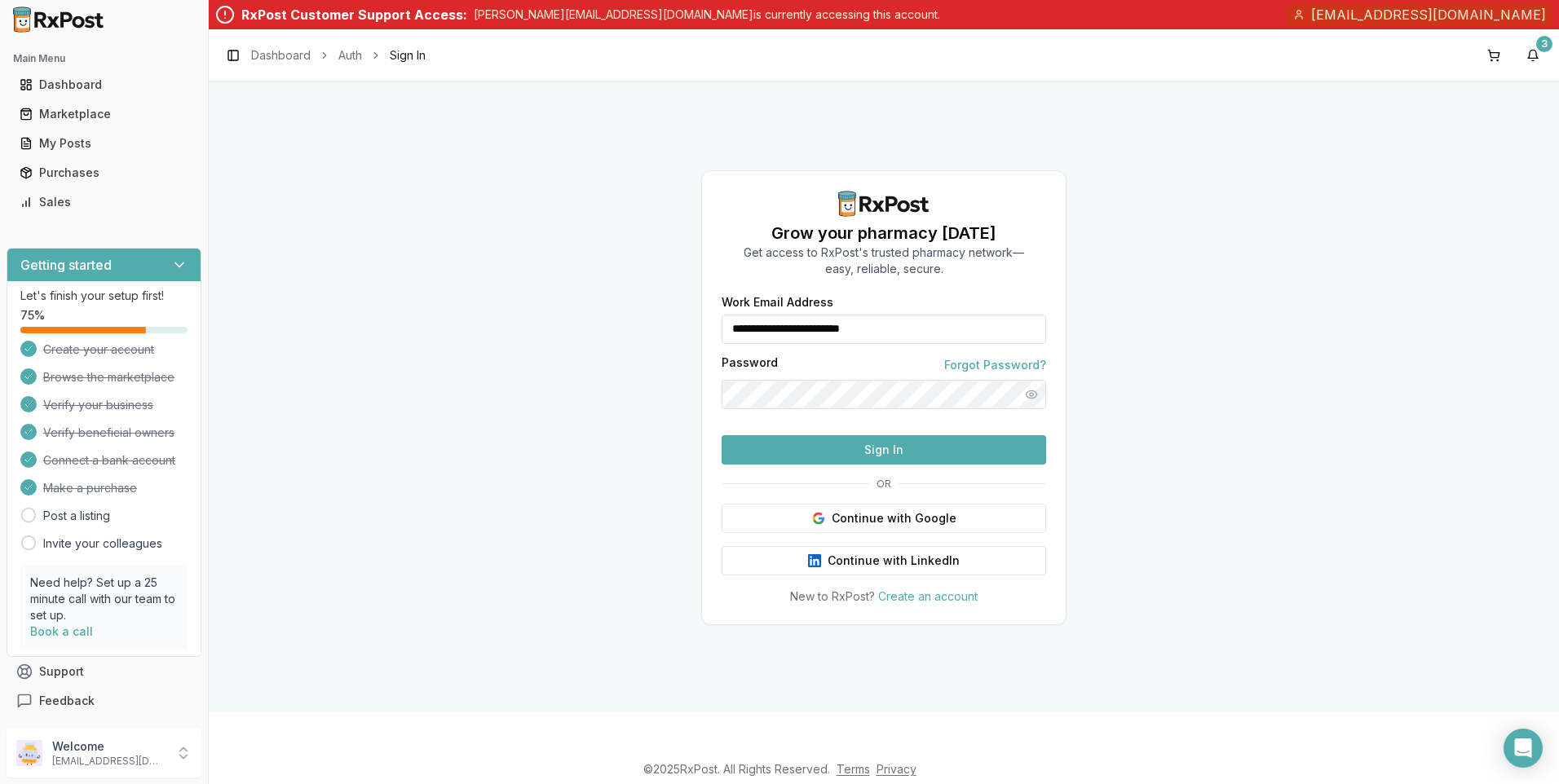
type input "**********"
click at [818, 465] on button "Sign In" at bounding box center [883, 450] width 324 height 29
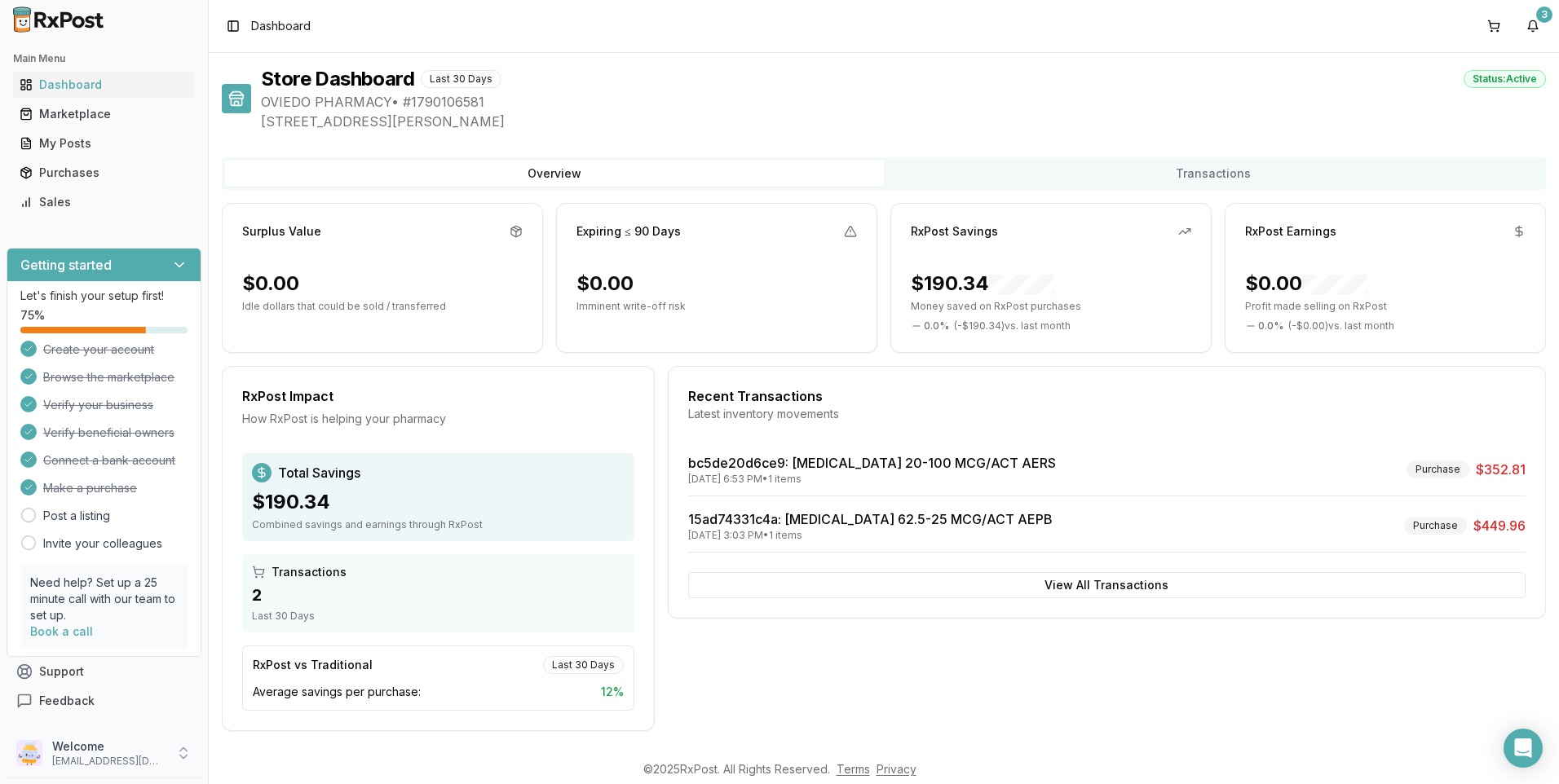
click at [177, 754] on icon at bounding box center [183, 752] width 16 height 16
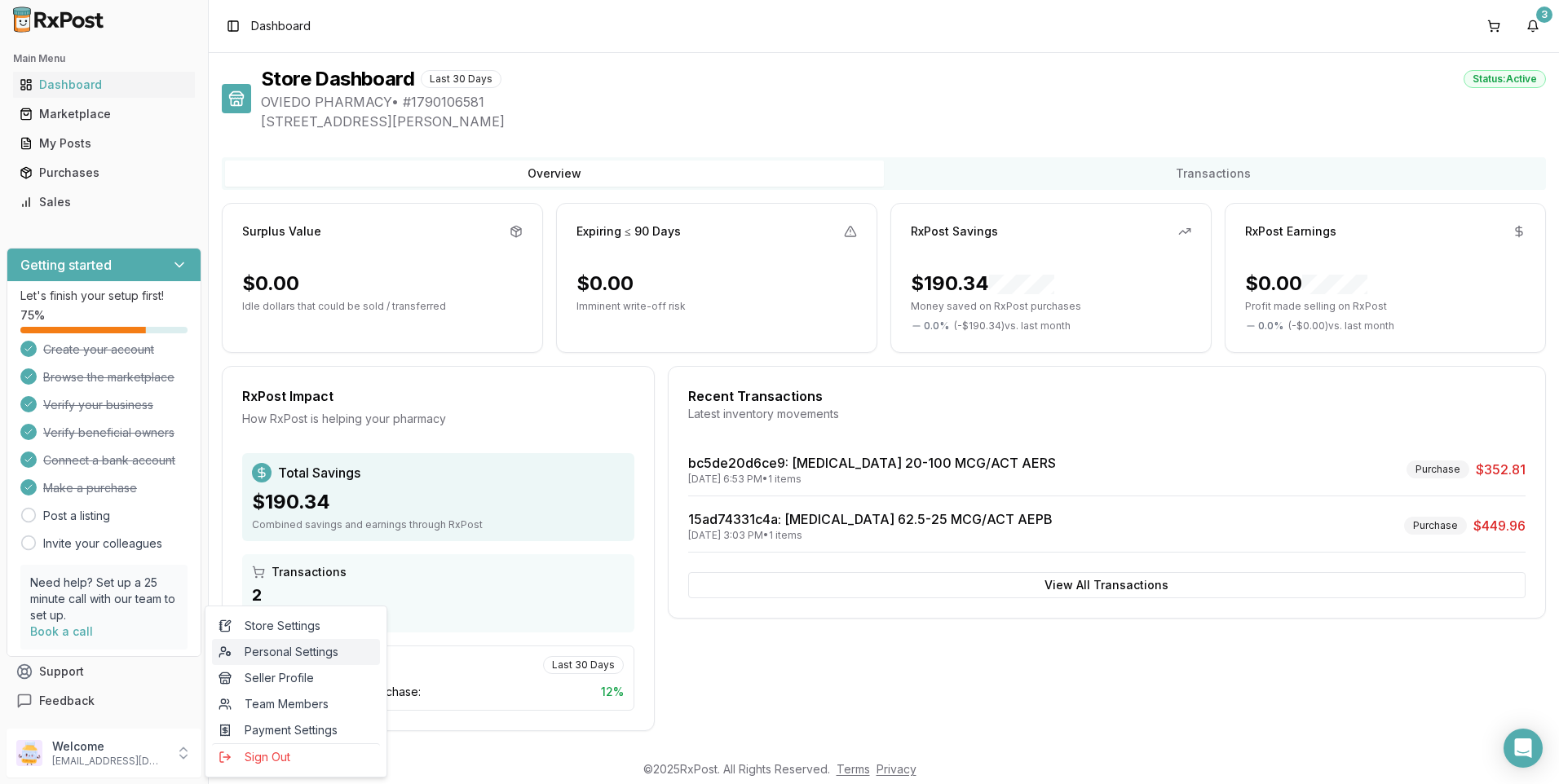
click at [309, 651] on span "Personal Settings" at bounding box center [296, 652] width 155 height 16
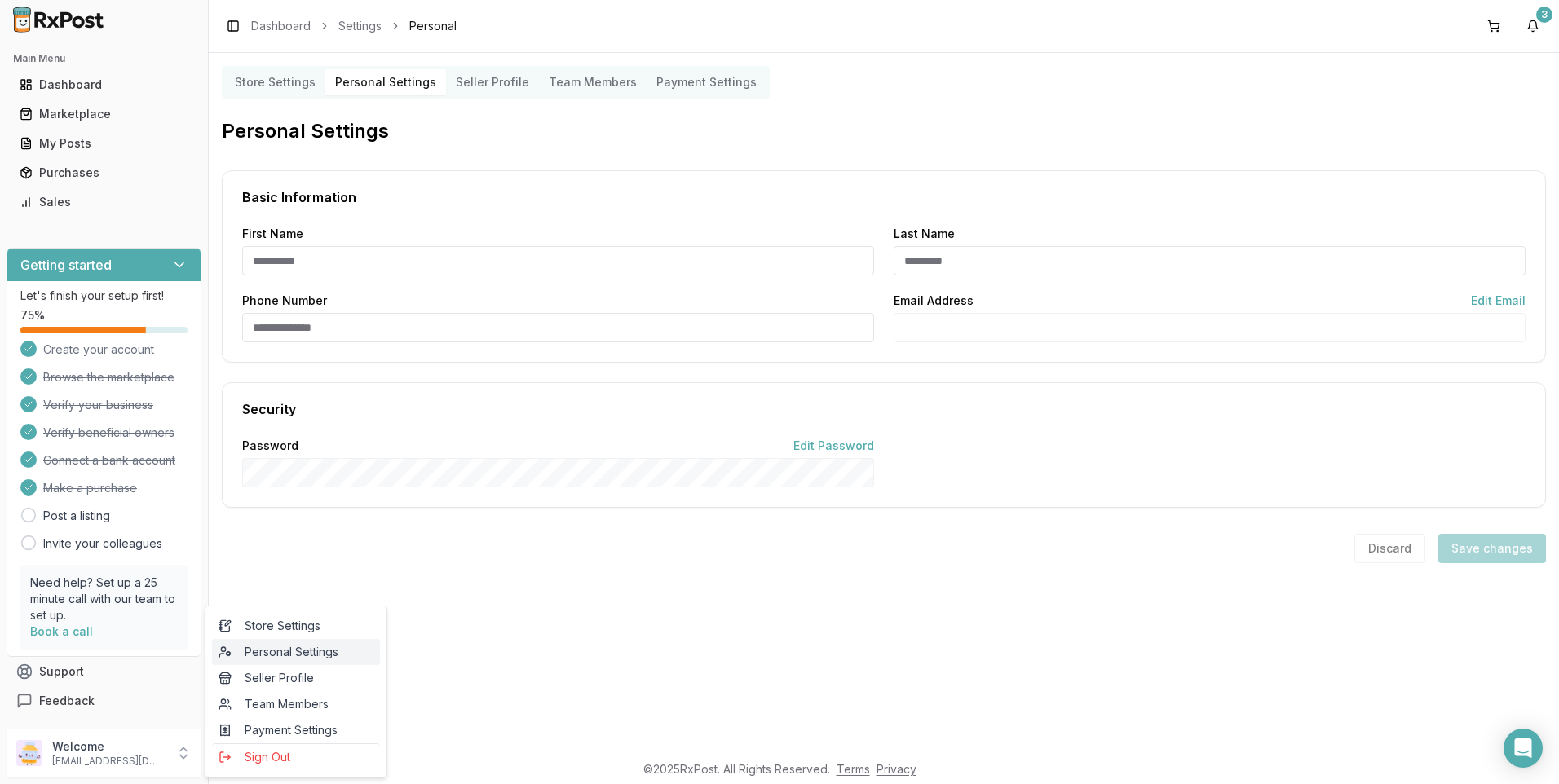
type input "*****"
type input "**********"
click at [834, 446] on button "Edit Password" at bounding box center [834, 446] width 81 height 0
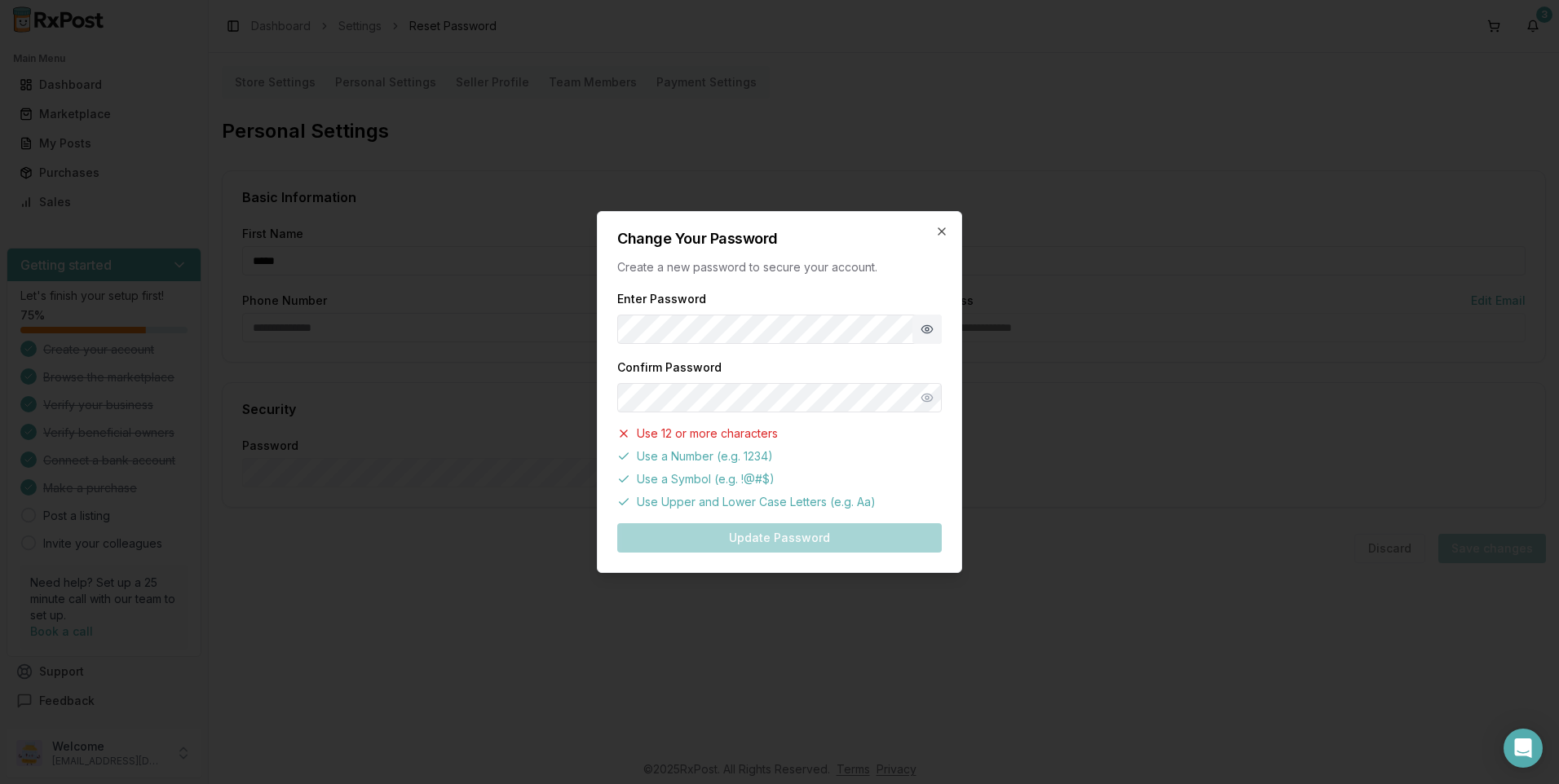
click at [921, 333] on button "Show password" at bounding box center [927, 329] width 29 height 29
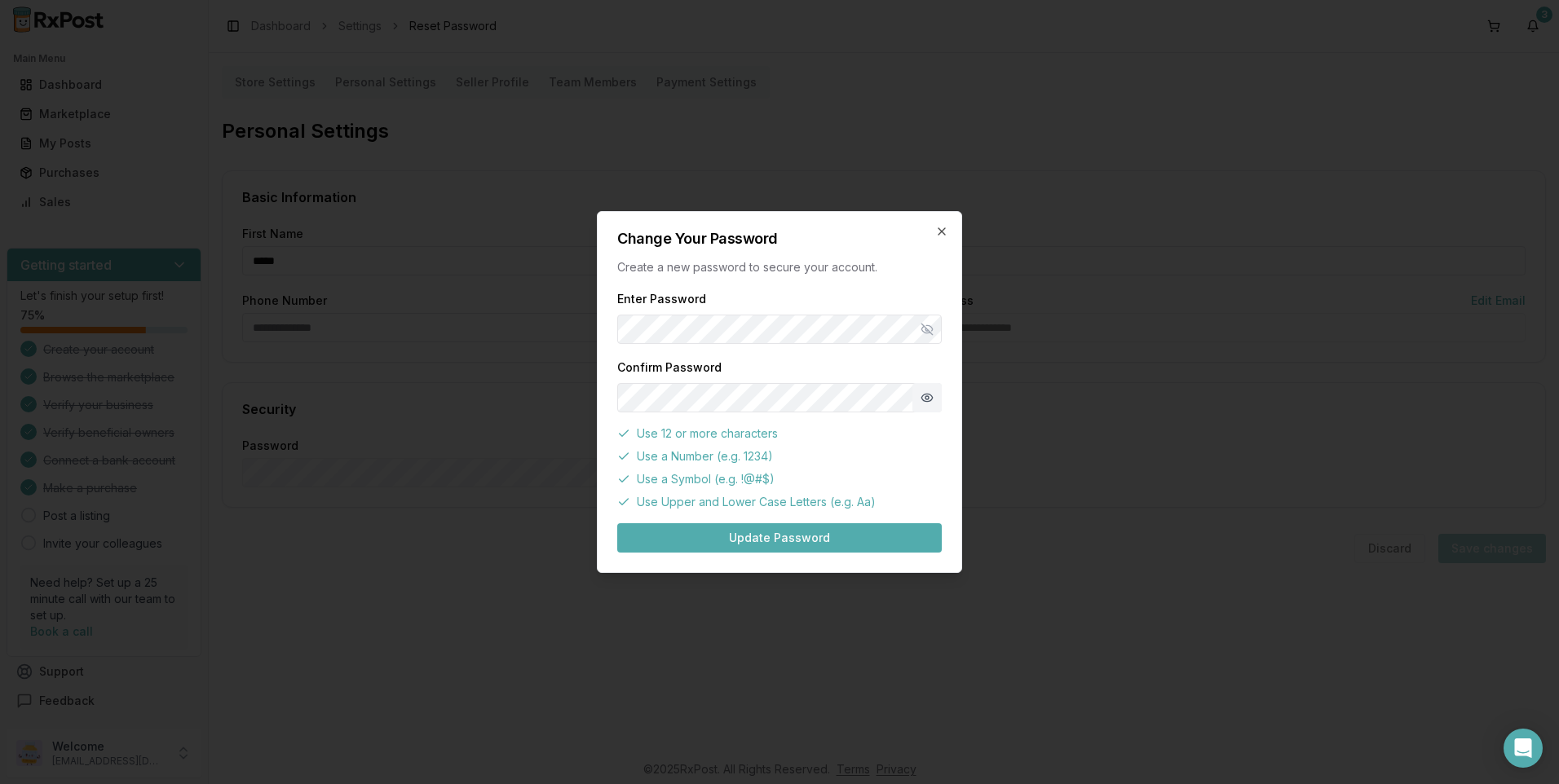
click at [922, 398] on button "Show password" at bounding box center [927, 398] width 29 height 29
click at [789, 543] on button "Update Password" at bounding box center [779, 537] width 324 height 29
